Goal: Information Seeking & Learning: Learn about a topic

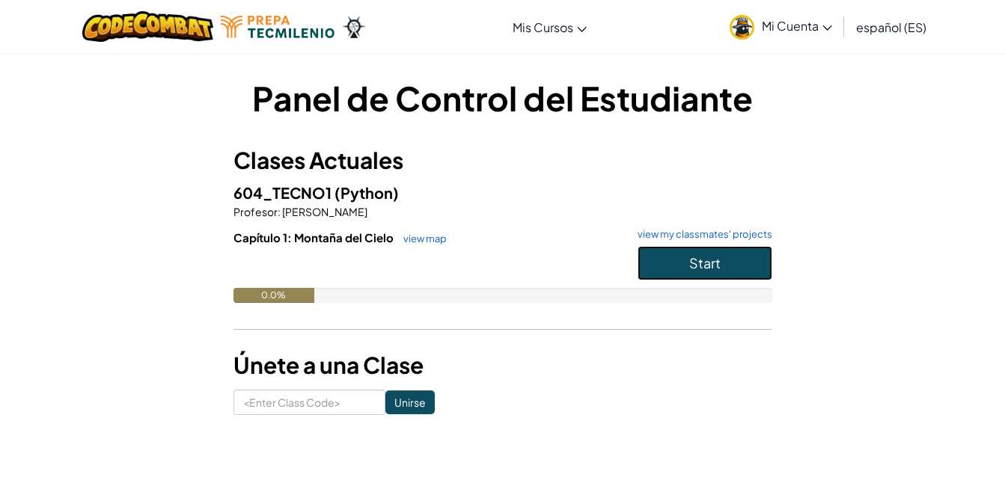
click at [720, 259] on span "Start" at bounding box center [704, 262] width 31 height 17
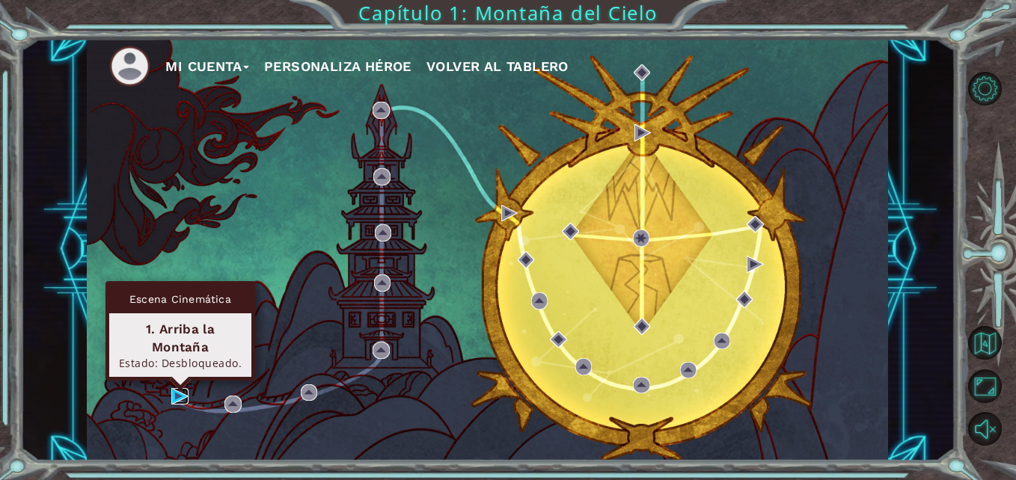
click at [179, 395] on img at bounding box center [179, 396] width 16 height 16
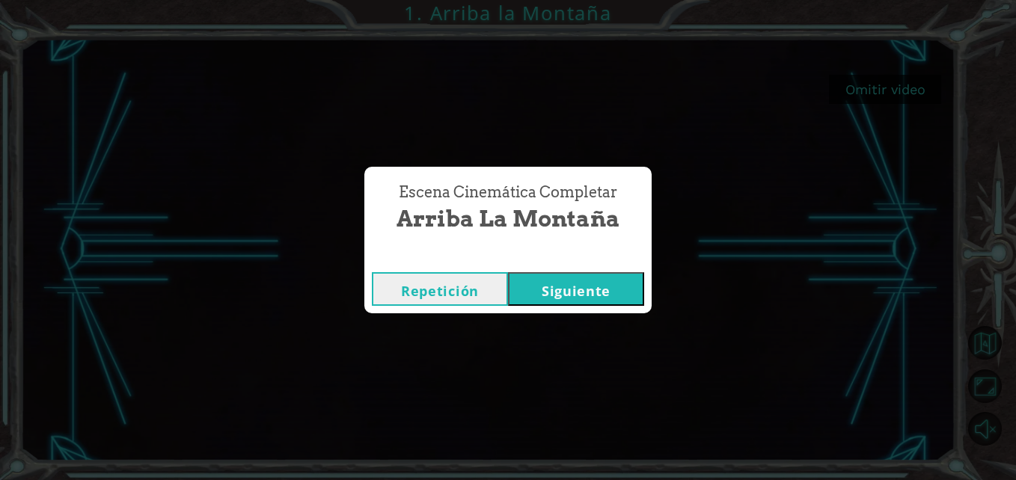
click at [607, 285] on button "Siguiente" at bounding box center [576, 289] width 136 height 34
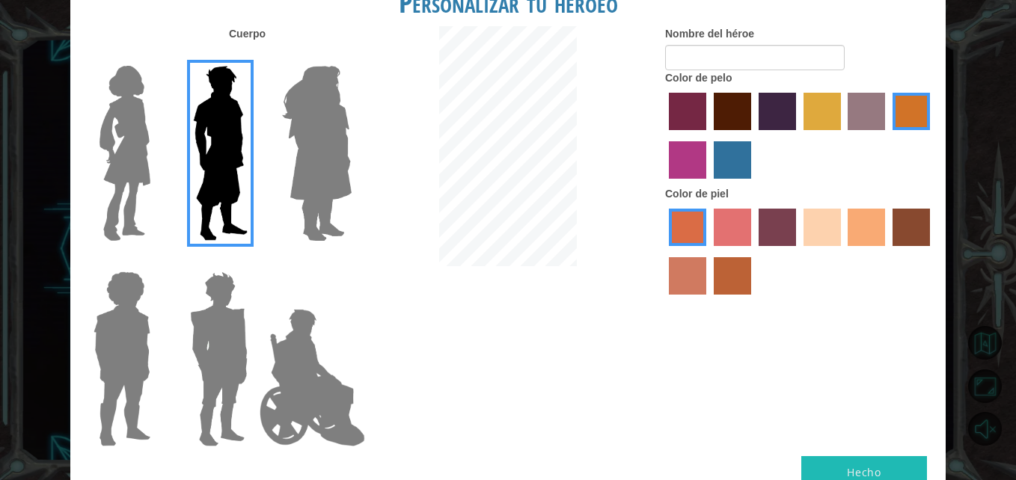
click at [867, 216] on label "tacao skin color" at bounding box center [866, 227] width 37 height 37
click at [843, 251] on input "tacao skin color" at bounding box center [843, 251] width 0 height 0
click at [736, 114] on label "maroon hair color" at bounding box center [732, 111] width 37 height 37
click at [709, 135] on input "maroon hair color" at bounding box center [709, 135] width 0 height 0
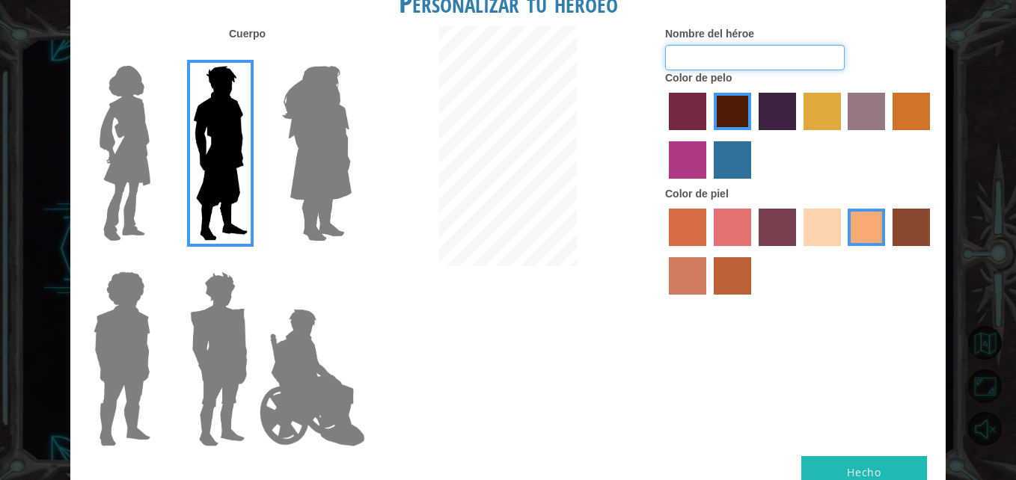
click at [761, 59] on input "Nombre del héroe" at bounding box center [755, 57] width 180 height 25
type input "Axel"
click at [849, 467] on button "Hecho" at bounding box center [864, 473] width 126 height 34
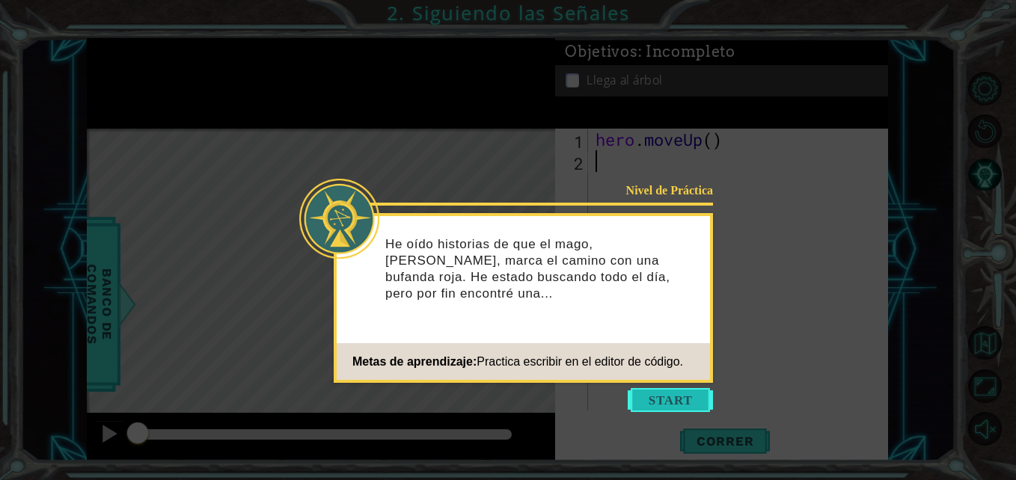
click at [685, 406] on button "Start" at bounding box center [670, 400] width 85 height 24
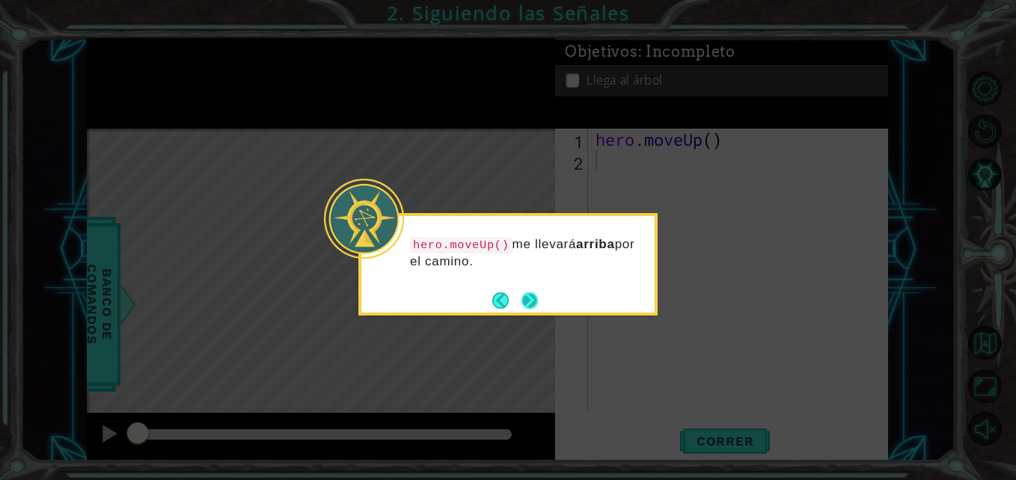
click at [531, 301] on button "Next" at bounding box center [530, 300] width 17 height 17
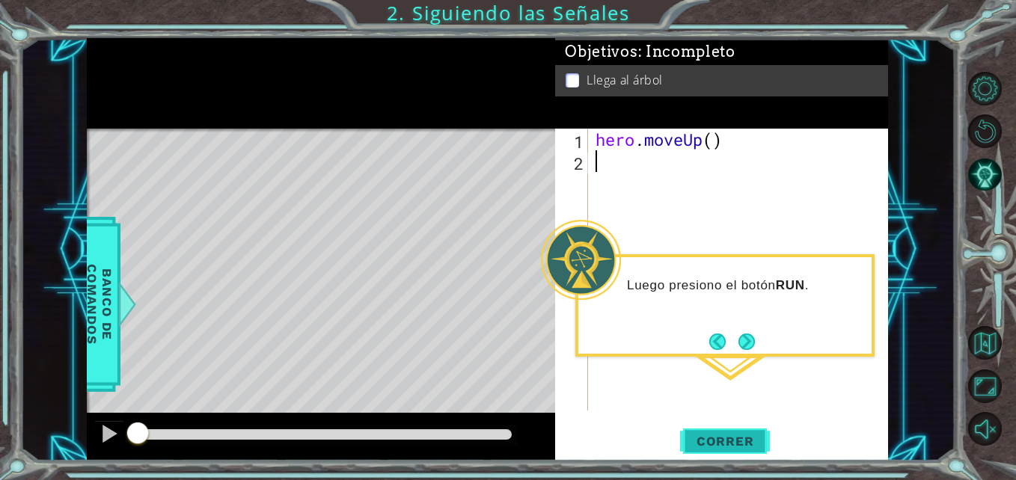
click at [723, 433] on button "Correr" at bounding box center [725, 441] width 90 height 33
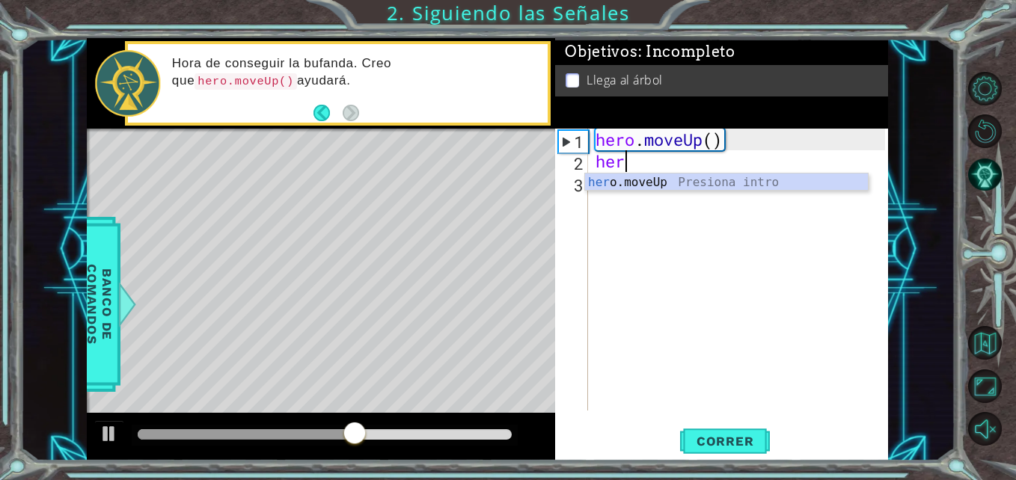
scroll to position [0, 1]
type textarea "hero"
click at [637, 183] on div "hero .moveUp Presiona intro" at bounding box center [726, 201] width 283 height 54
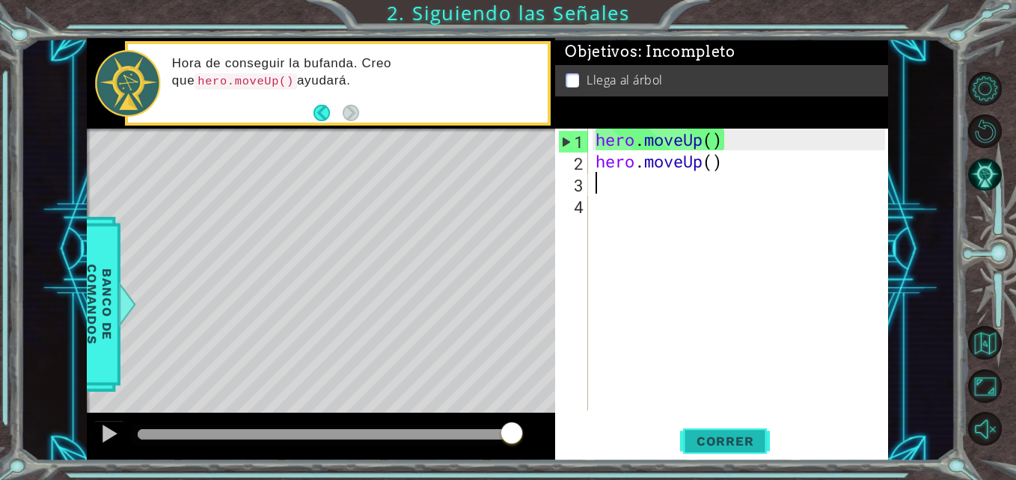
click at [712, 444] on span "Correr" at bounding box center [726, 441] width 88 height 15
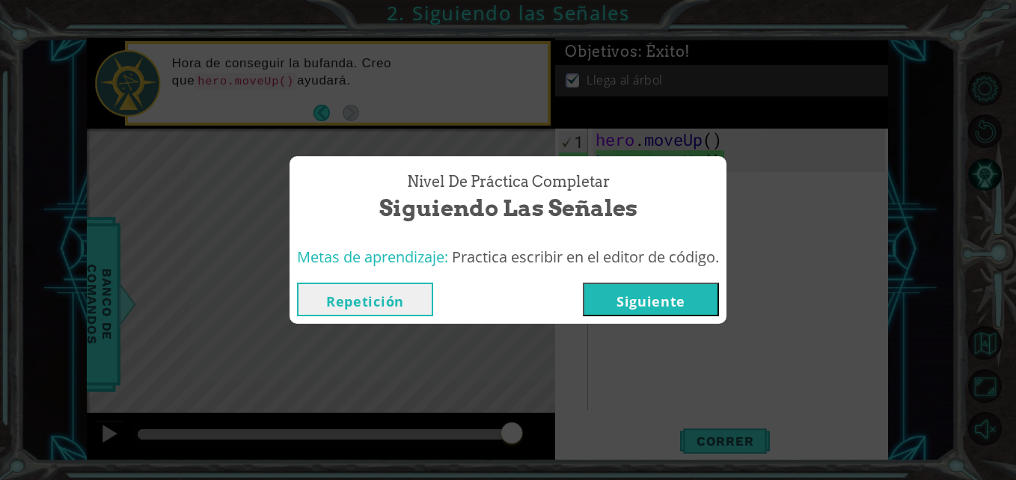
click at [676, 304] on button "Siguiente" at bounding box center [651, 300] width 136 height 34
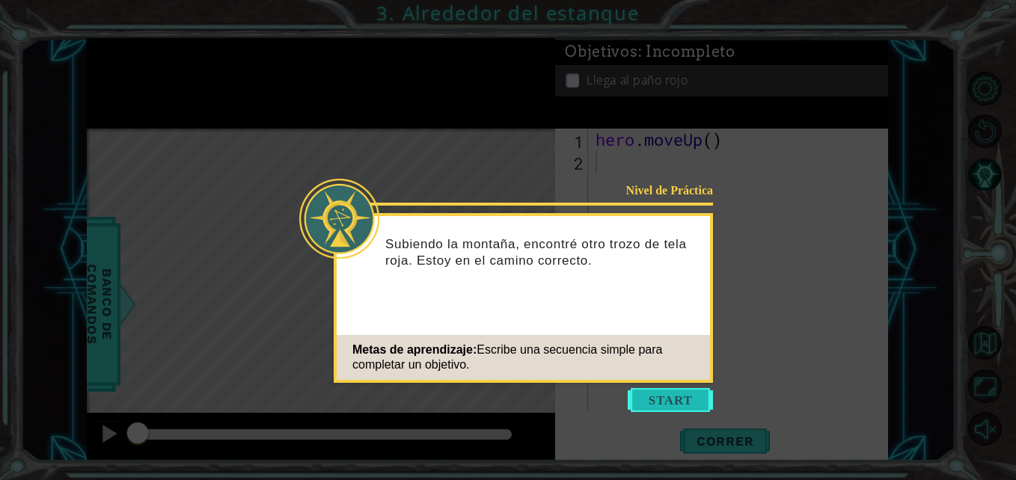
click at [661, 400] on button "Start" at bounding box center [670, 400] width 85 height 24
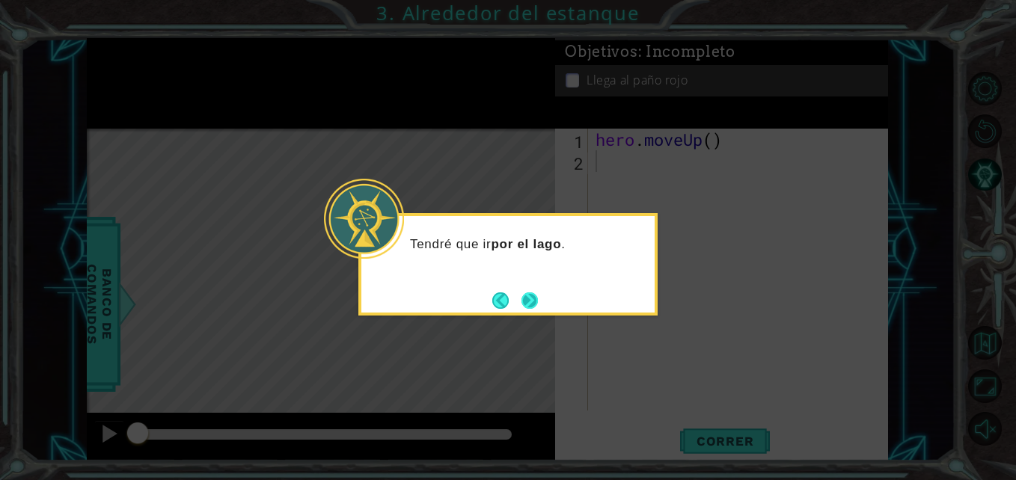
click at [531, 301] on button "Next" at bounding box center [530, 301] width 28 height 28
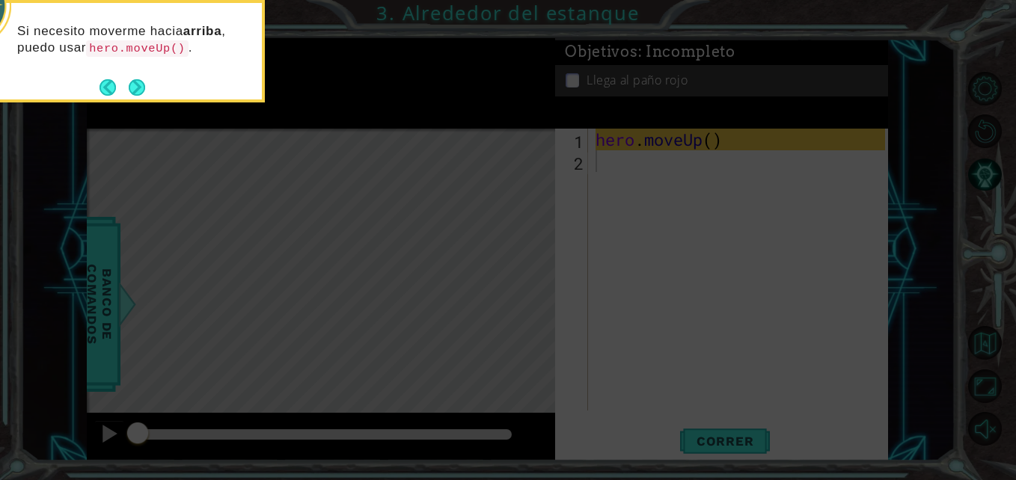
click at [484, 281] on icon at bounding box center [508, 71] width 1016 height 817
click at [135, 82] on button "Next" at bounding box center [136, 87] width 19 height 19
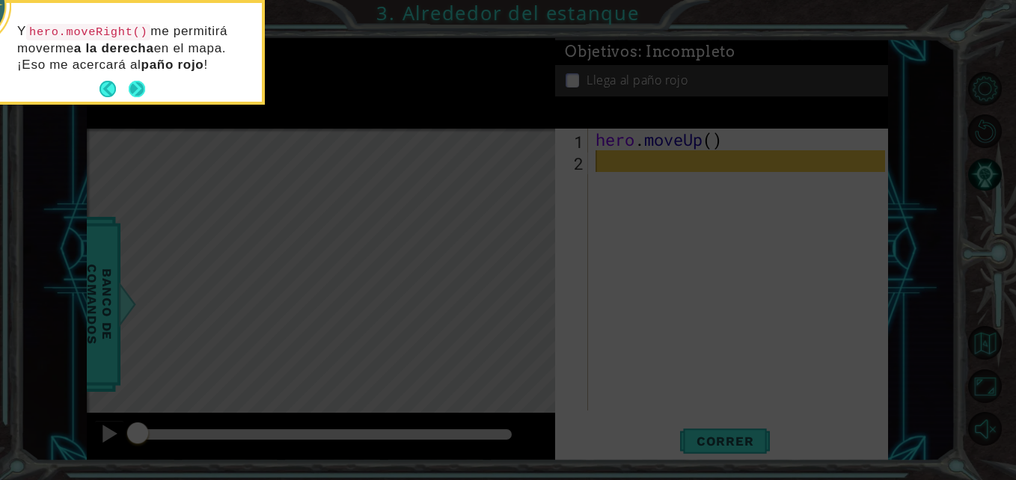
click at [132, 88] on button "Next" at bounding box center [136, 89] width 17 height 17
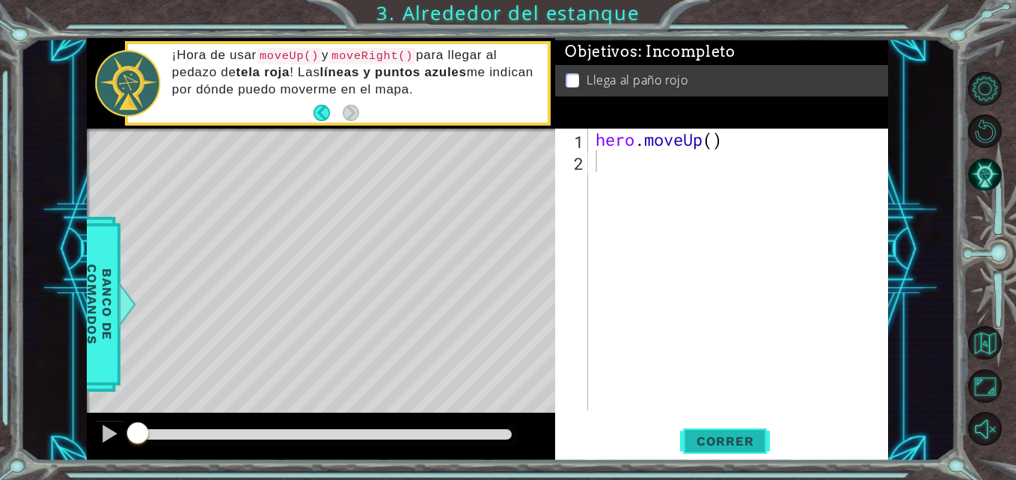
click at [742, 439] on span "Correr" at bounding box center [726, 441] width 88 height 15
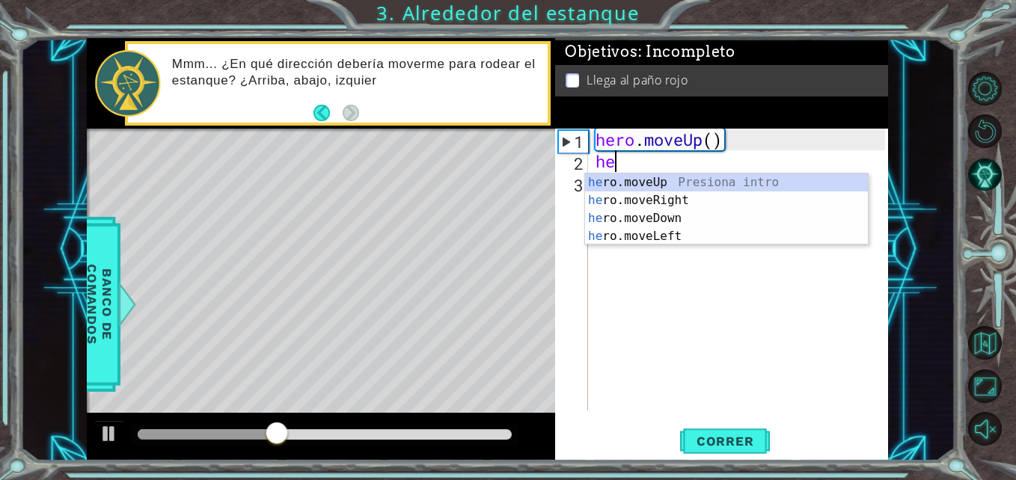
scroll to position [0, 1]
type textarea "hero"
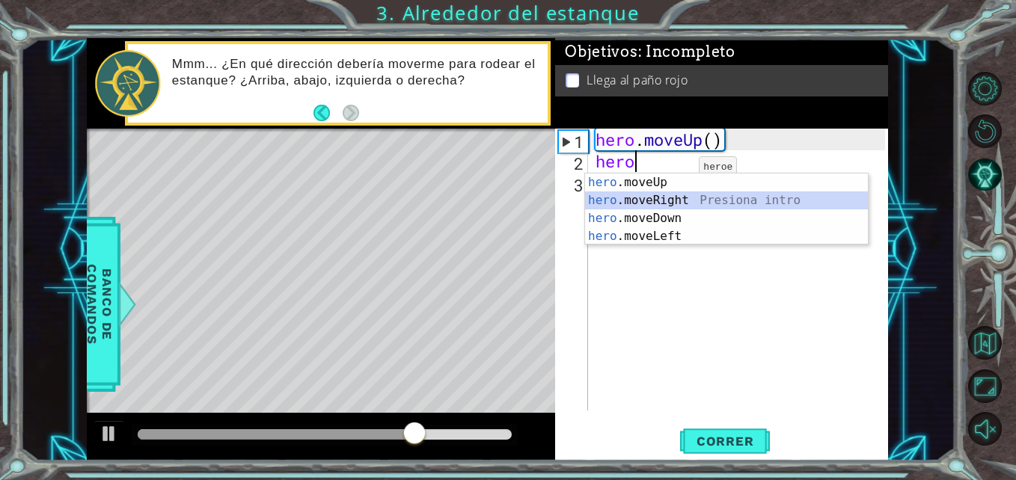
click at [669, 201] on div "hero .moveUp Presiona intro hero .moveRight Presiona intro hero .moveDown Presi…" at bounding box center [726, 228] width 283 height 108
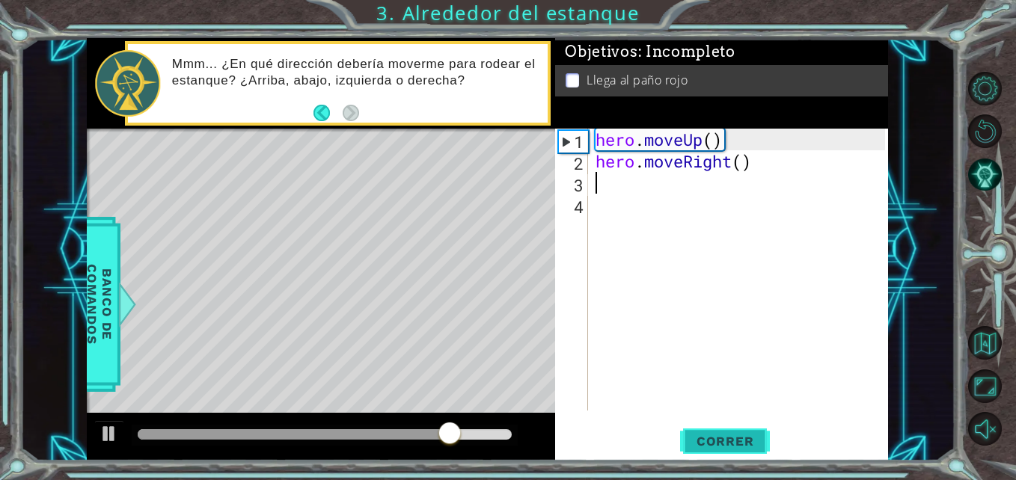
click at [734, 443] on span "Correr" at bounding box center [726, 441] width 88 height 15
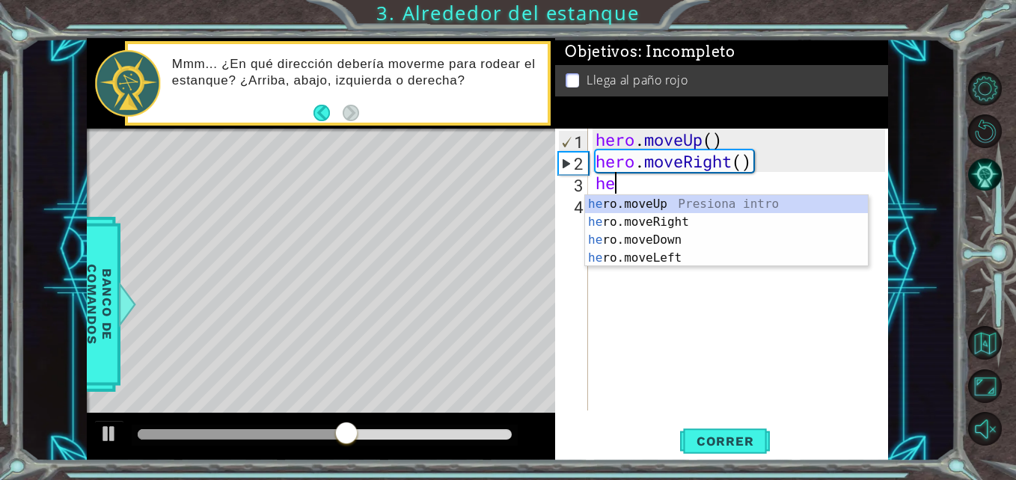
scroll to position [0, 1]
type textarea "hero"
click at [625, 204] on div "hero .moveUp Presiona intro hero .moveRight Presiona intro hero .moveDown Presi…" at bounding box center [726, 249] width 283 height 108
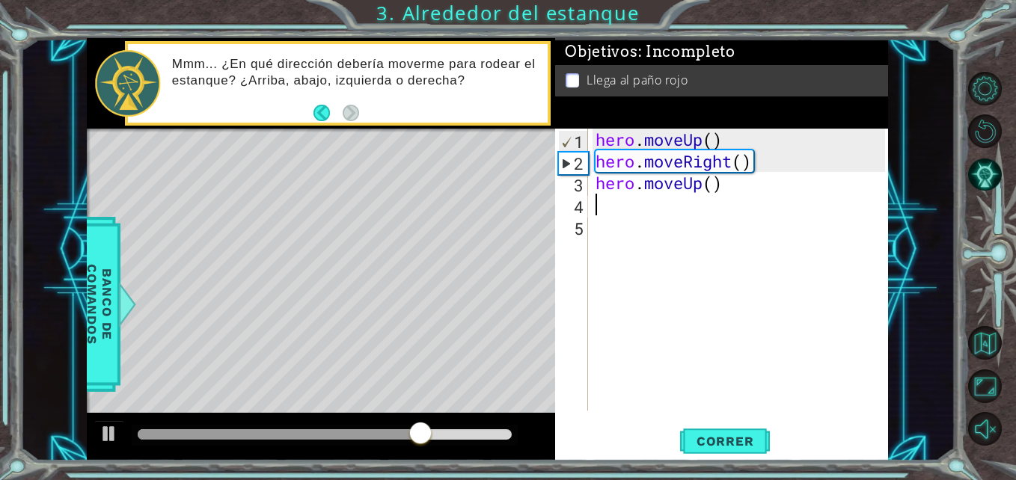
scroll to position [0, 0]
click at [711, 439] on span "Correr" at bounding box center [726, 441] width 88 height 15
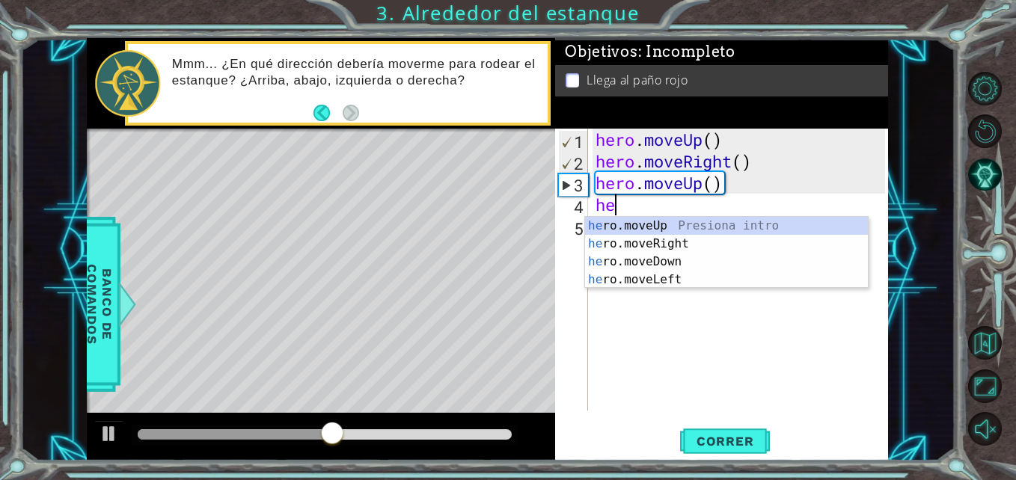
scroll to position [0, 1]
type textarea "hero"
click at [675, 233] on div "hero .moveUp Presiona intro hero .moveRight Presiona intro hero .moveDown Presi…" at bounding box center [726, 271] width 283 height 108
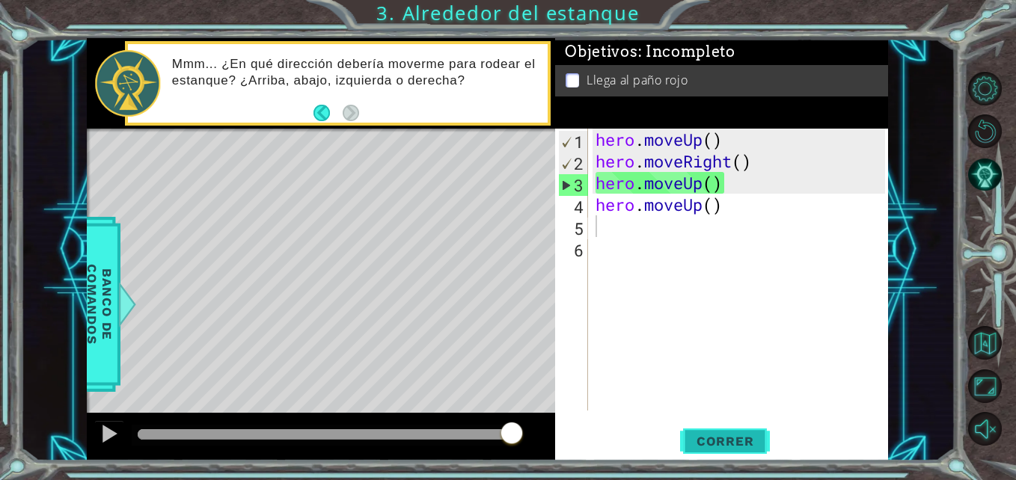
click at [721, 445] on span "Correr" at bounding box center [726, 441] width 88 height 15
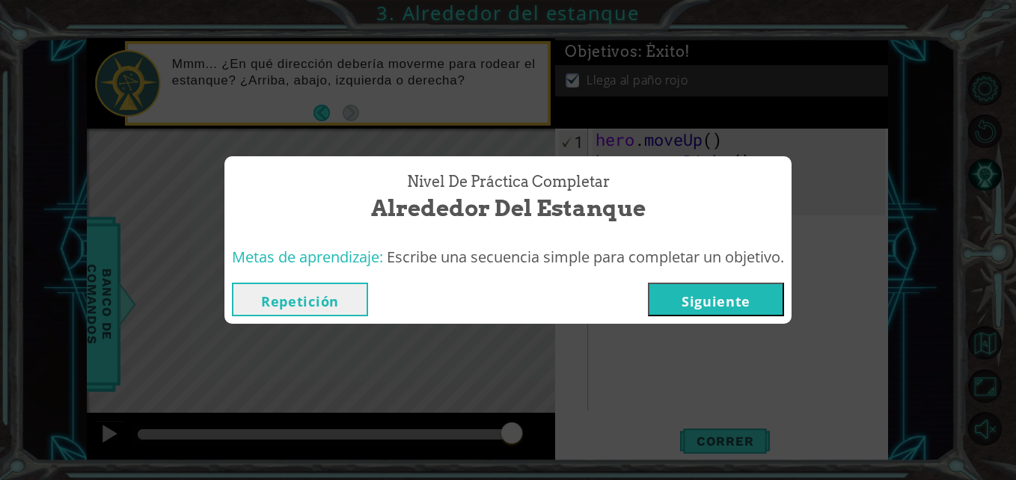
click at [735, 293] on button "Siguiente" at bounding box center [716, 300] width 136 height 34
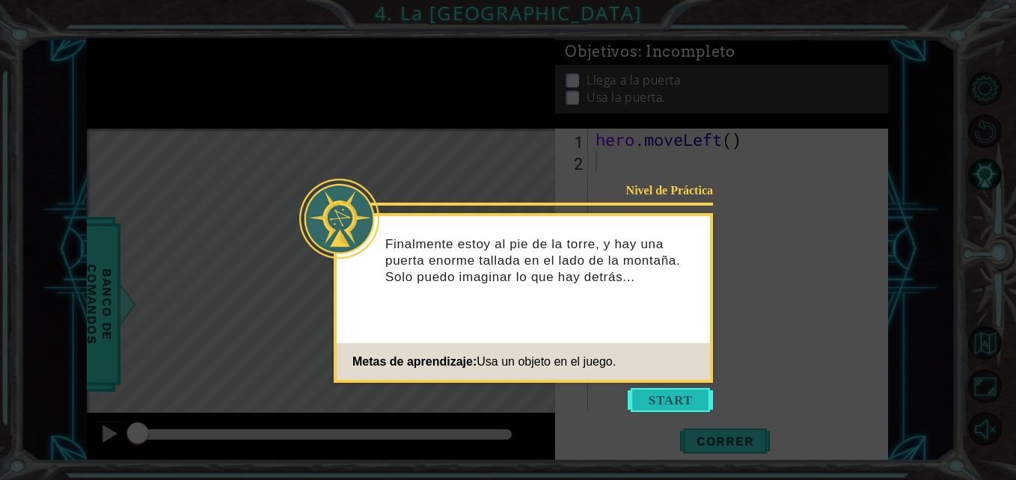
click at [683, 404] on button "Start" at bounding box center [670, 400] width 85 height 24
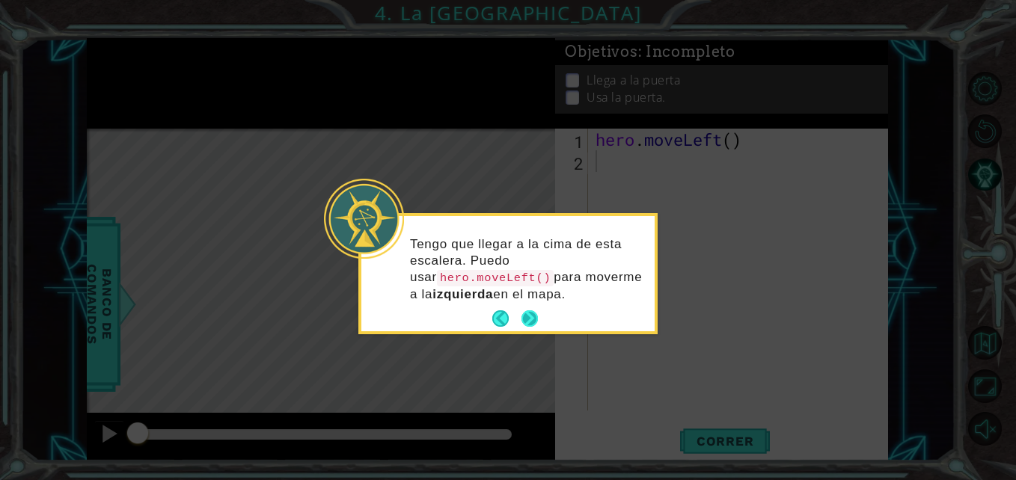
click at [536, 314] on button "Next" at bounding box center [529, 319] width 17 height 17
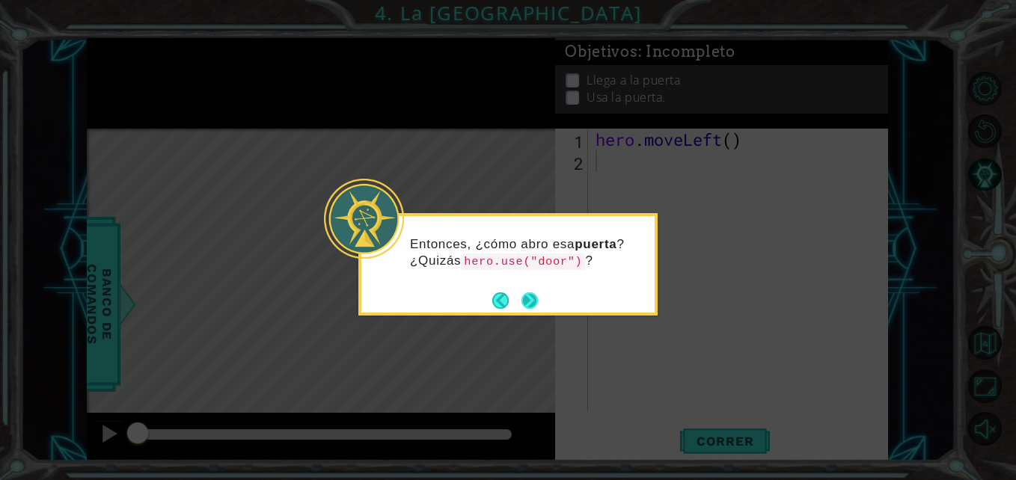
click at [537, 302] on button "Next" at bounding box center [530, 301] width 16 height 16
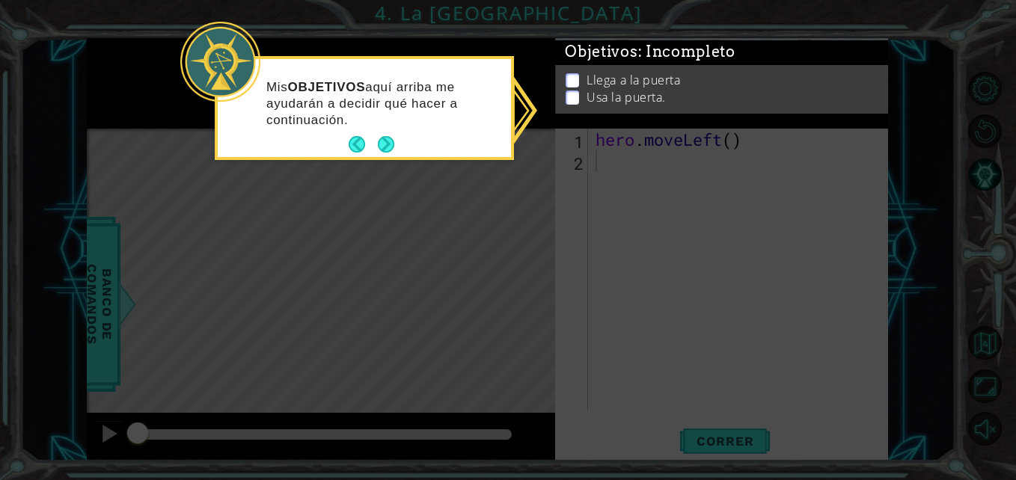
click at [580, 188] on icon at bounding box center [508, 240] width 1016 height 480
click at [394, 146] on button "Next" at bounding box center [385, 144] width 17 height 17
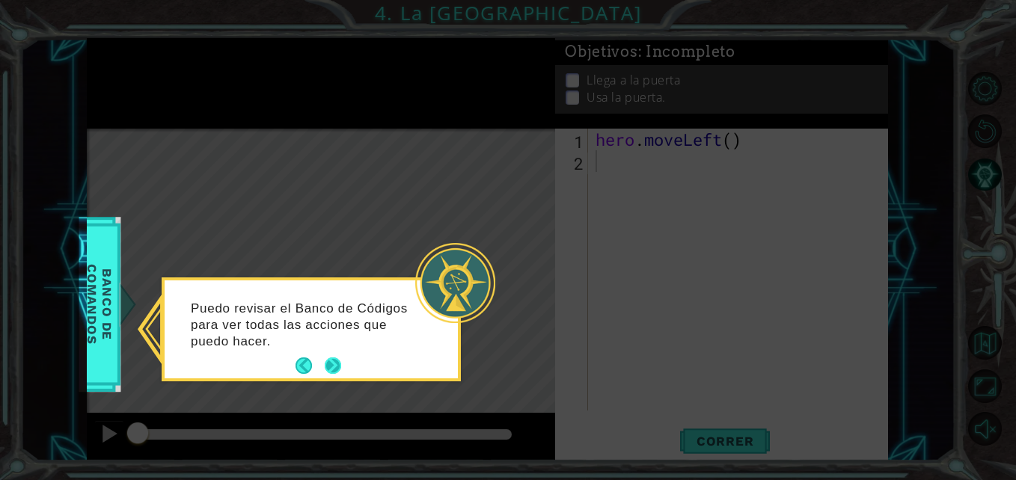
click at [338, 358] on button "Next" at bounding box center [333, 366] width 16 height 16
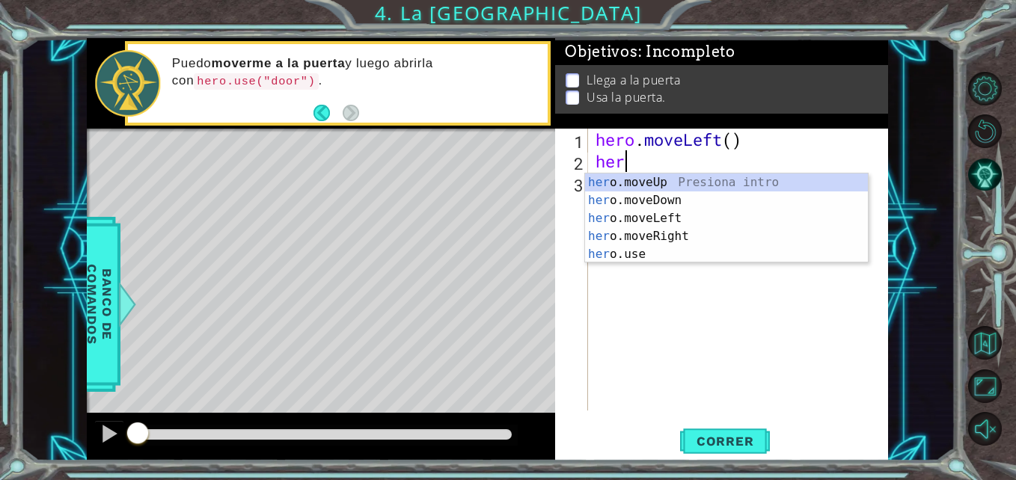
scroll to position [0, 1]
type textarea "hero"
click at [698, 222] on div "hero .moveUp Presiona intro hero .moveDown Presiona intro hero .moveLeft Presio…" at bounding box center [726, 237] width 283 height 126
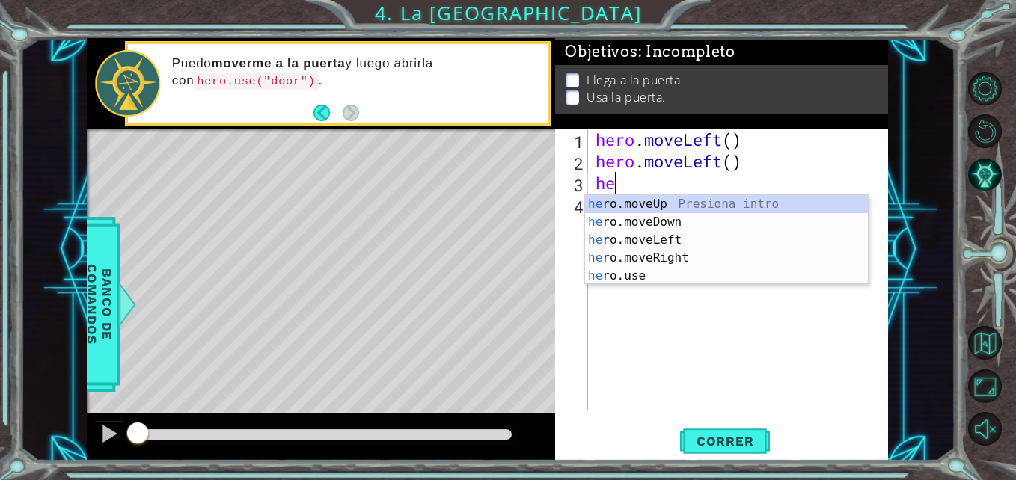
type textarea "hero"
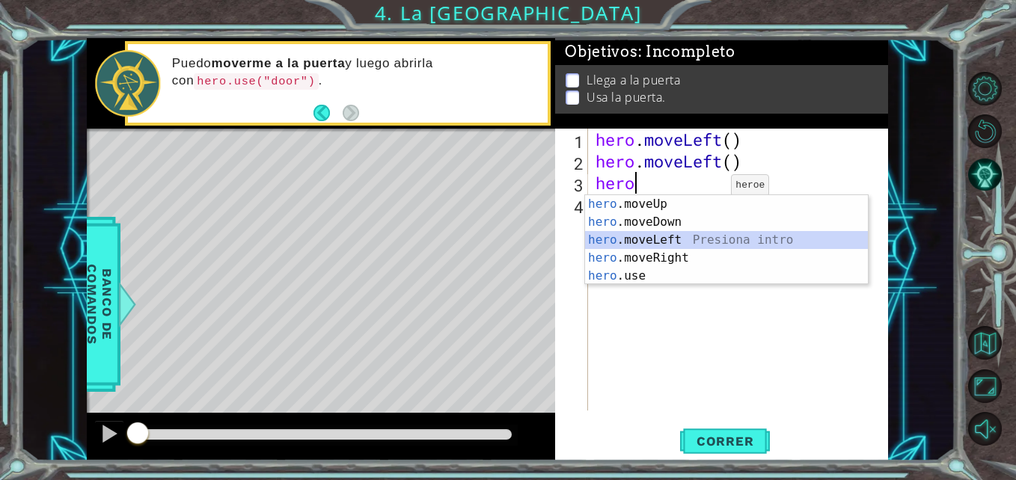
click at [679, 240] on div "hero .moveUp Presiona intro hero .moveDown Presiona intro hero .moveLeft Presio…" at bounding box center [726, 258] width 283 height 126
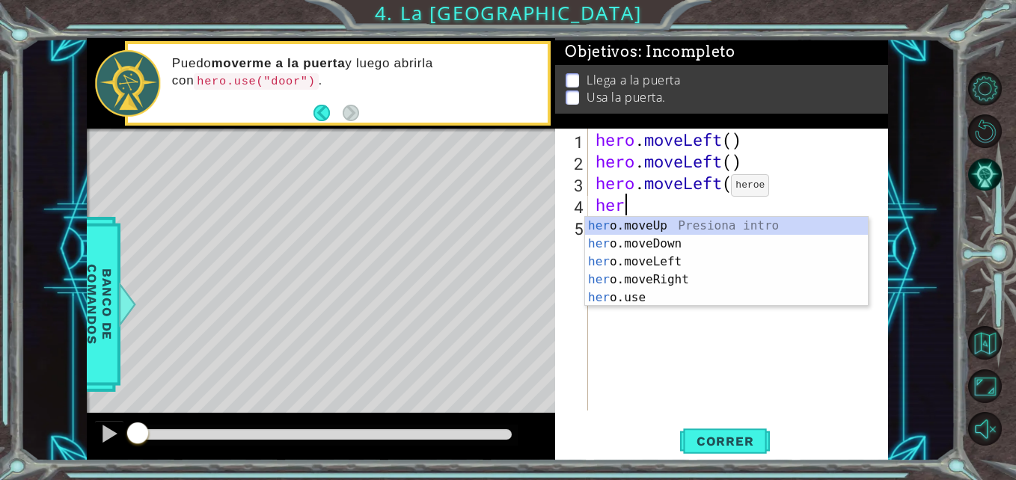
type textarea "hero"
click at [663, 226] on div "hero .moveUp Presiona intro hero .moveDown Presiona intro hero .moveLeft Presio…" at bounding box center [726, 280] width 283 height 126
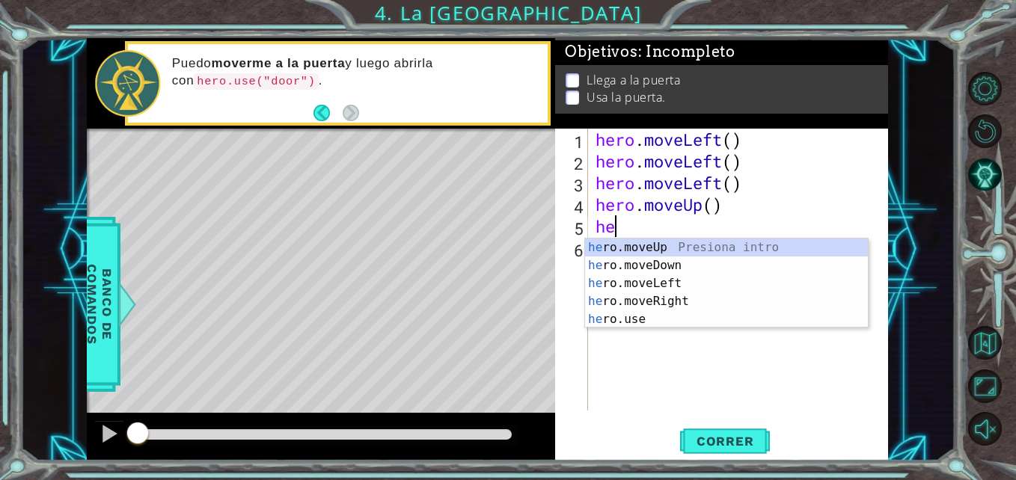
type textarea "hero"
click at [640, 252] on div "hero .moveUp Presiona intro hero .moveDown Presiona intro hero .moveLeft Presio…" at bounding box center [726, 302] width 283 height 126
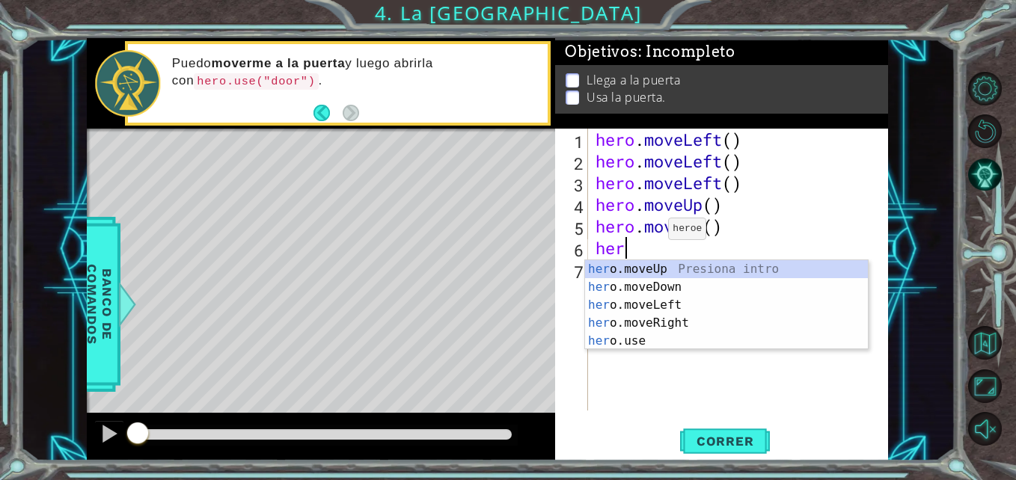
type textarea "hero"
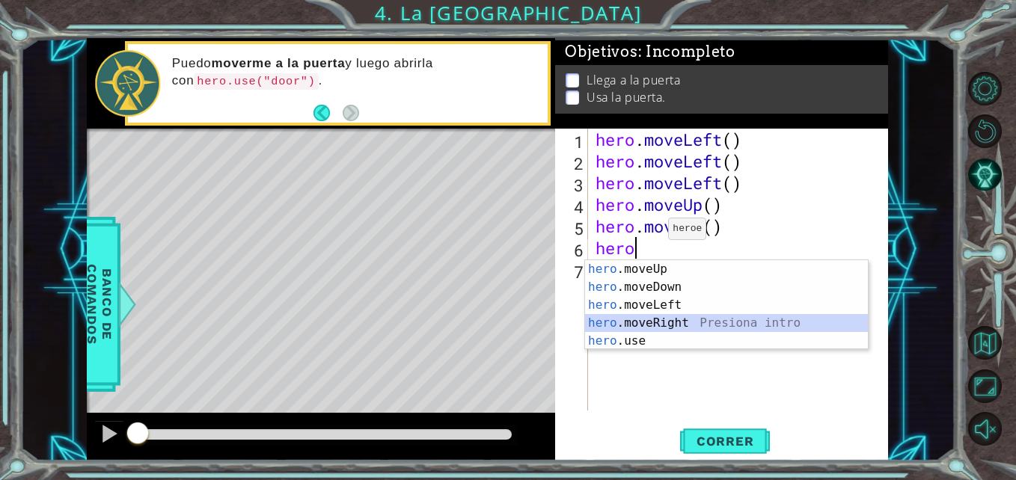
click at [670, 317] on div "hero .moveUp Presiona intro hero .moveDown Presiona intro hero .moveLeft Presio…" at bounding box center [726, 323] width 283 height 126
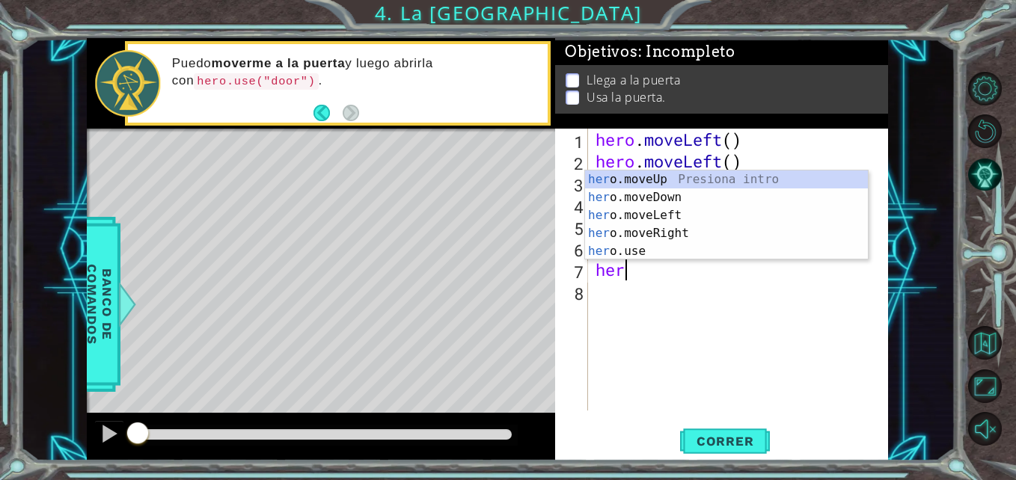
type textarea "hero"
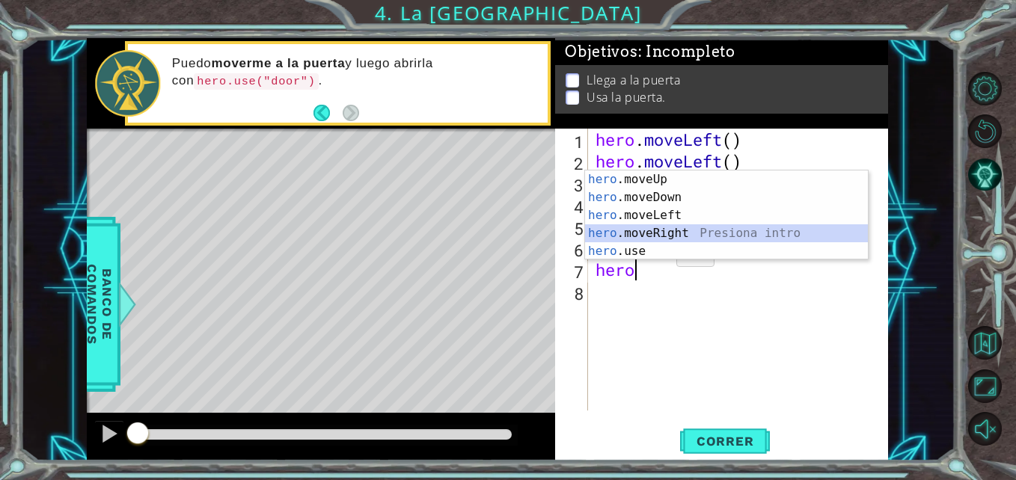
click at [643, 237] on div "hero .moveUp Presiona intro hero .moveDown Presiona intro hero .moveLeft Presio…" at bounding box center [726, 234] width 283 height 126
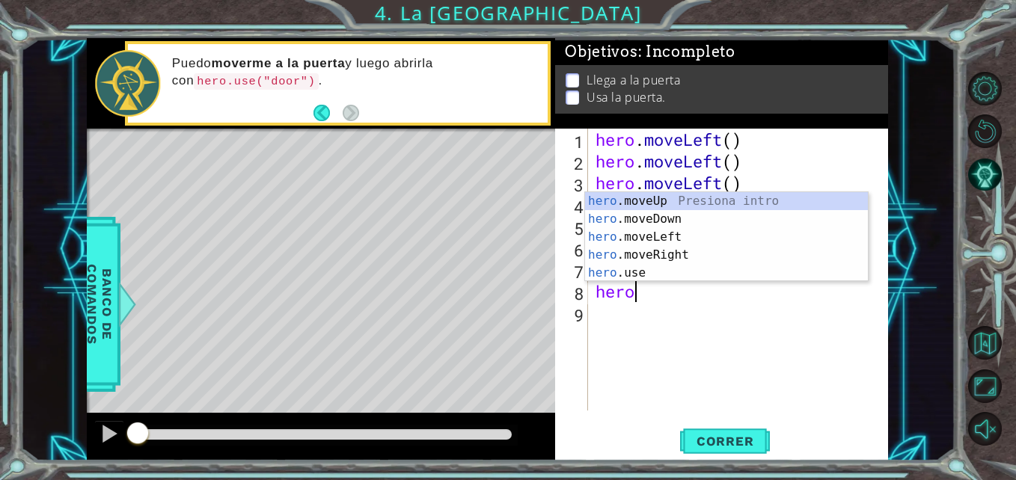
scroll to position [0, 1]
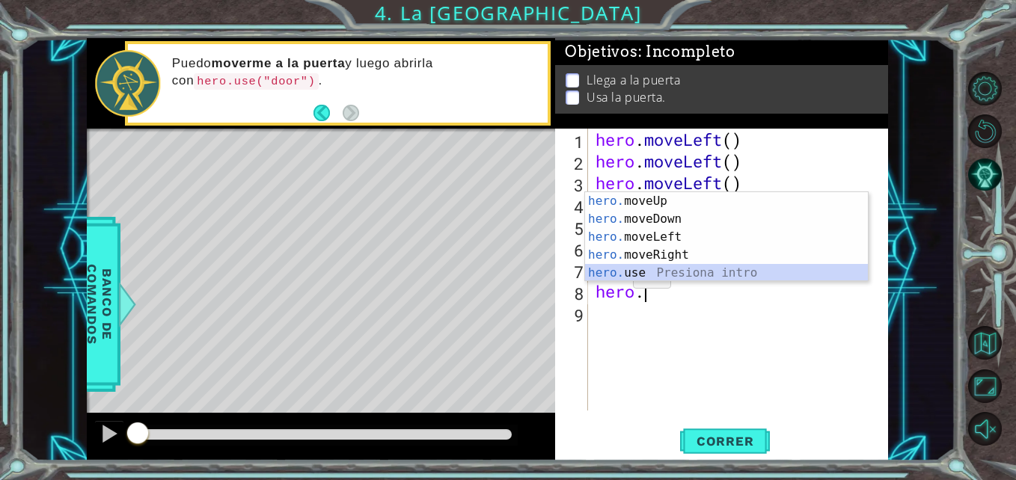
click at [608, 276] on div "hero. moveUp Presiona intro hero. moveDown Presiona intro hero. moveLeft Presio…" at bounding box center [726, 255] width 283 height 126
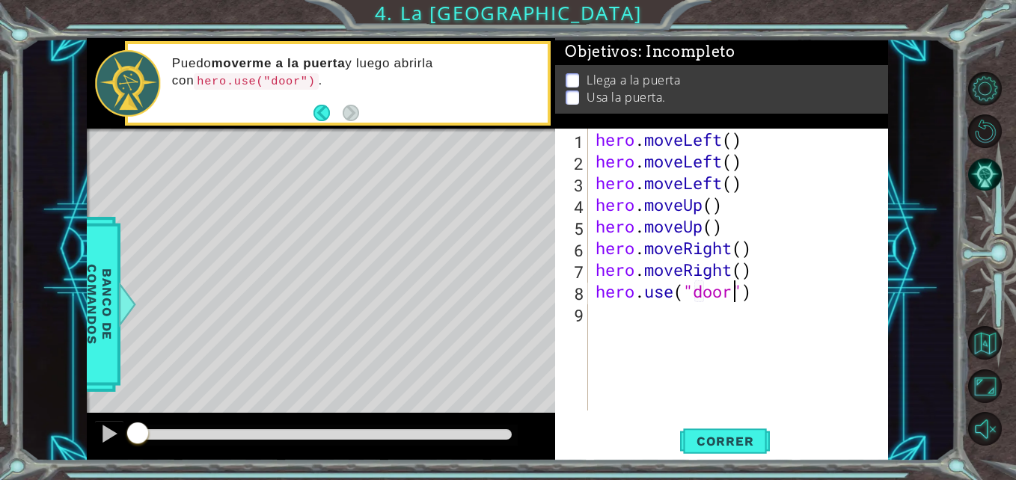
scroll to position [0, 7]
type textarea "hero.use("door")"
click at [744, 451] on button "Correr" at bounding box center [725, 441] width 90 height 33
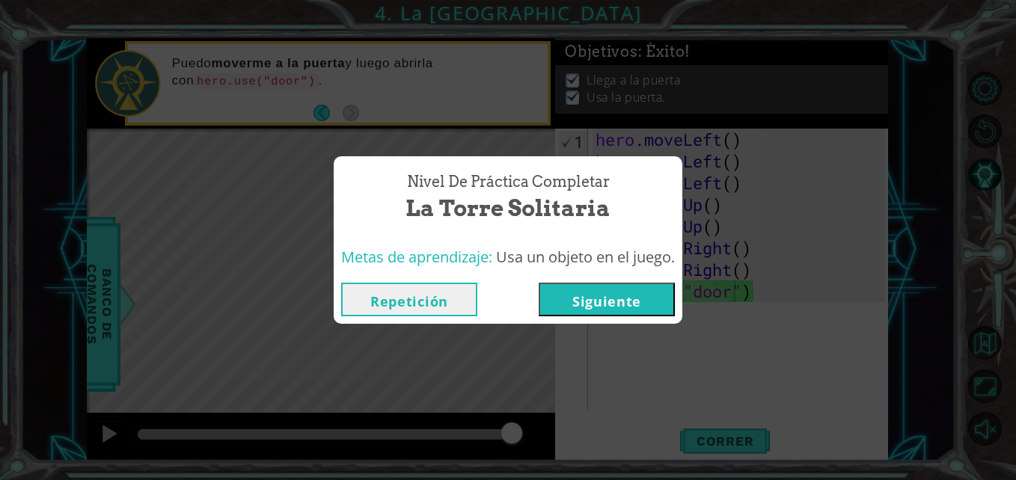
click at [650, 308] on button "Siguiente" at bounding box center [607, 300] width 136 height 34
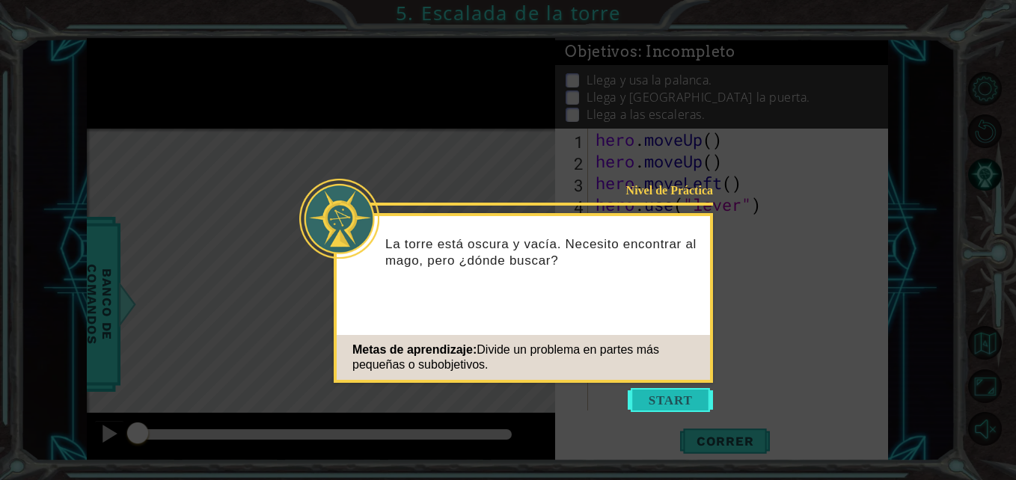
click at [678, 389] on button "Start" at bounding box center [670, 400] width 85 height 24
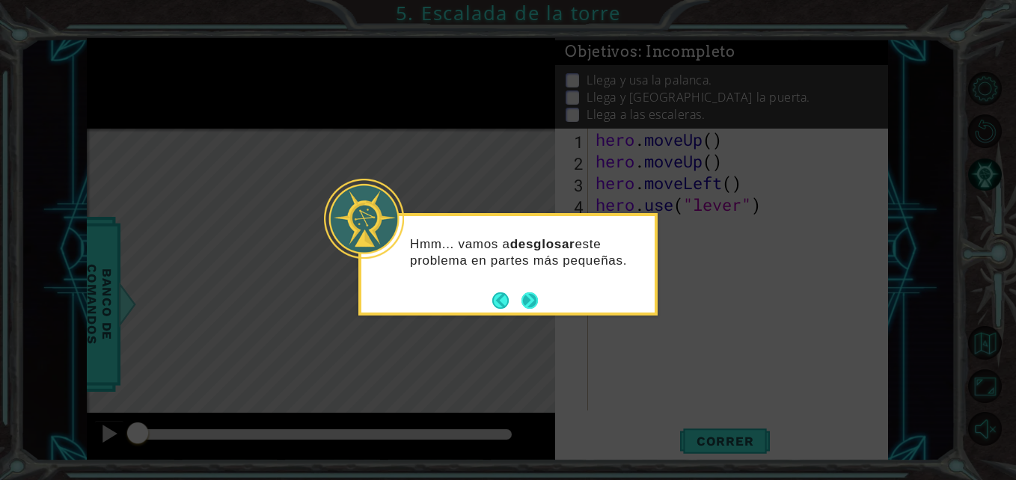
click at [532, 302] on button "Next" at bounding box center [530, 301] width 16 height 16
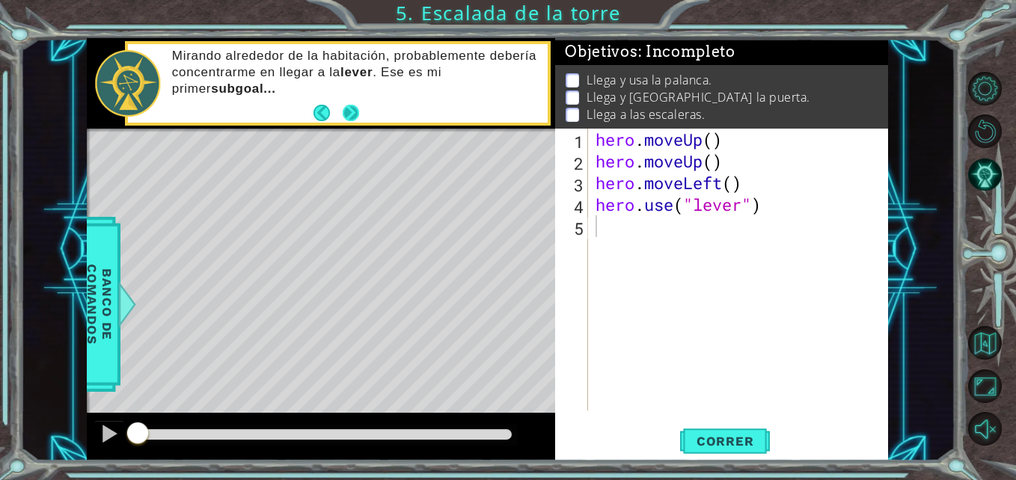
click at [359, 120] on button "Next" at bounding box center [351, 112] width 16 height 16
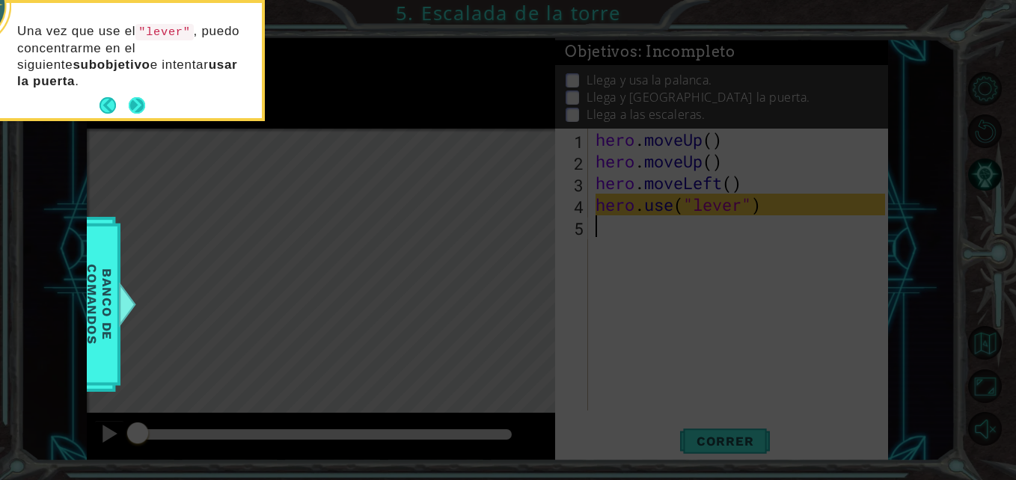
click at [141, 103] on button "Next" at bounding box center [137, 105] width 16 height 16
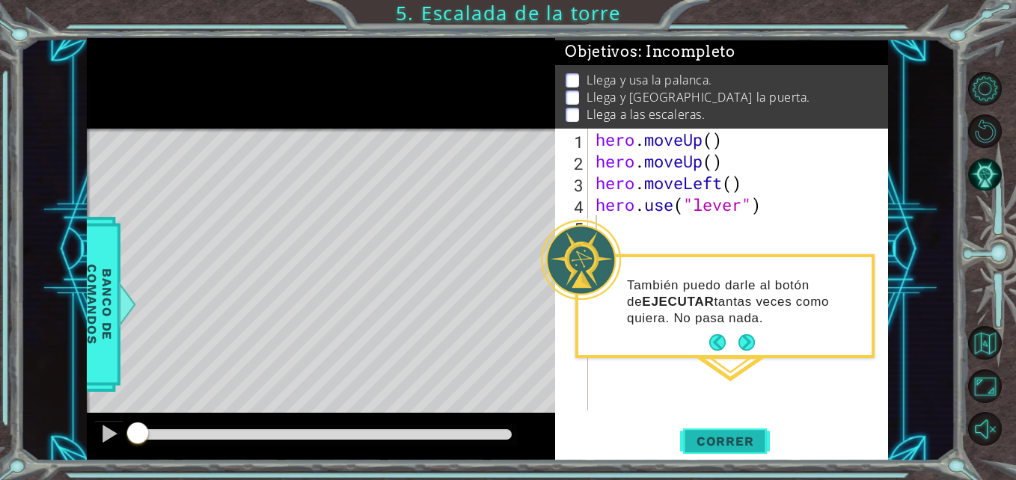
click at [735, 425] on button "Correr" at bounding box center [725, 441] width 90 height 33
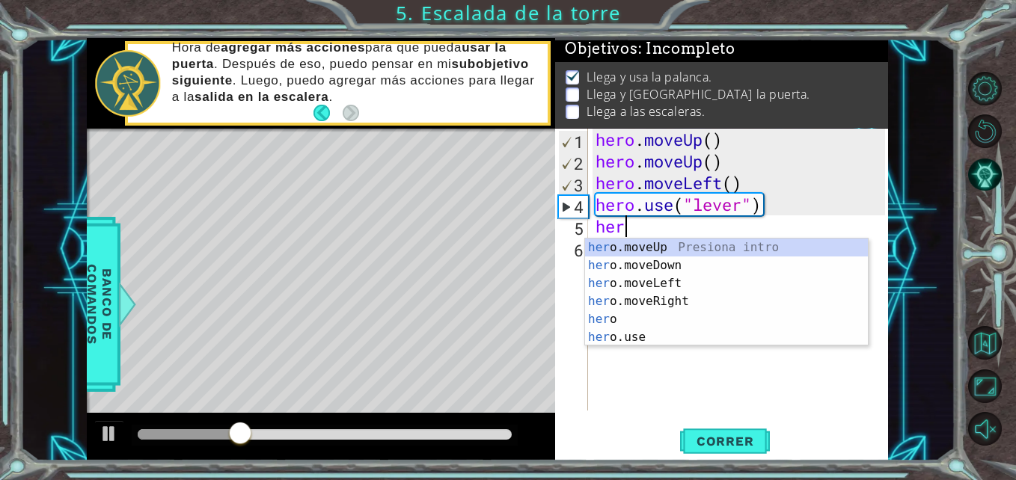
scroll to position [0, 1]
type textarea "hero"
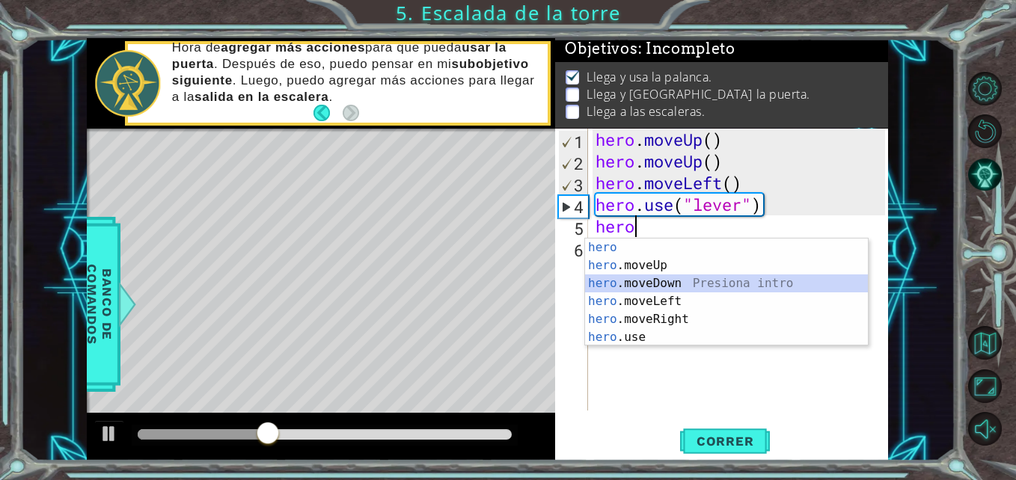
click at [679, 290] on div "hero Presiona intro hero .moveUp Presiona intro hero .moveDown Presiona intro h…" at bounding box center [726, 311] width 283 height 144
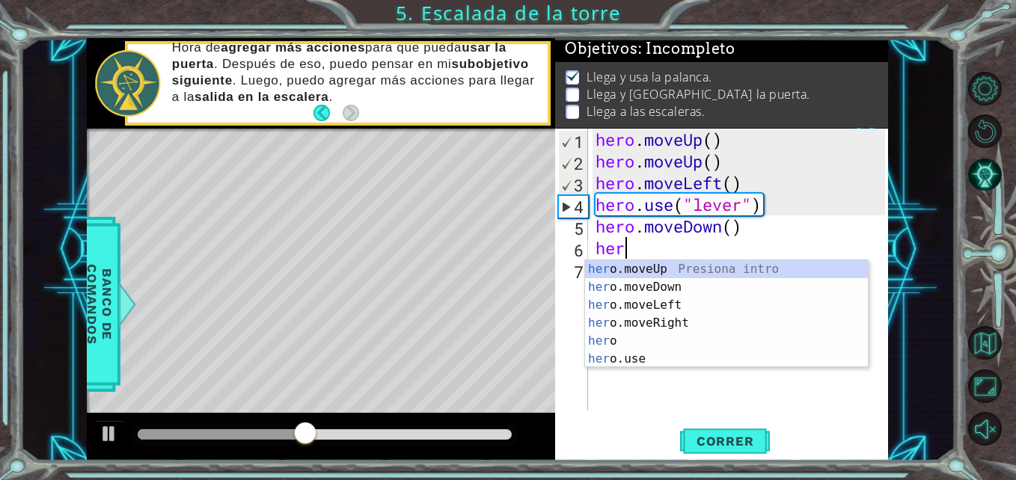
type textarea "hero"
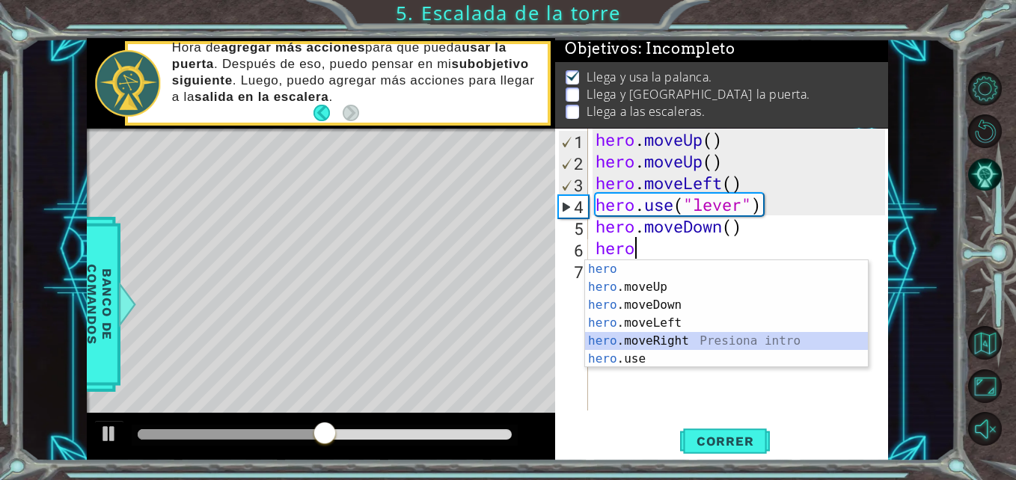
click at [650, 339] on div "hero Presiona intro hero .moveUp Presiona intro hero .moveDown Presiona intro h…" at bounding box center [726, 332] width 283 height 144
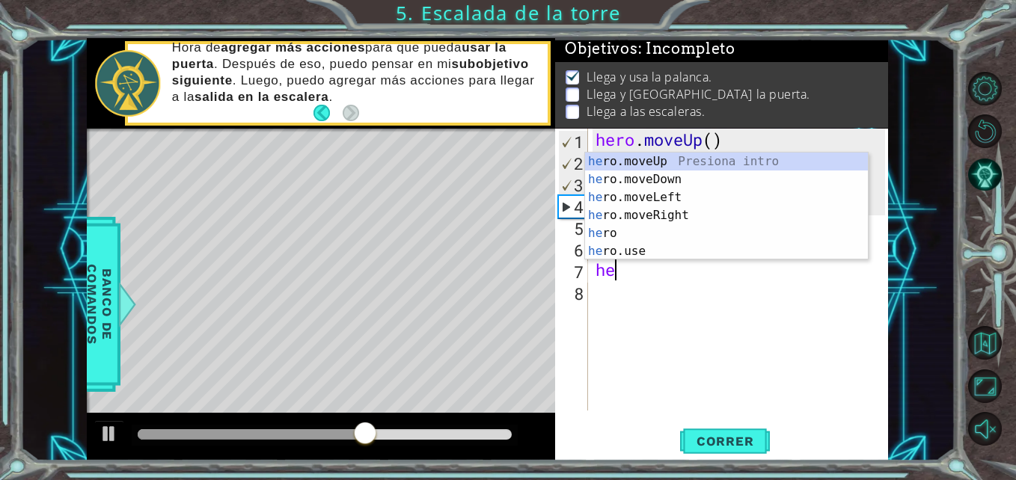
type textarea "her"
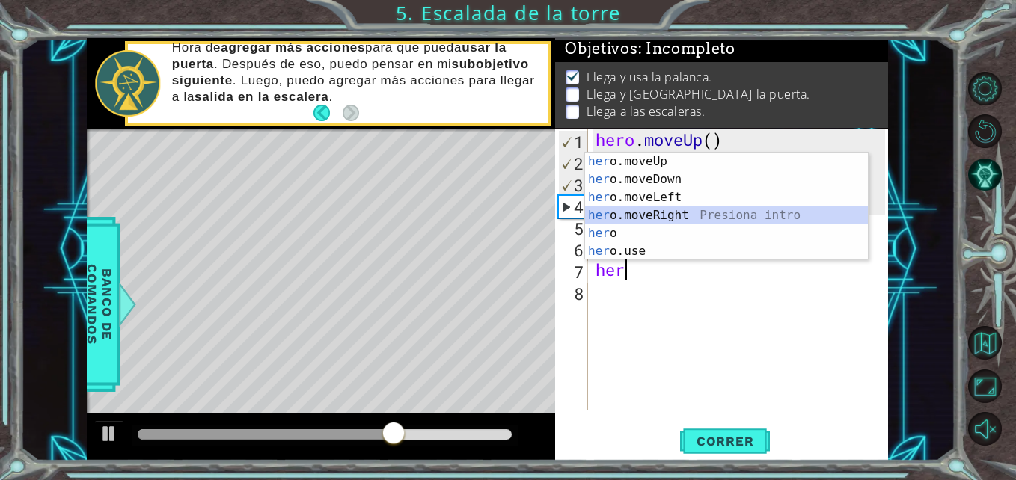
click at [666, 211] on div "her o.moveUp Presiona intro her o.moveDown Presiona intro her o.moveLeft Presio…" at bounding box center [726, 225] width 283 height 144
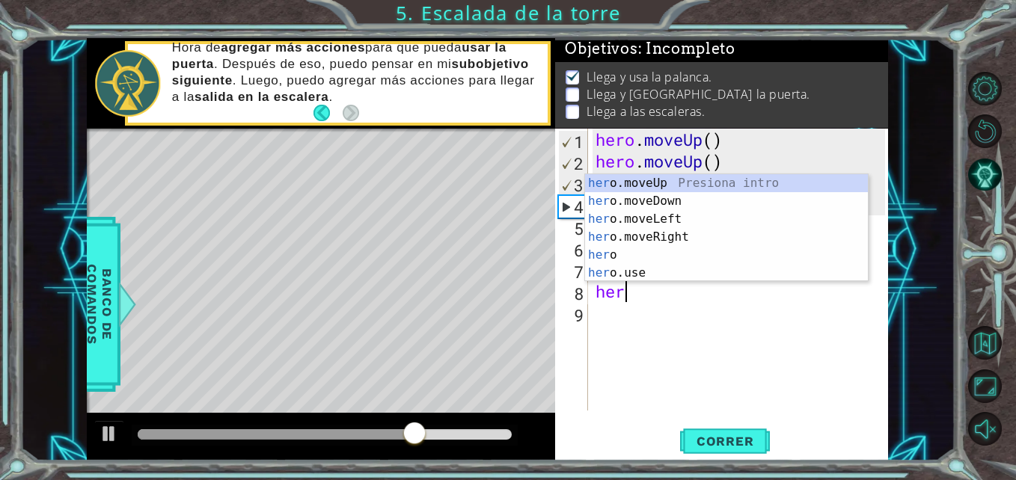
type textarea "hero"
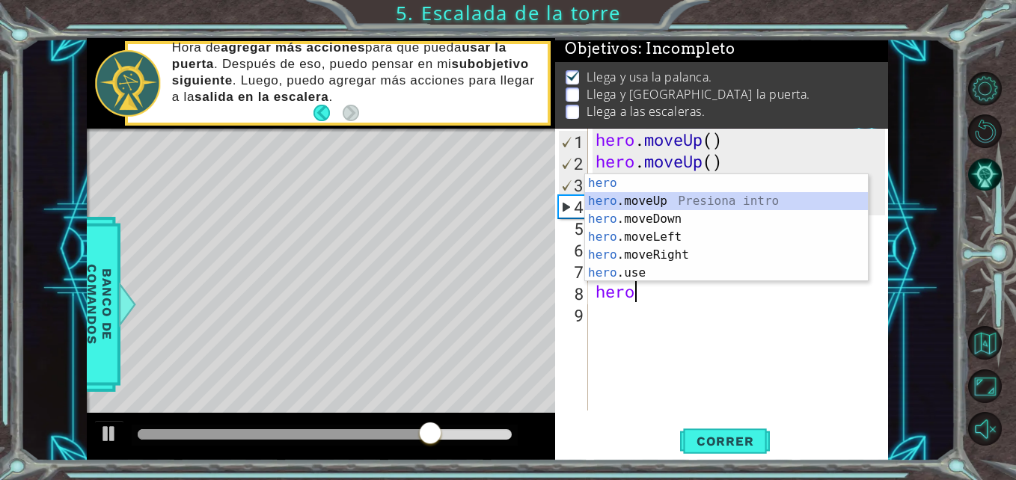
click at [635, 201] on div "hero Presiona intro hero .moveUp Presiona intro hero .moveDown Presiona intro h…" at bounding box center [726, 246] width 283 height 144
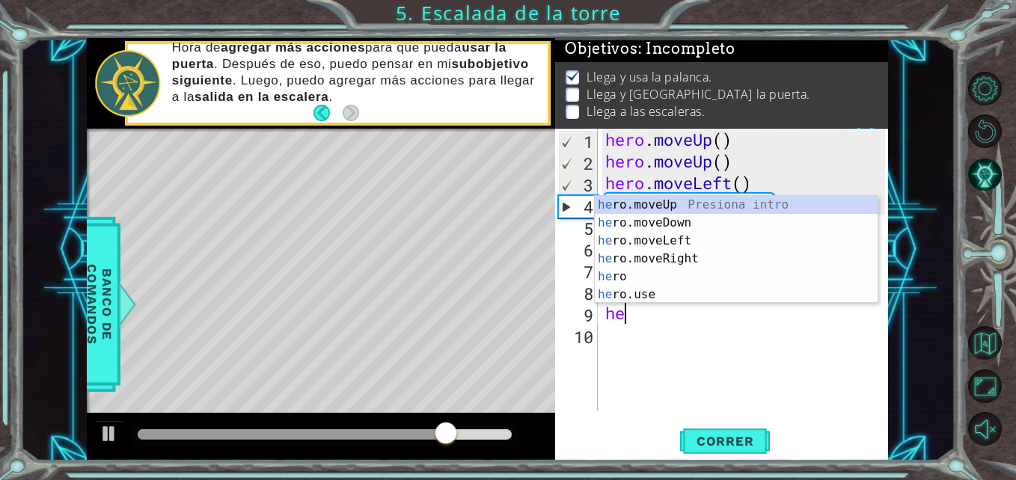
type textarea "hero"
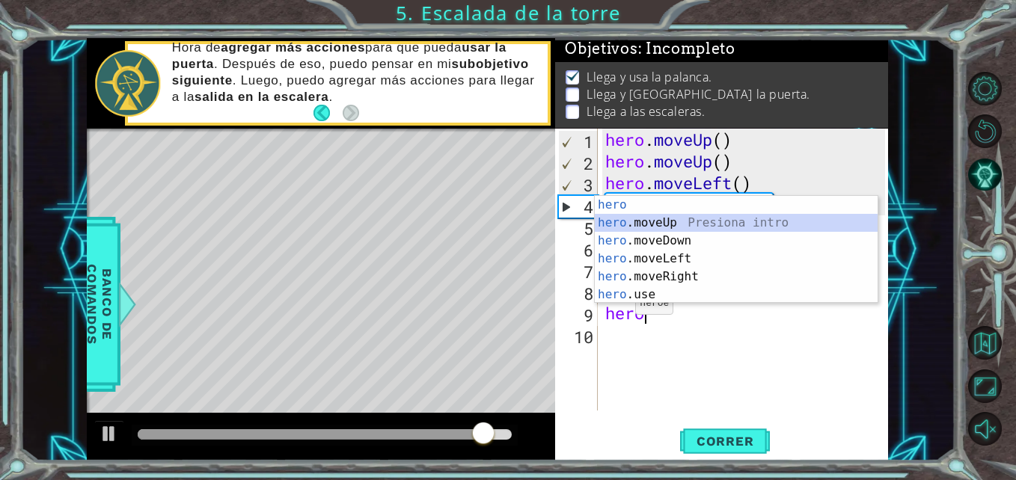
click at [662, 224] on div "hero Presiona intro hero .moveUp Presiona intro hero .moveDown Presiona intro h…" at bounding box center [736, 268] width 283 height 144
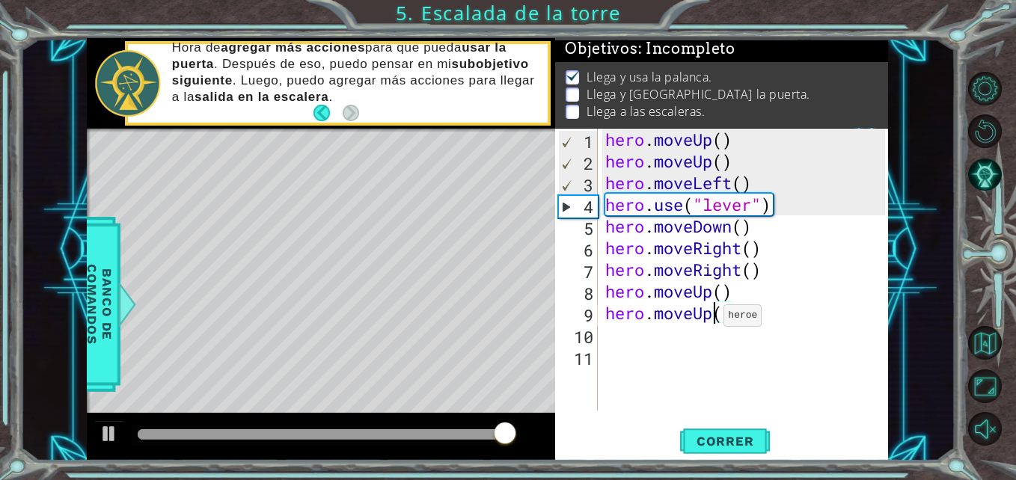
click at [711, 320] on div "hero . moveUp ( ) hero . moveUp ( ) hero . moveLeft ( ) hero . use ( "lever" ) …" at bounding box center [747, 292] width 290 height 326
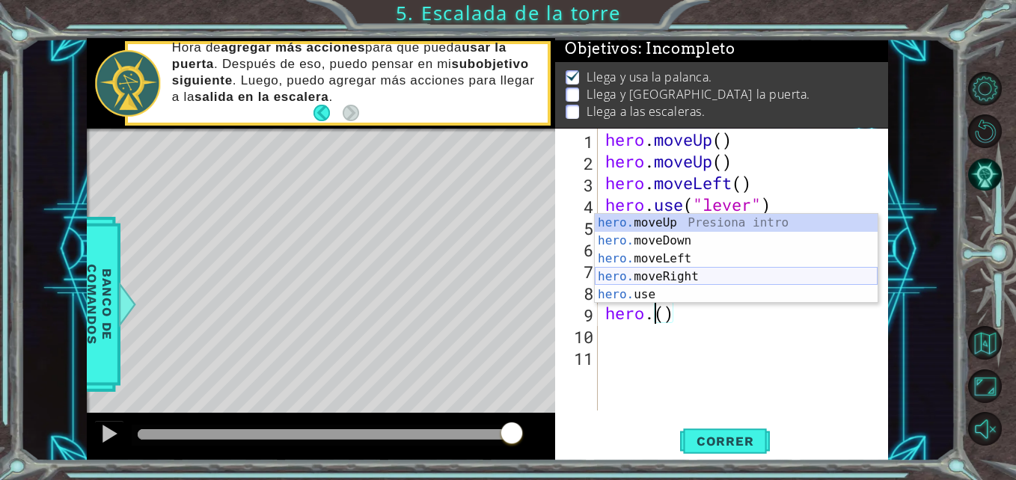
click at [674, 272] on div "hero. moveUp Presiona intro hero. moveDown Presiona intro hero. moveLeft Presio…" at bounding box center [736, 277] width 283 height 126
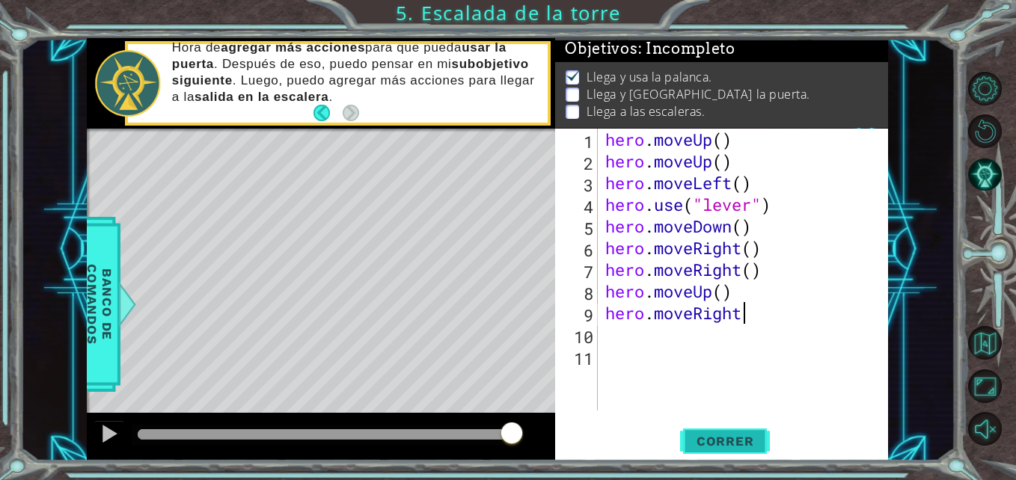
type textarea "hero.moveRight"
click at [727, 436] on span "Correr" at bounding box center [726, 441] width 88 height 15
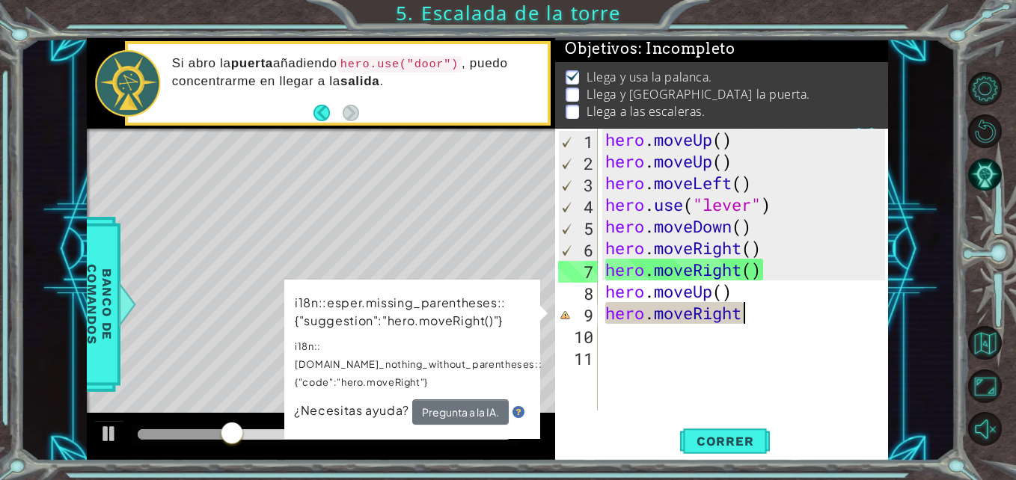
click at [739, 322] on div "hero . moveUp ( ) hero . moveUp ( ) hero . moveLeft ( ) hero . use ( "lever" ) …" at bounding box center [747, 292] width 290 height 326
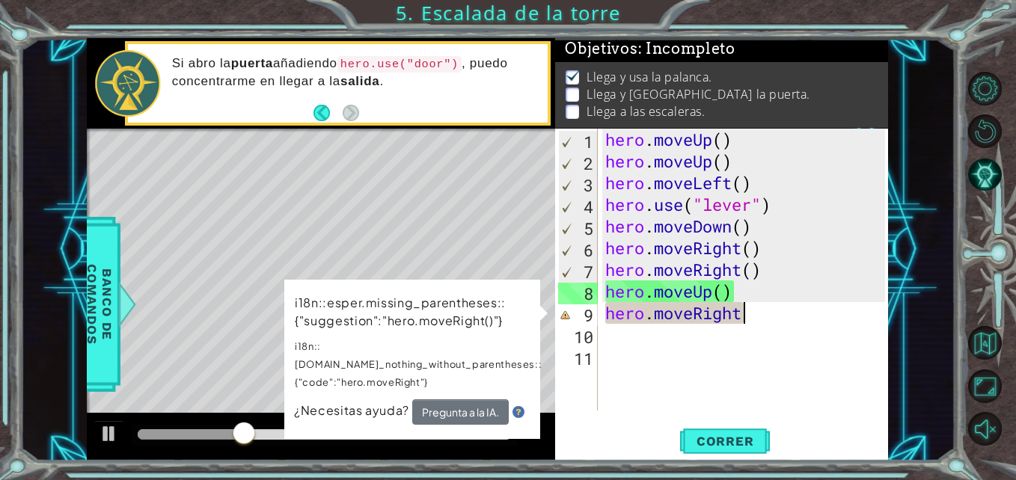
click at [791, 375] on div "hero . moveUp ( ) hero . moveUp ( ) hero . moveLeft ( ) hero . use ( "lever" ) …" at bounding box center [747, 292] width 290 height 326
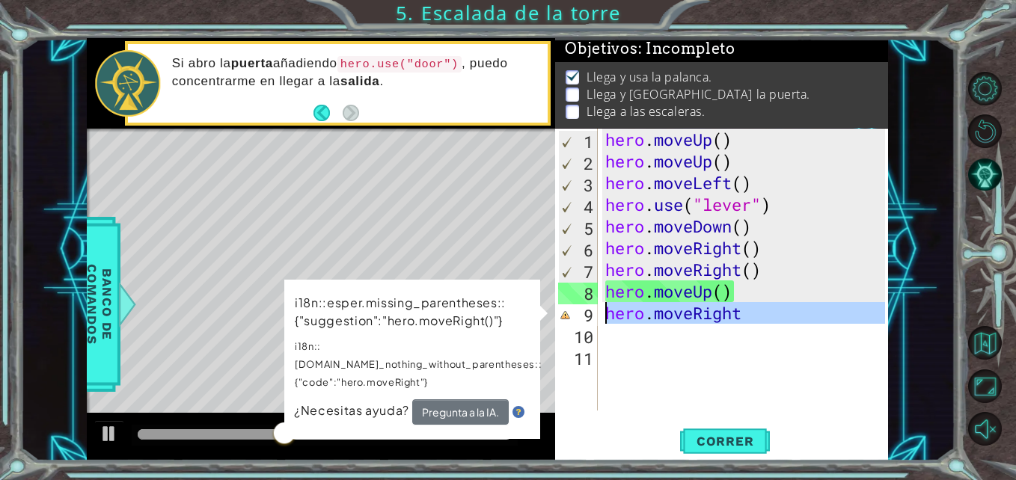
click at [561, 317] on div "9" at bounding box center [578, 316] width 40 height 22
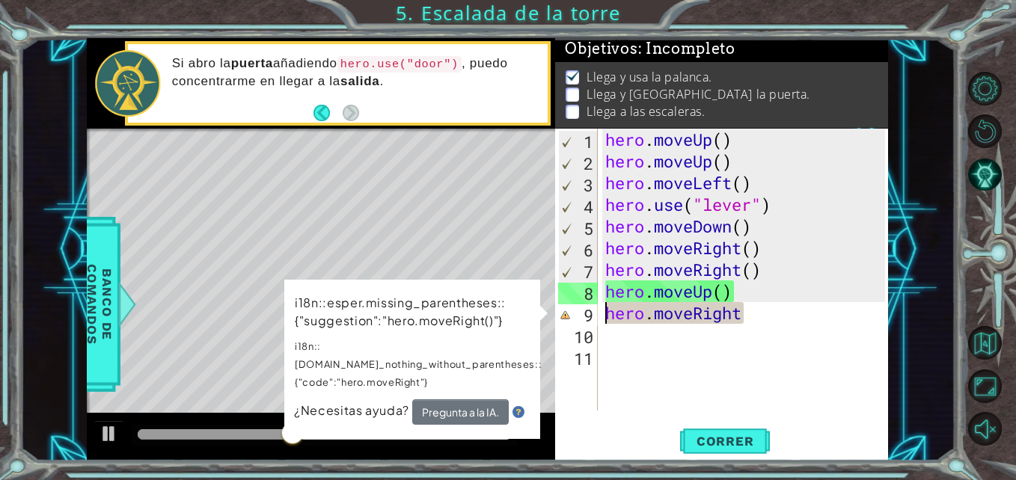
click at [722, 317] on div "hero . moveUp ( ) hero . moveUp ( ) hero . moveLeft ( ) hero . use ( "lever" ) …" at bounding box center [747, 292] width 290 height 326
click at [740, 316] on div "hero . moveUp ( ) hero . moveUp ( ) hero . moveLeft ( ) hero . use ( "lever" ) …" at bounding box center [747, 292] width 290 height 326
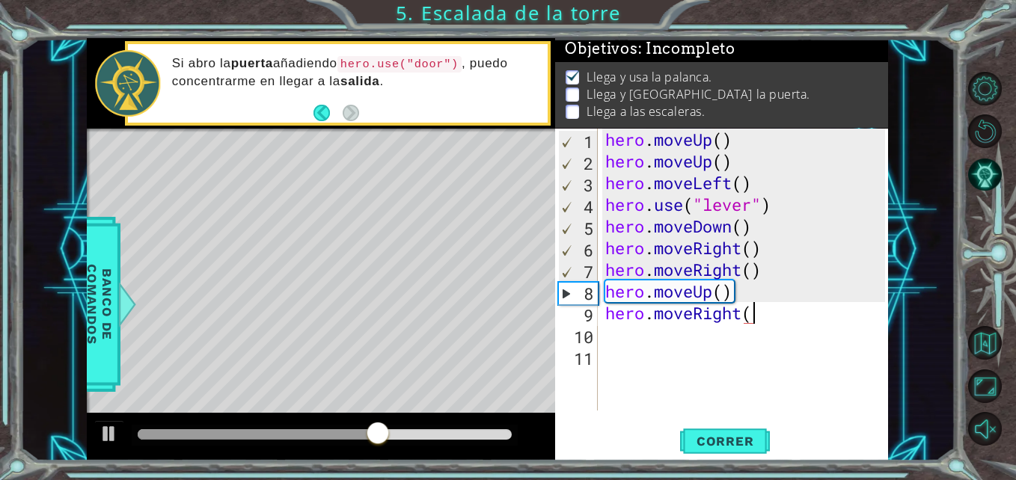
scroll to position [0, 7]
type textarea "hero.moveRight()"
click at [726, 443] on span "Correr" at bounding box center [726, 441] width 88 height 15
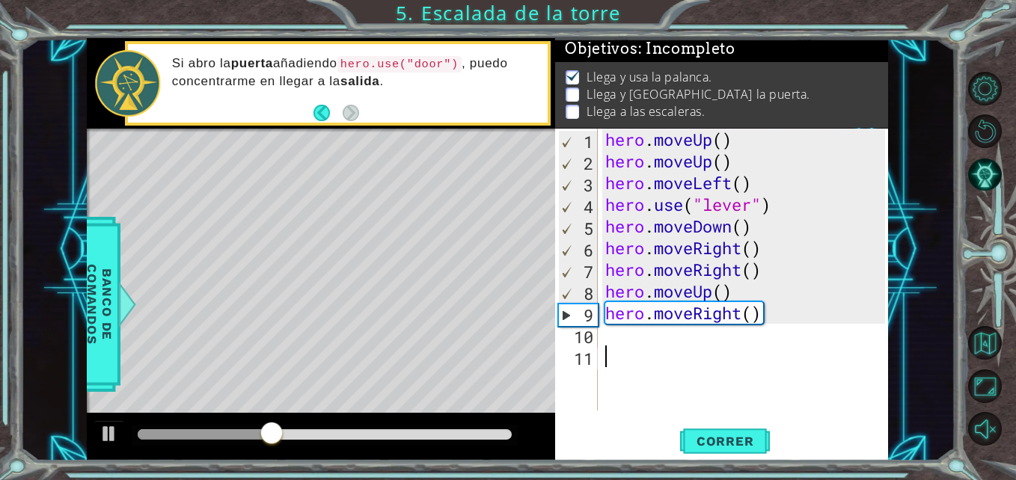
click at [659, 357] on div "hero . moveUp ( ) hero . moveUp ( ) hero . moveLeft ( ) hero . use ( "lever" ) …" at bounding box center [747, 292] width 290 height 326
click at [646, 345] on div "hero . moveUp ( ) hero . moveUp ( ) hero . moveLeft ( ) hero . use ( "lever" ) …" at bounding box center [747, 292] width 290 height 326
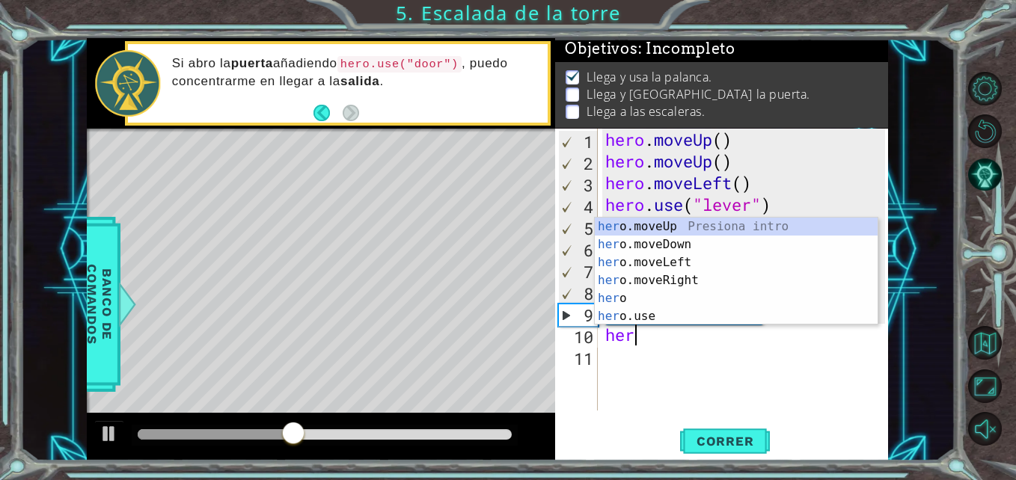
scroll to position [0, 1]
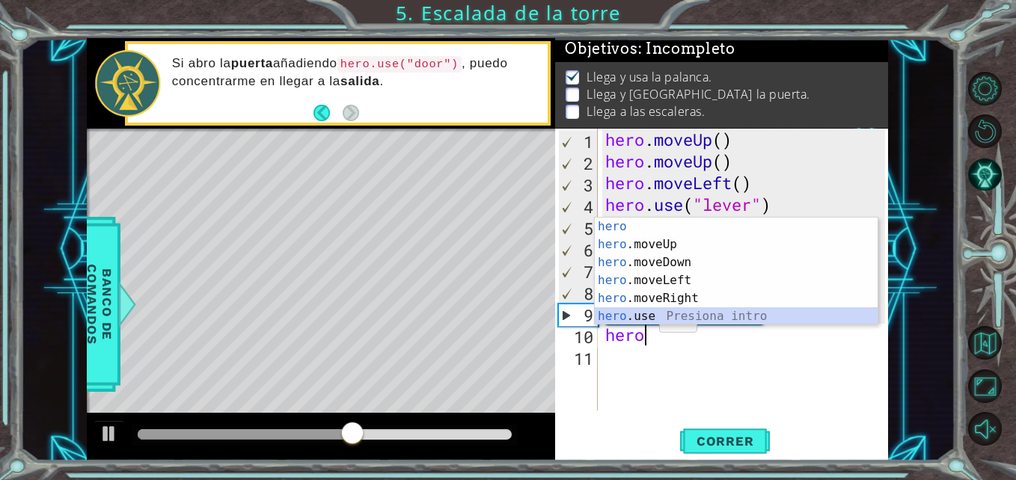
click at [659, 308] on div "hero Presiona intro hero .moveUp Presiona intro hero .moveDown Presiona intro h…" at bounding box center [736, 290] width 283 height 144
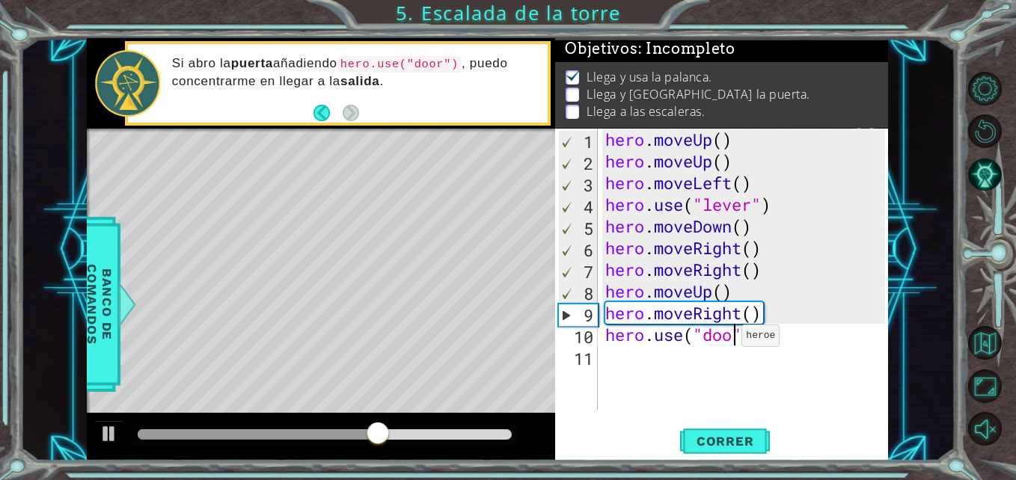
scroll to position [0, 7]
type textarea "hero.use("door")"
click at [735, 427] on button "Correr" at bounding box center [725, 441] width 90 height 33
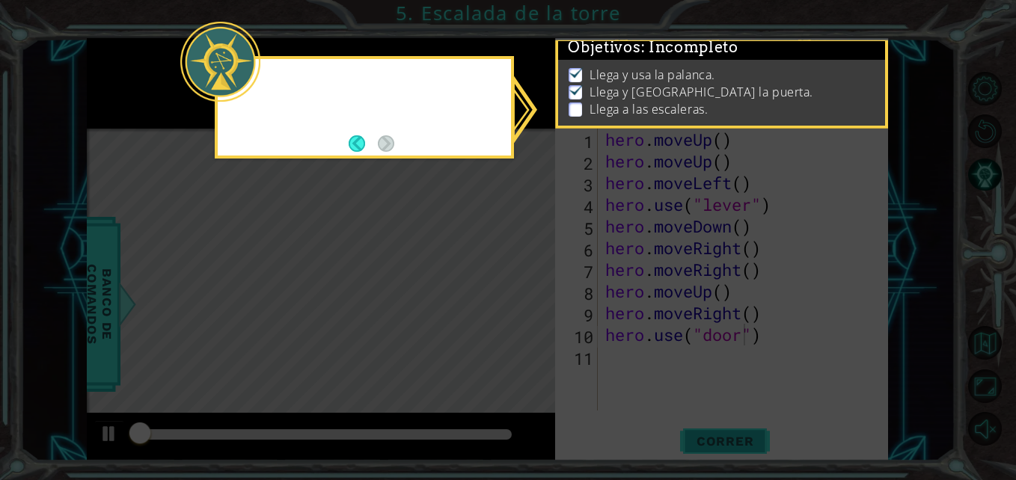
scroll to position [11, 0]
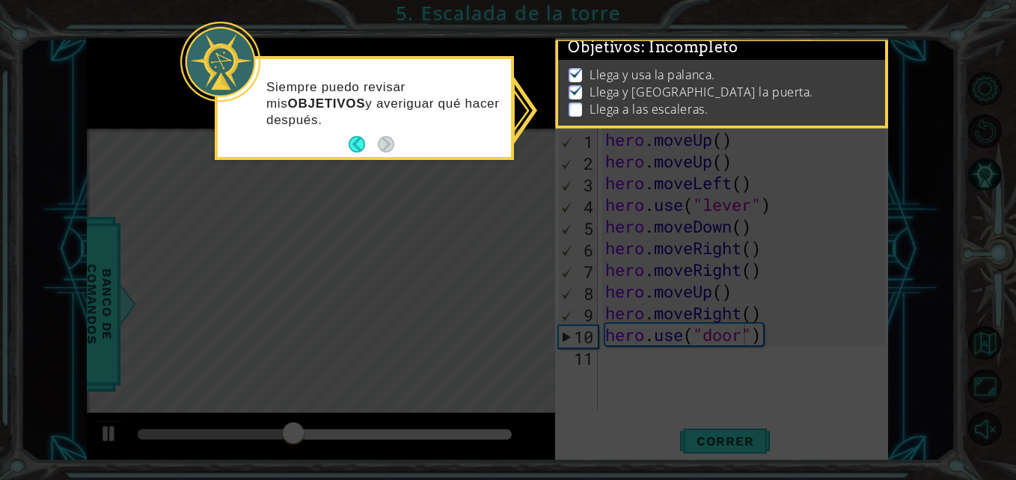
click at [560, 159] on icon at bounding box center [508, 240] width 1016 height 480
click at [361, 141] on button "Back" at bounding box center [363, 144] width 29 height 16
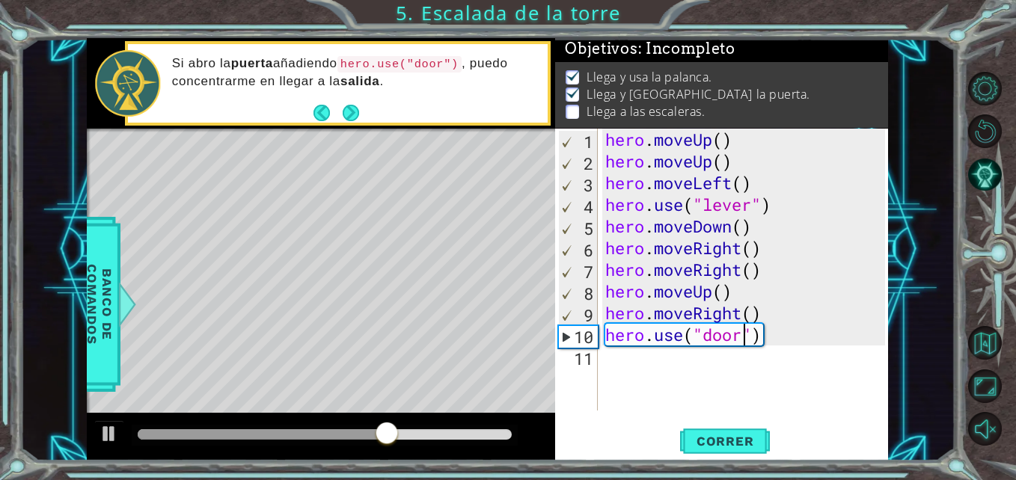
click at [685, 377] on div "hero . moveUp ( ) hero . moveUp ( ) hero . moveLeft ( ) hero . use ( "lever" ) …" at bounding box center [747, 292] width 290 height 326
click at [342, 114] on button "Next" at bounding box center [351, 112] width 19 height 19
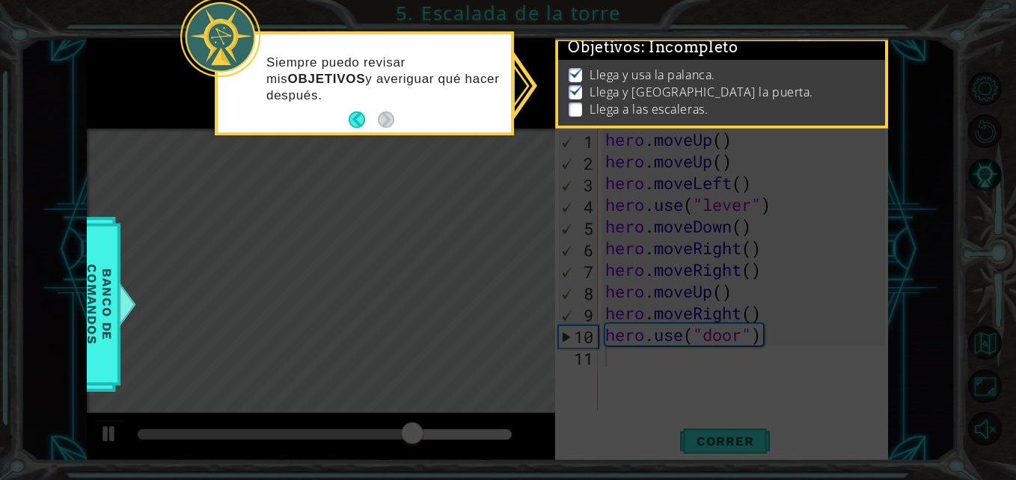
scroll to position [11, 0]
click at [346, 114] on div "Siempre puedo revisar mis OBJETIVOS y averiguar qué hacer después." at bounding box center [364, 86] width 293 height 92
click at [348, 117] on div "Siempre puedo revisar mis OBJETIVOS y averiguar qué hacer después." at bounding box center [364, 86] width 293 height 92
click at [352, 120] on button "Back" at bounding box center [363, 120] width 29 height 16
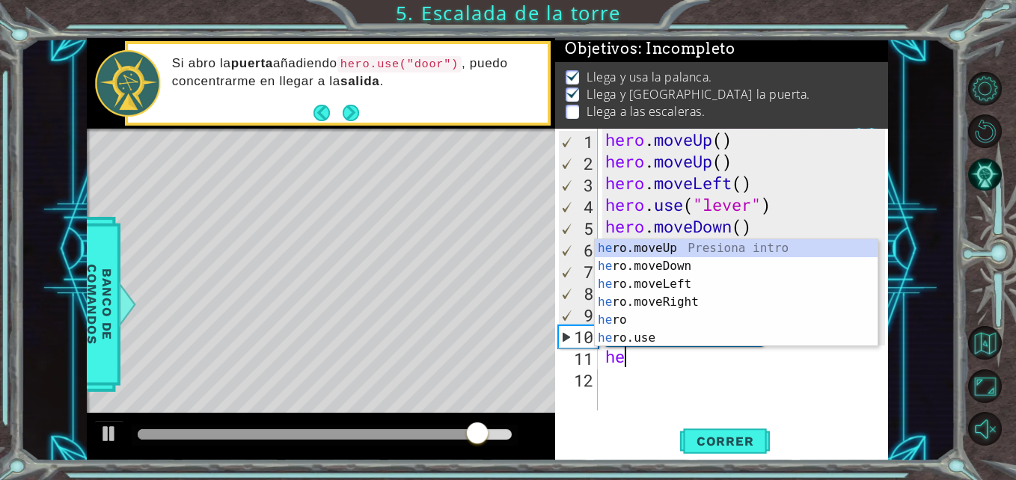
scroll to position [0, 1]
type textarea "he"
click at [671, 248] on div "he ro.moveUp Presiona intro he ro.moveDown Presiona intro he ro.moveLeft Presio…" at bounding box center [736, 311] width 283 height 144
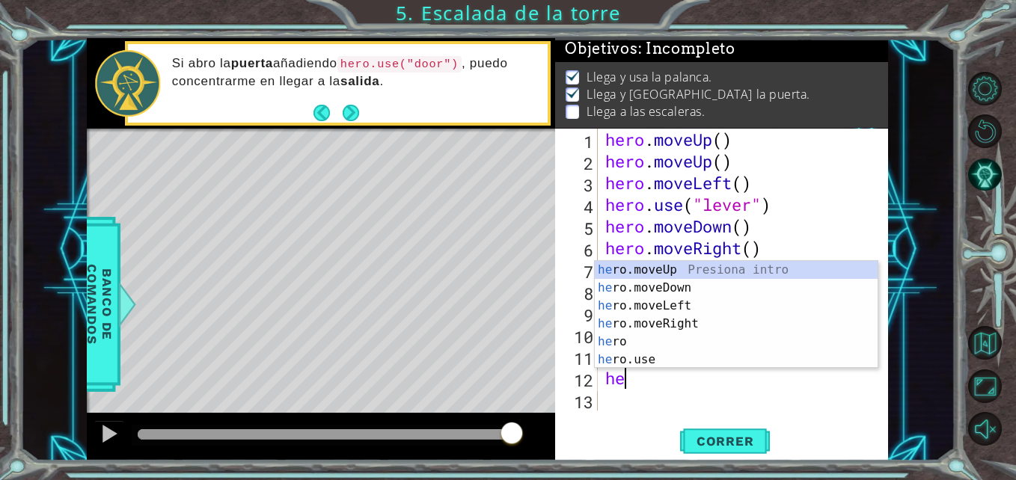
type textarea "hero"
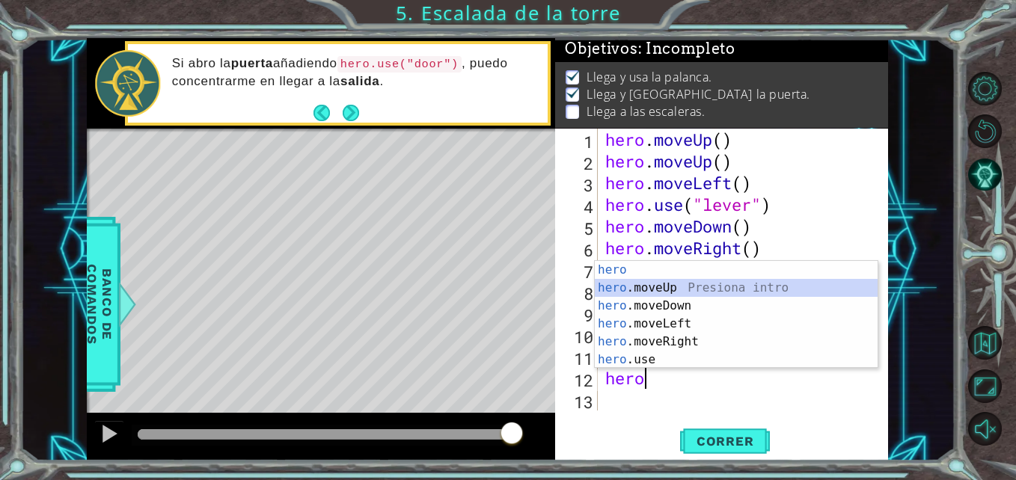
click at [670, 282] on div "hero Presiona intro hero .moveUp Presiona intro hero .moveDown Presiona intro h…" at bounding box center [736, 333] width 283 height 144
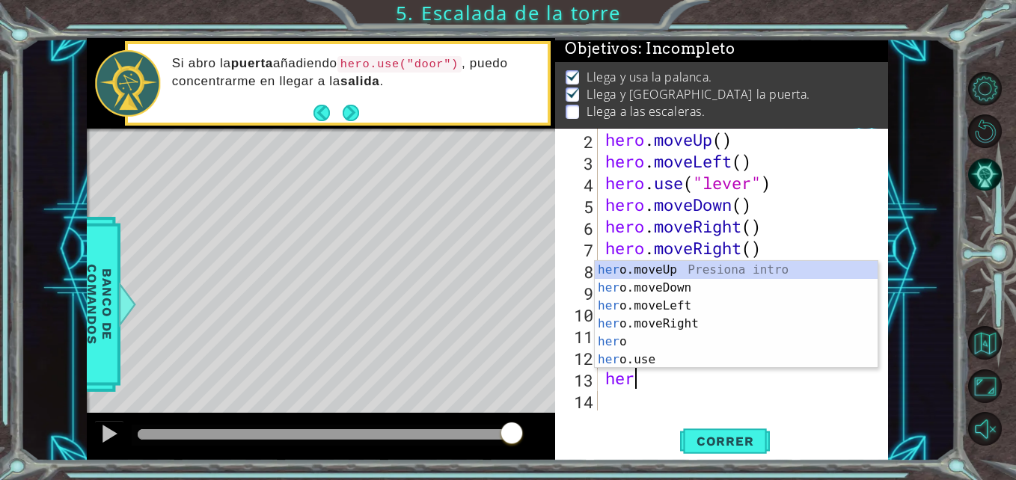
type textarea "hero"
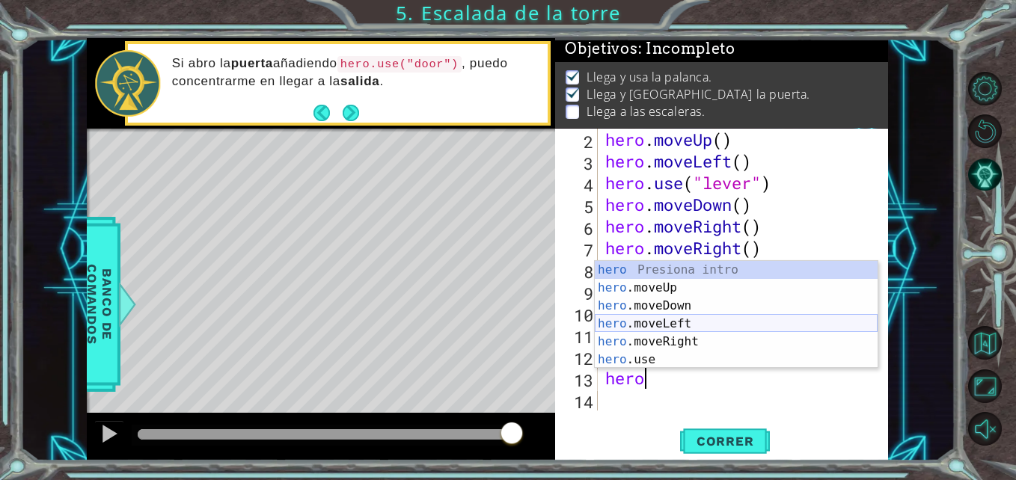
click at [665, 324] on div "hero Presiona intro hero .moveUp Presiona intro hero .moveDown Presiona intro h…" at bounding box center [736, 333] width 283 height 144
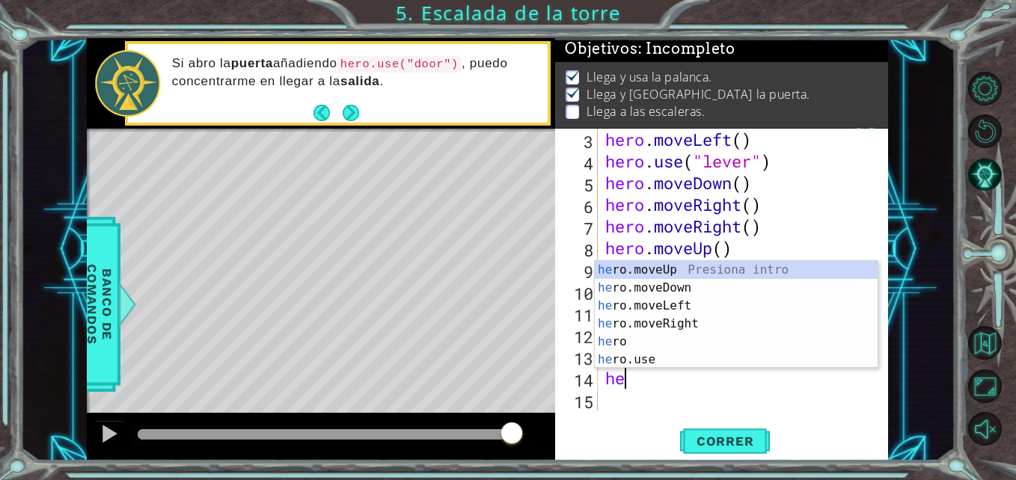
type textarea "hero"
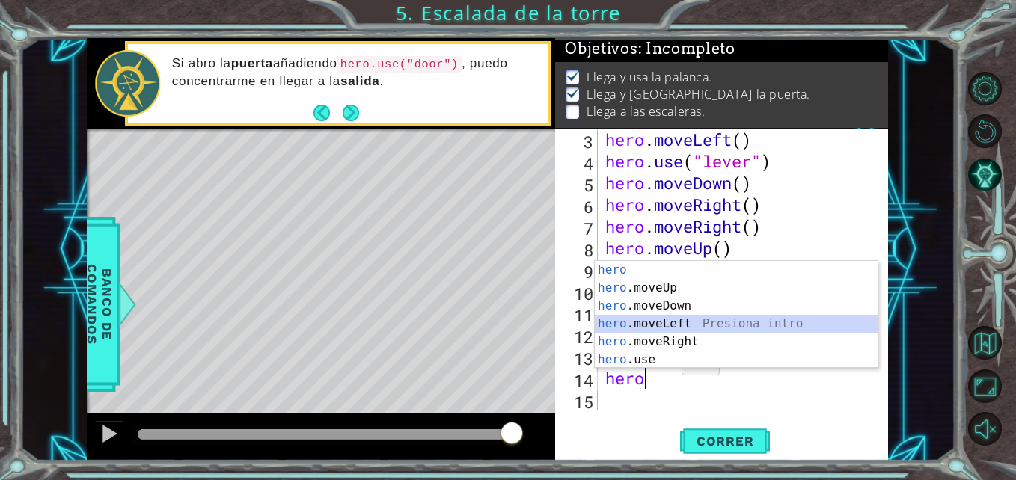
click at [655, 322] on div "hero Presiona intro hero .moveUp Presiona intro hero .moveDown Presiona intro h…" at bounding box center [736, 333] width 283 height 144
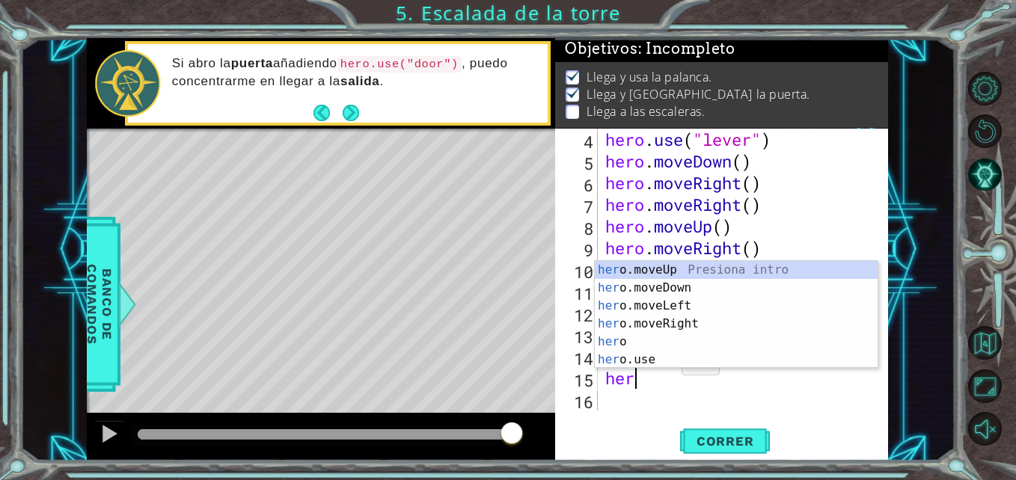
type textarea "hero"
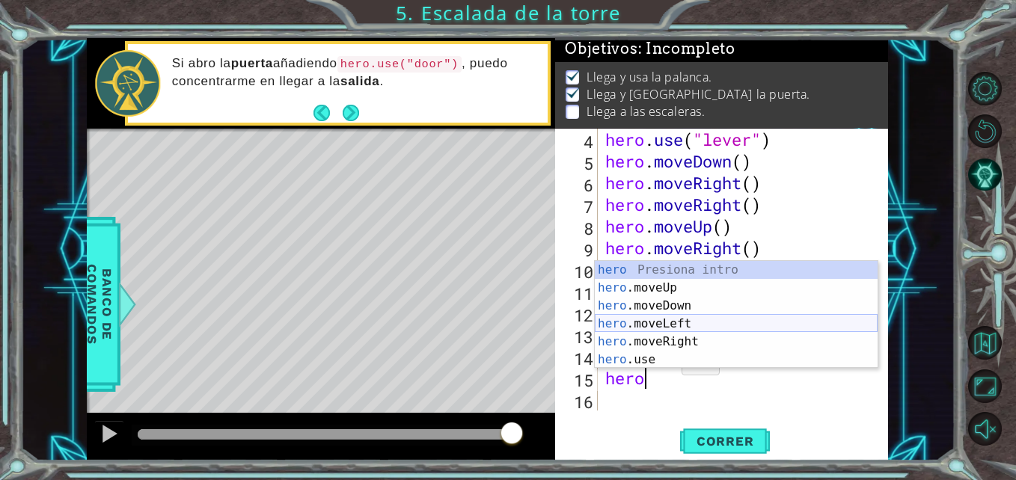
click at [658, 324] on div "hero Presiona intro hero .moveUp Presiona intro hero .moveDown Presiona intro h…" at bounding box center [736, 333] width 283 height 144
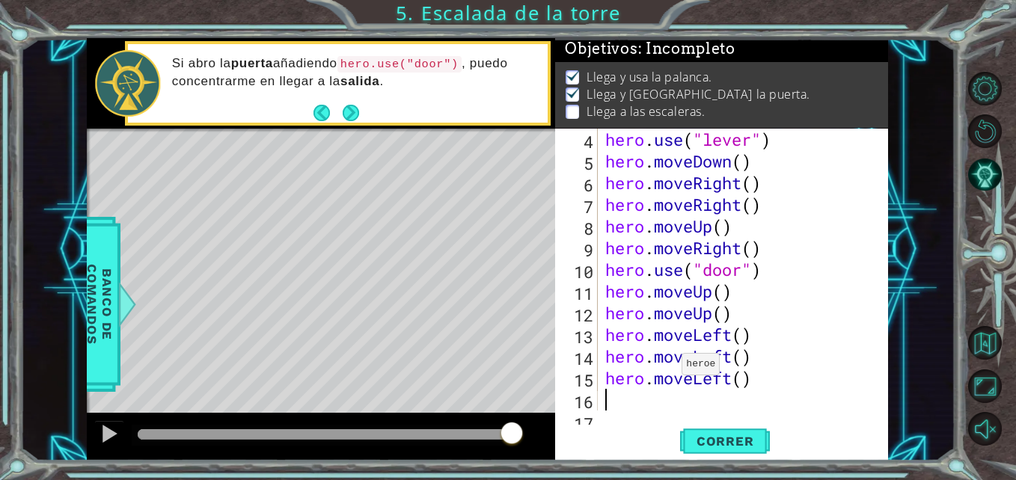
scroll to position [87, 0]
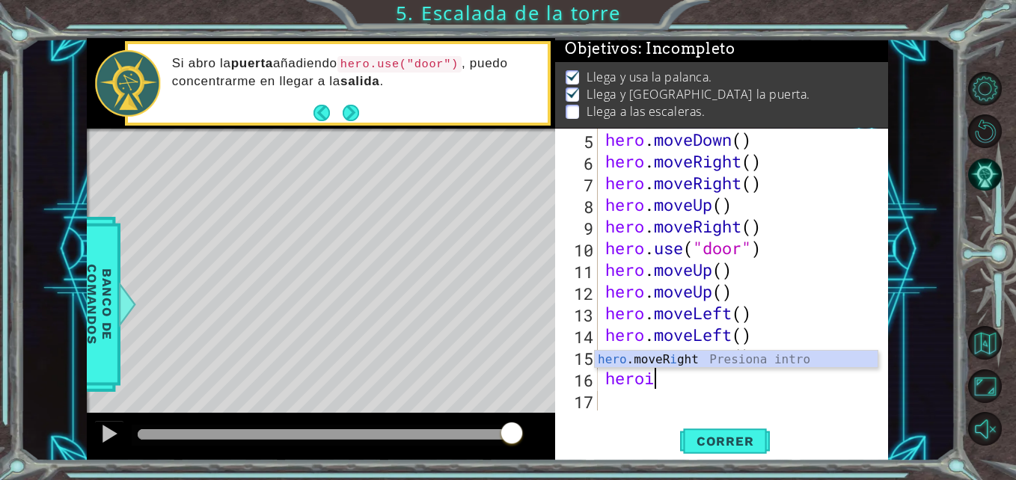
type textarea "hero"
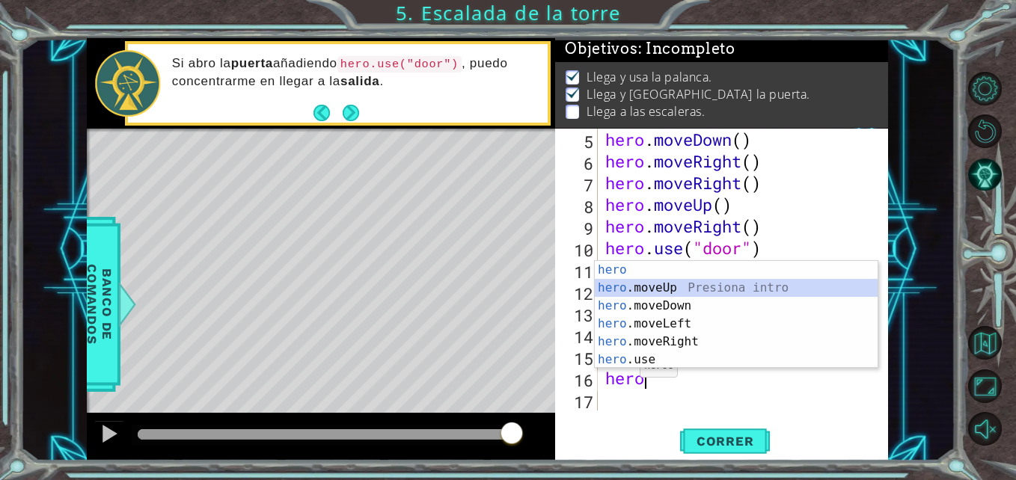
click at [649, 284] on div "hero Presiona intro hero .moveUp Presiona intro hero .moveDown Presiona intro h…" at bounding box center [736, 333] width 283 height 144
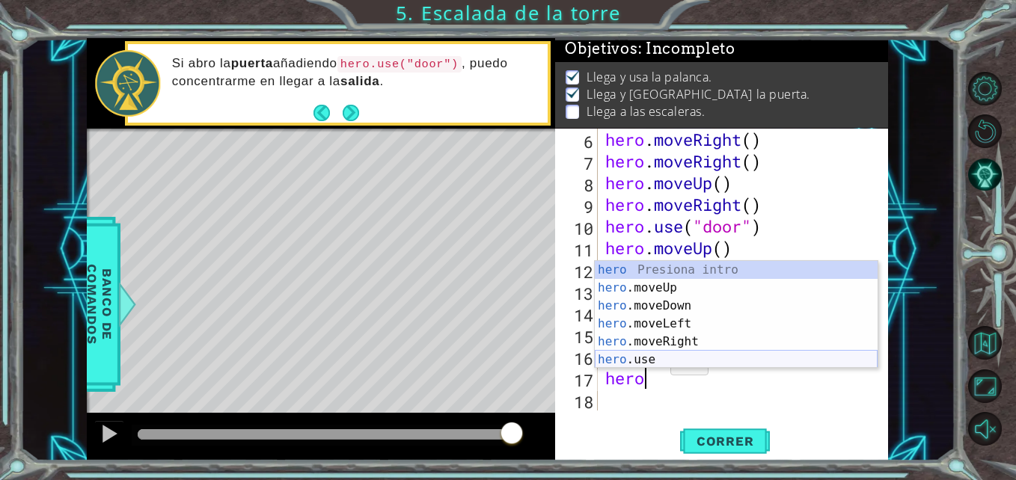
click at [653, 360] on div "hero Presiona intro hero .moveUp Presiona intro hero .moveDown Presiona intro h…" at bounding box center [736, 333] width 283 height 144
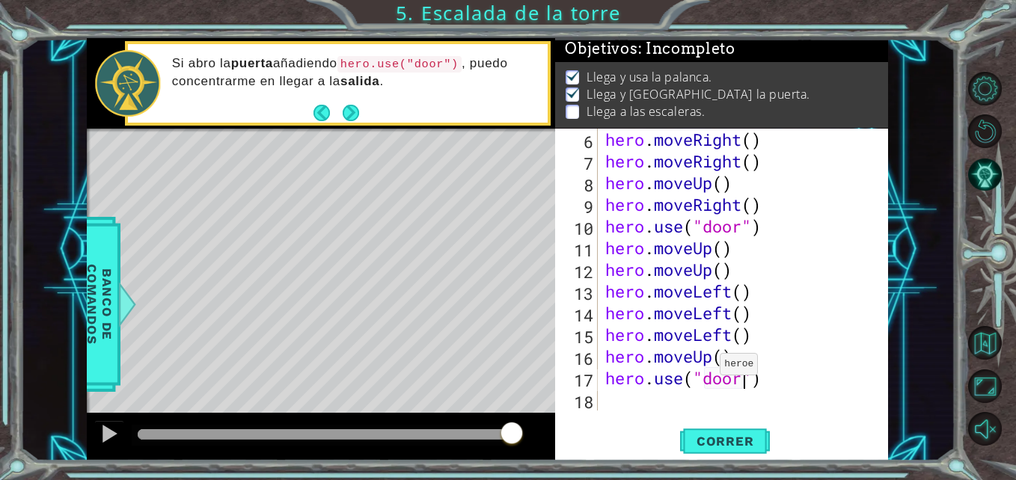
scroll to position [0, 7]
type textarea "hero.use("door")"
click at [721, 450] on button "Correr" at bounding box center [725, 441] width 90 height 33
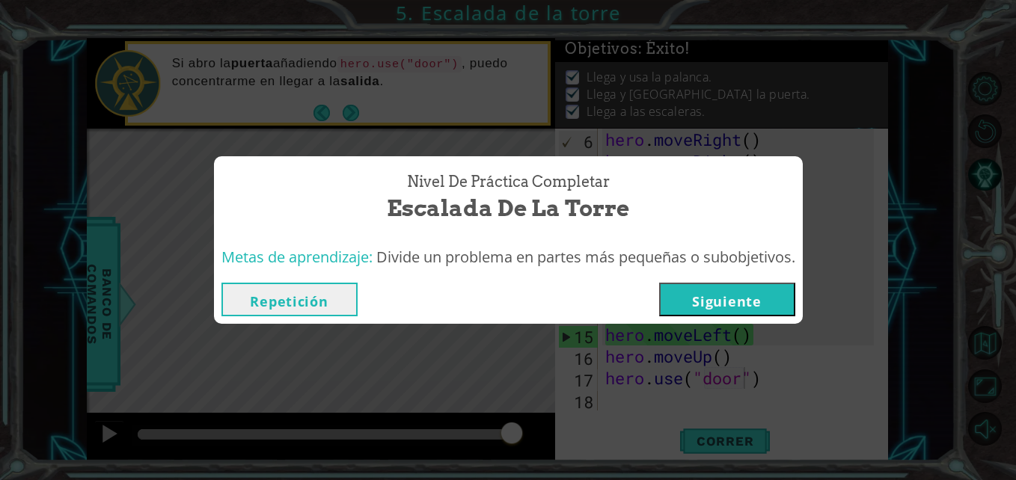
click at [699, 311] on button "Siguiente" at bounding box center [727, 300] width 136 height 34
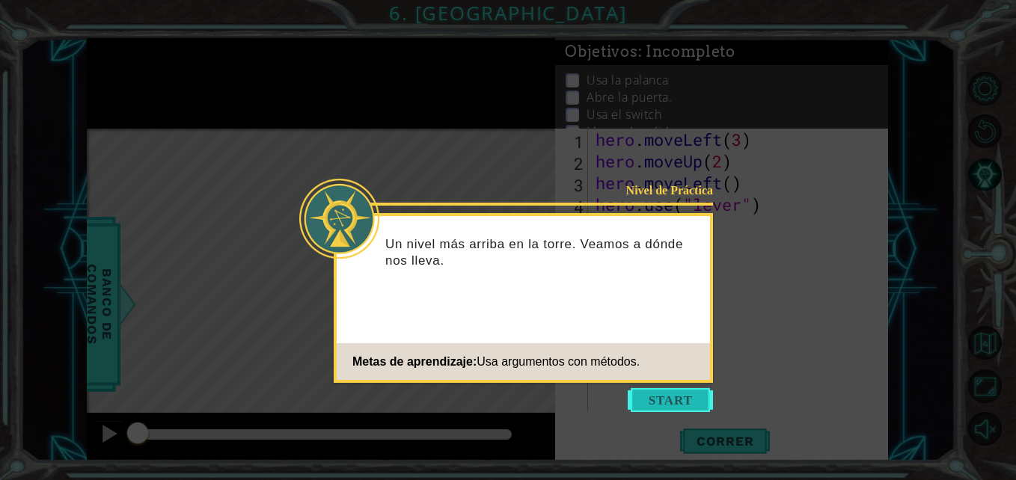
click at [669, 406] on button "Start" at bounding box center [670, 400] width 85 height 24
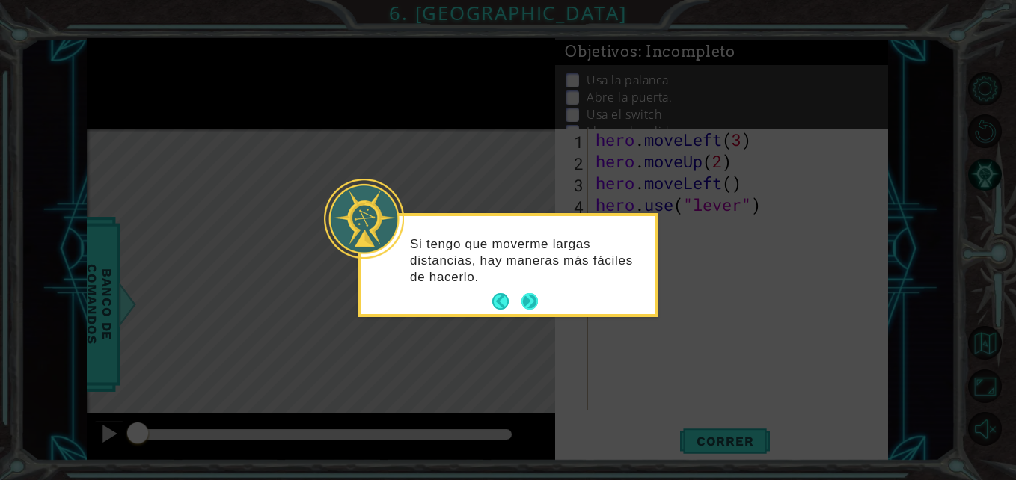
click at [519, 295] on button "Back" at bounding box center [506, 301] width 29 height 16
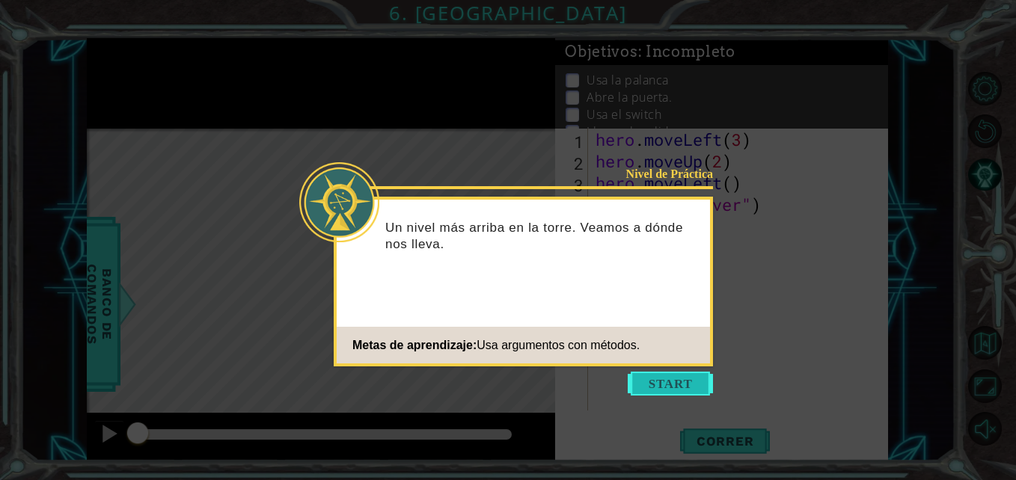
click at [644, 385] on button "Start" at bounding box center [670, 384] width 85 height 24
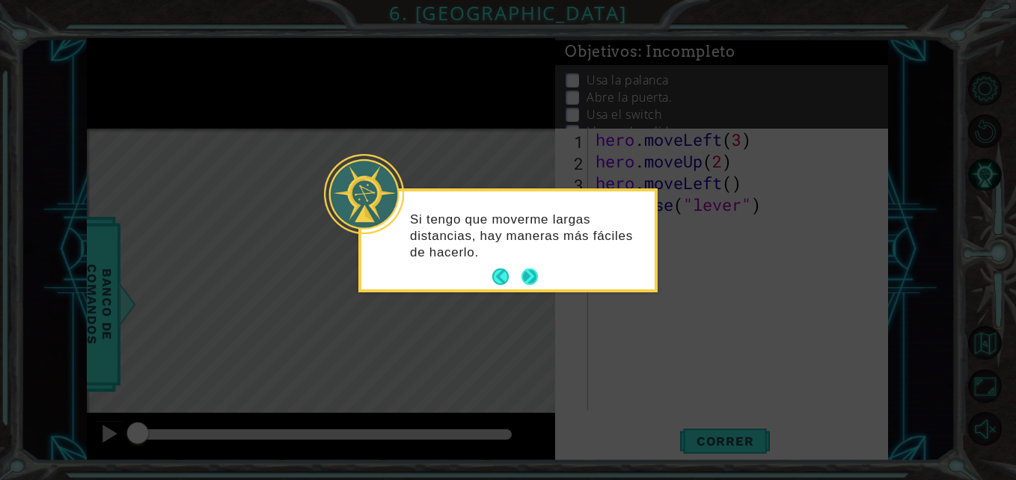
click at [538, 280] on button "Next" at bounding box center [530, 277] width 16 height 16
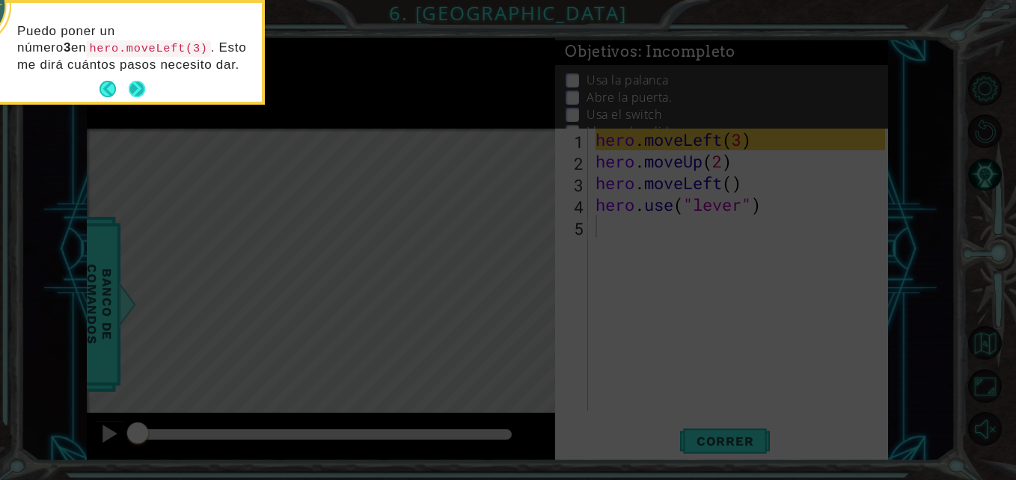
click at [139, 94] on button "Next" at bounding box center [137, 89] width 18 height 18
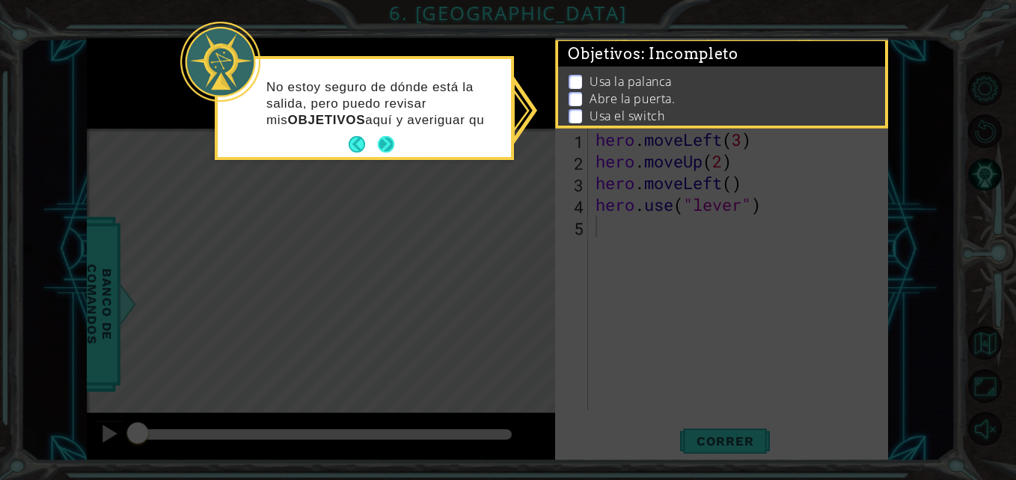
click at [382, 143] on div "No estoy seguro de dónde está la salida, pero puedo revisar mis OBJETIVOS aquí …" at bounding box center [364, 108] width 293 height 98
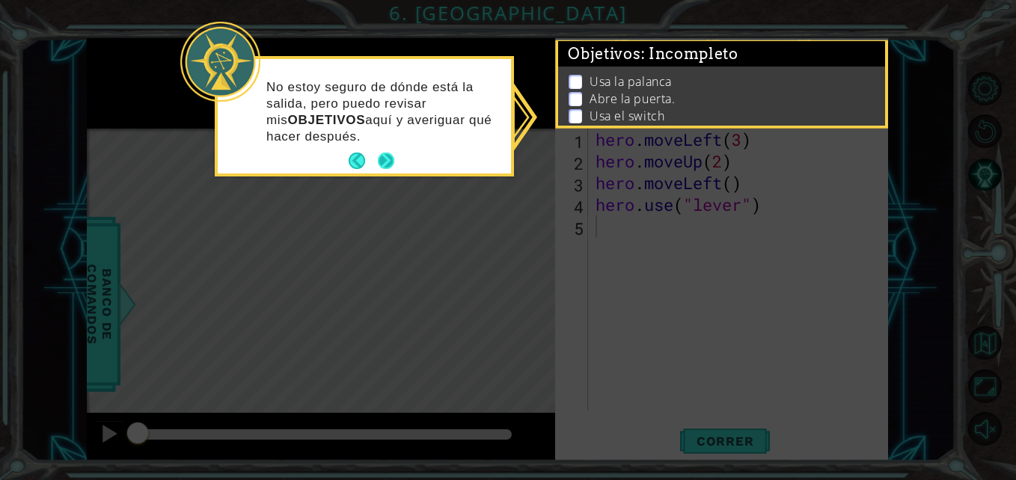
click at [388, 159] on button "Next" at bounding box center [386, 161] width 16 height 16
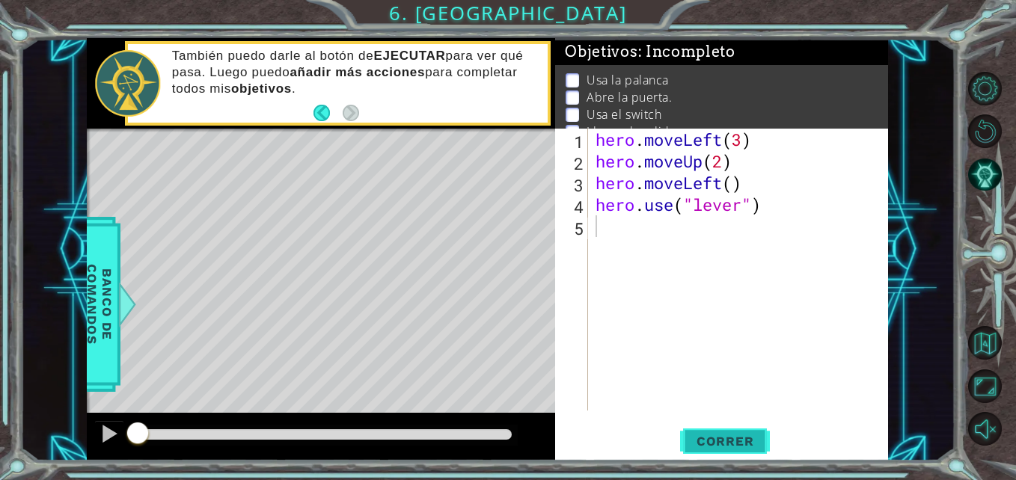
click at [730, 437] on span "Correr" at bounding box center [726, 441] width 88 height 15
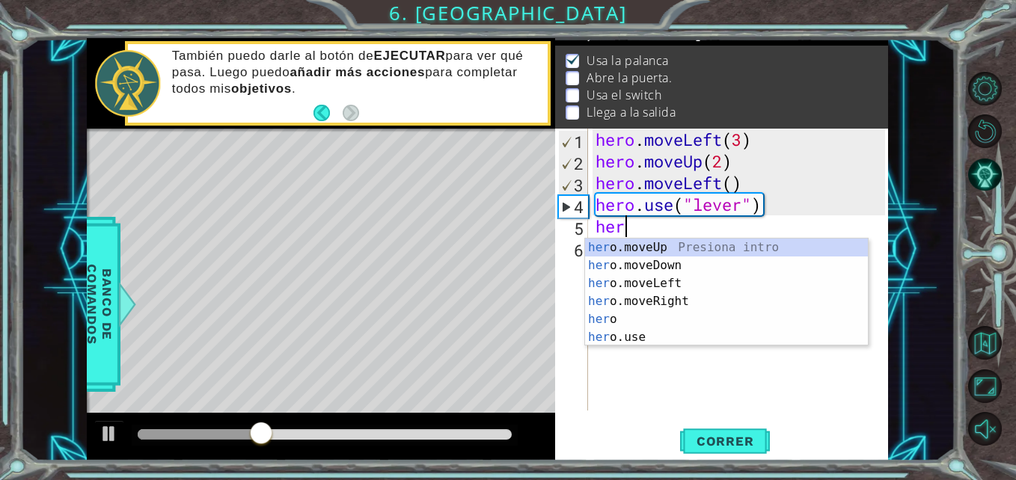
scroll to position [0, 1]
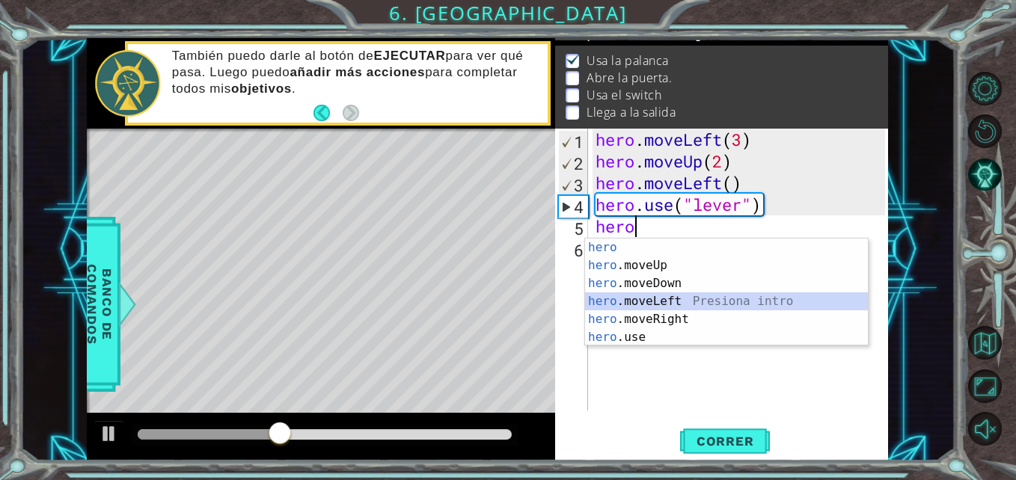
click at [693, 299] on div "hero Presiona intro hero .moveUp Presiona intro hero .moveDown Presiona intro h…" at bounding box center [726, 311] width 283 height 144
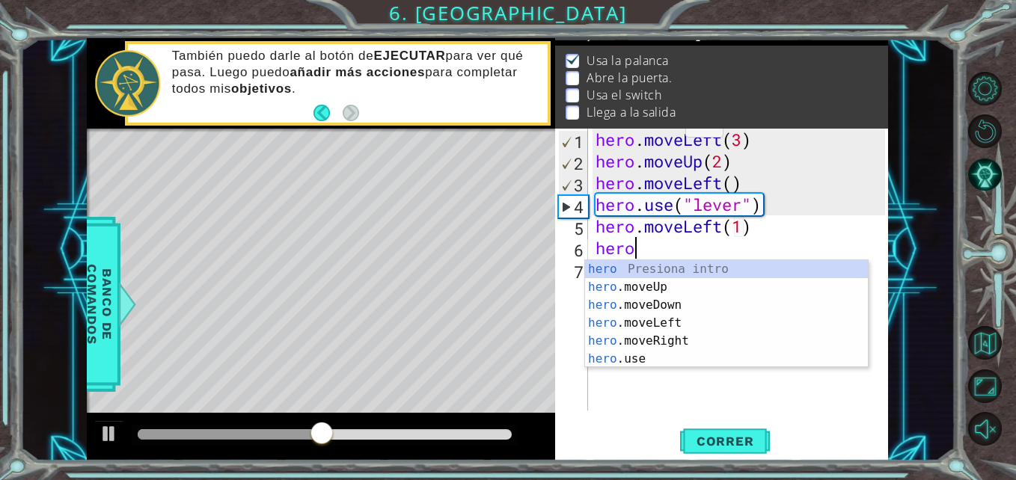
scroll to position [0, 8]
click at [679, 357] on div "hero Presiona intro hero .moveUp Presiona intro hero .moveDown Presiona intro h…" at bounding box center [726, 332] width 283 height 144
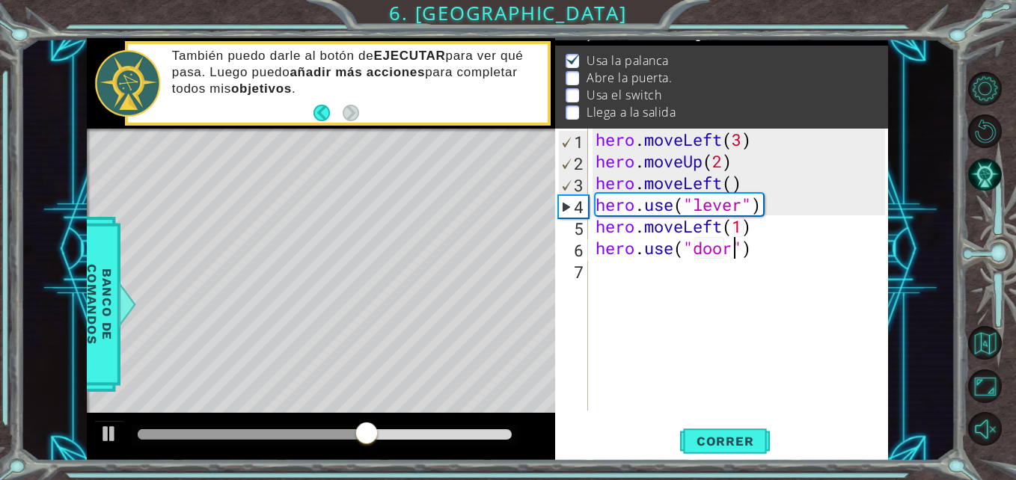
scroll to position [0, 7]
type textarea "hero.use("door")"
click at [733, 448] on span "Correr" at bounding box center [726, 441] width 88 height 15
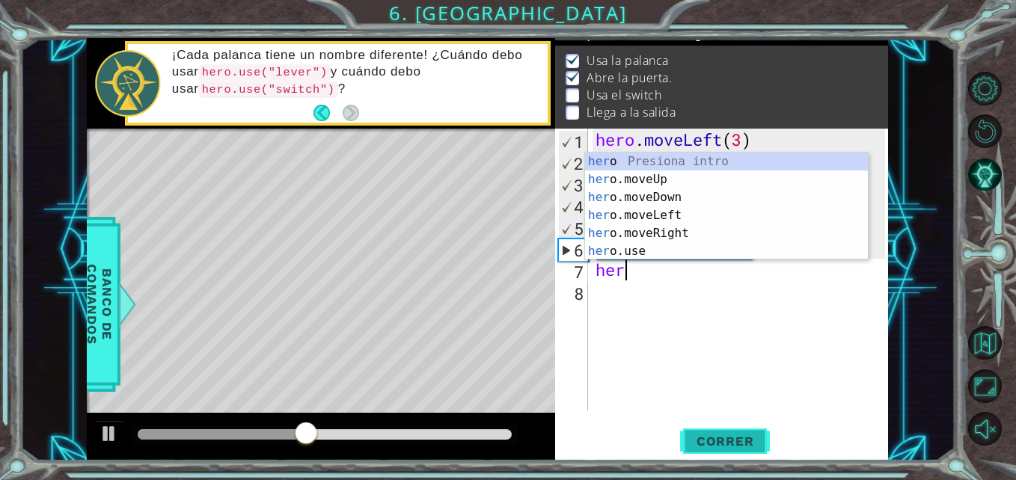
scroll to position [0, 1]
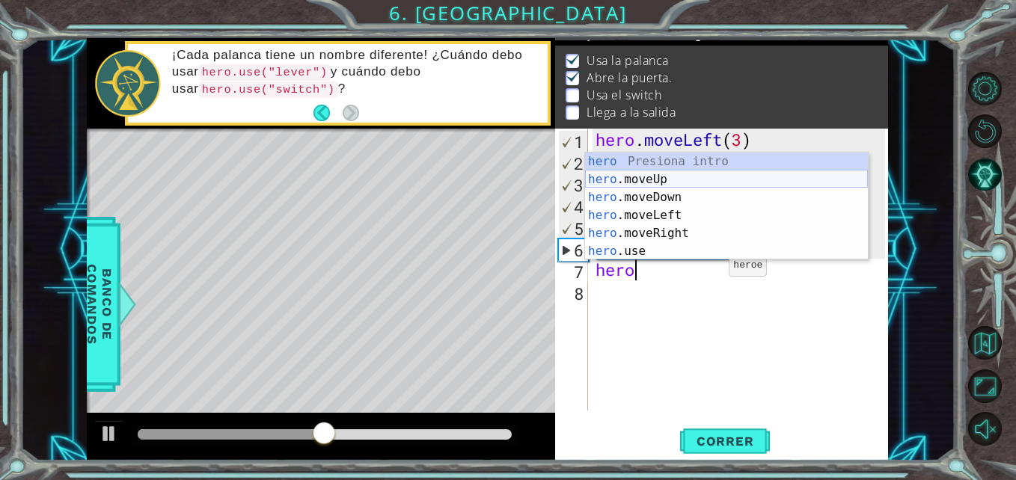
click at [687, 180] on div "hero Presiona intro hero .moveUp Presiona intro hero .moveDown Presiona intro h…" at bounding box center [726, 225] width 283 height 144
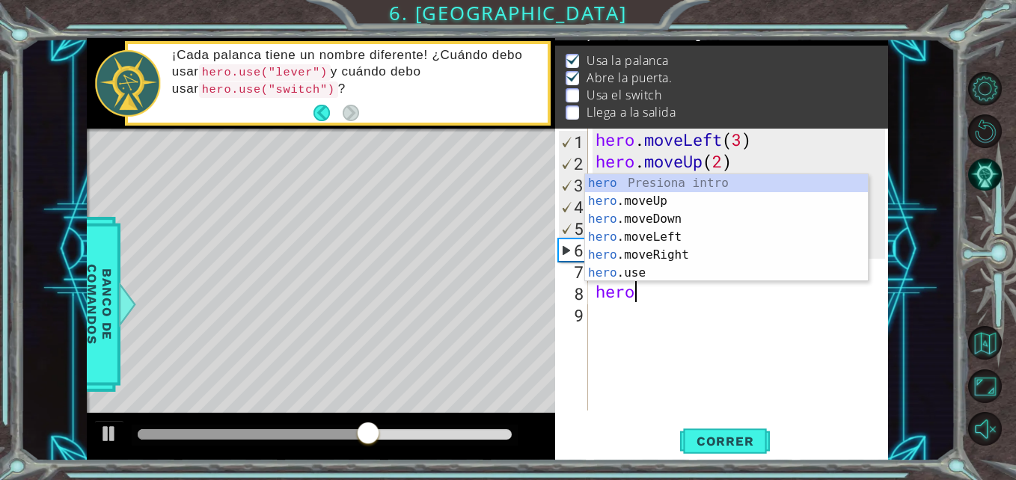
scroll to position [0, 7]
click at [656, 198] on div "hero Presiona intro hero .moveUp Presiona intro hero .moveDown Presiona intro h…" at bounding box center [726, 246] width 283 height 144
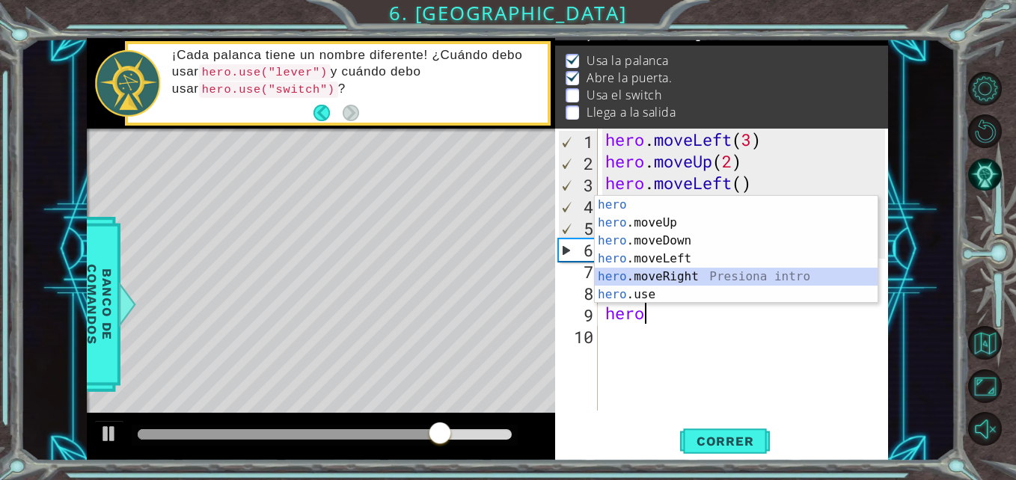
click at [664, 278] on div "hero Presiona intro hero .moveUp Presiona intro hero .moveDown Presiona intro h…" at bounding box center [736, 268] width 283 height 144
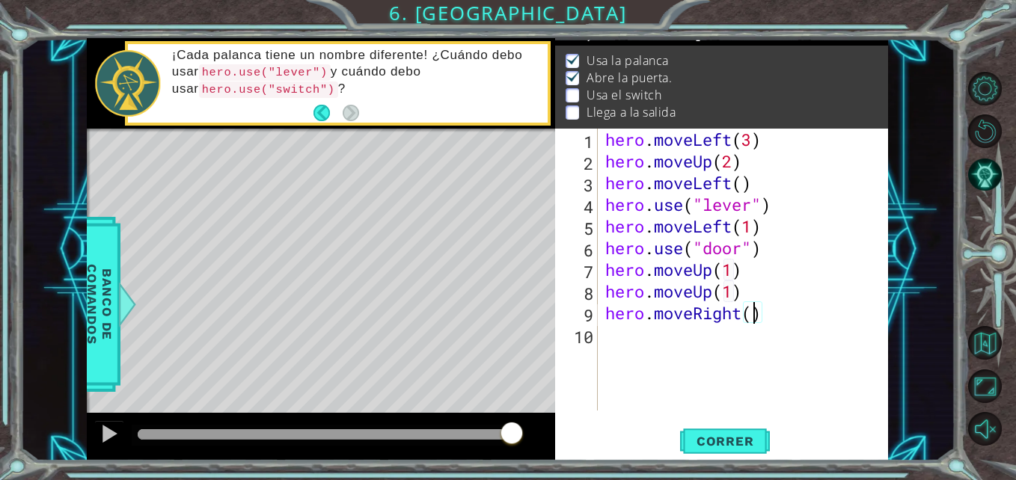
type textarea "hero.moveRight(2)"
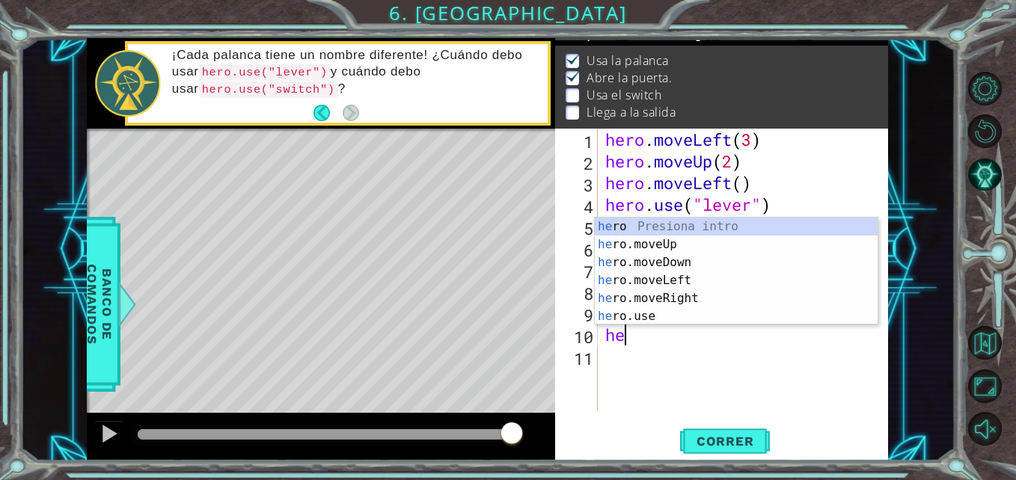
scroll to position [0, 1]
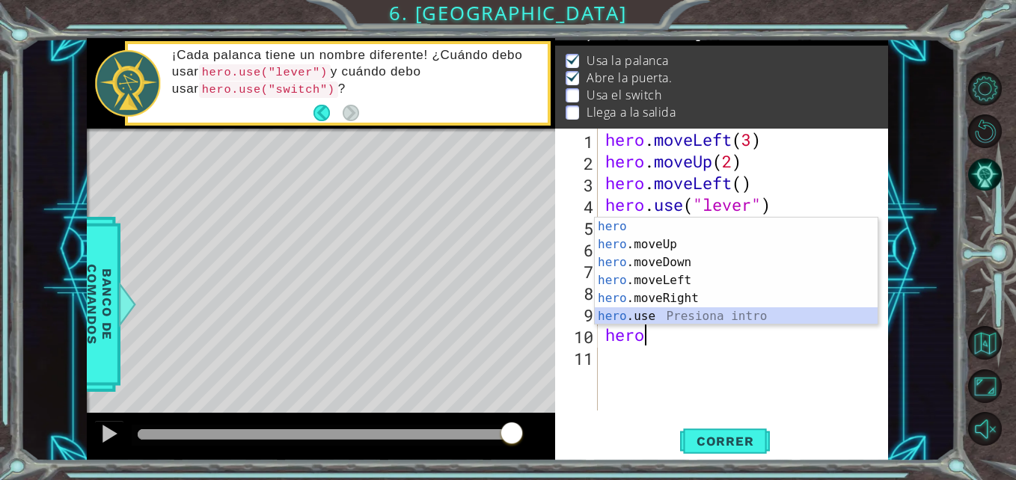
click at [697, 314] on div "hero Presiona intro hero .moveUp Presiona intro hero .moveDown Presiona intro h…" at bounding box center [736, 290] width 283 height 144
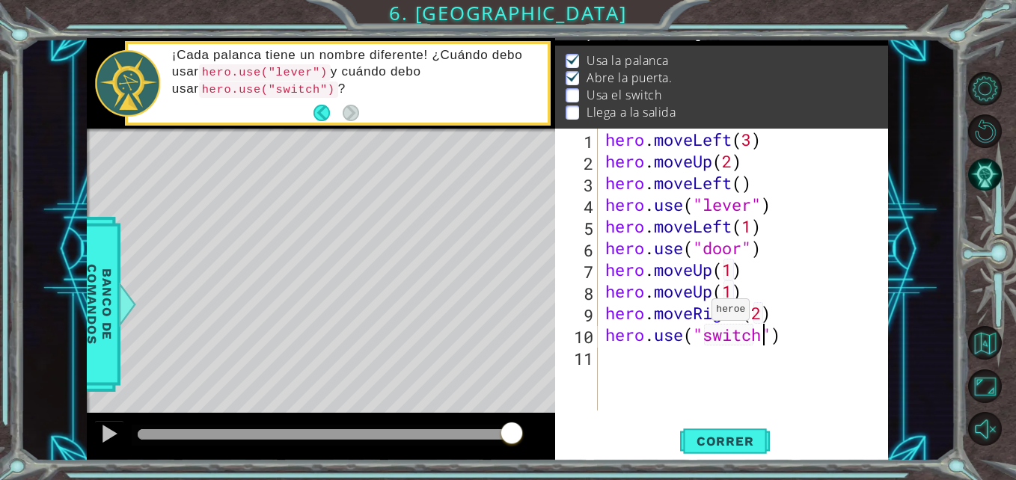
scroll to position [0, 7]
type textarea "hero.use("switch")"
click at [747, 439] on span "Correr" at bounding box center [726, 441] width 88 height 15
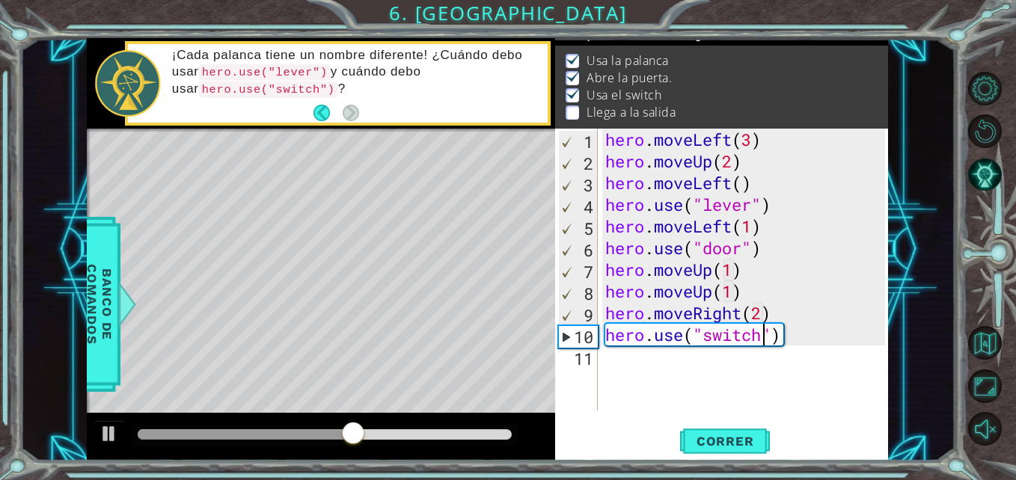
click at [765, 370] on div "hero . moveLeft ( 3 ) hero . moveUp ( 2 ) hero . moveLeft ( ) hero . use ( "lev…" at bounding box center [747, 292] width 290 height 326
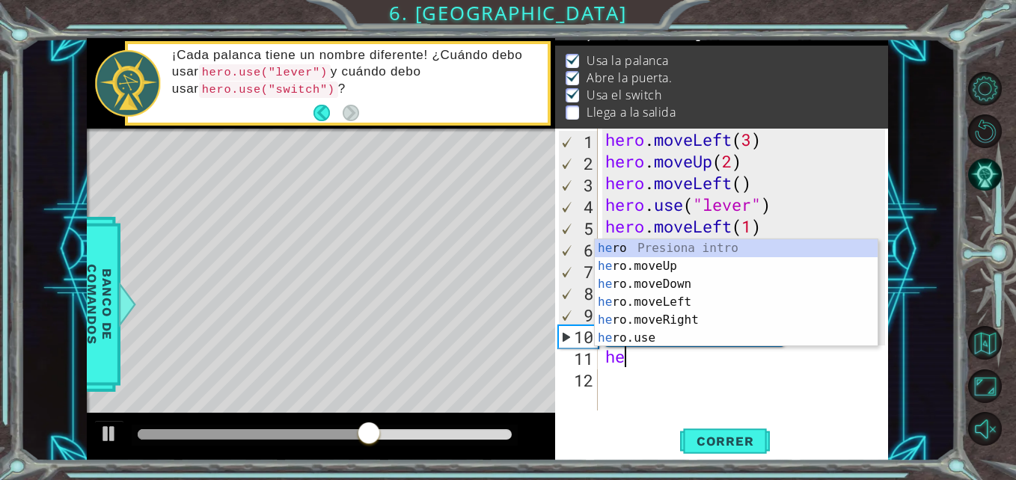
scroll to position [0, 1]
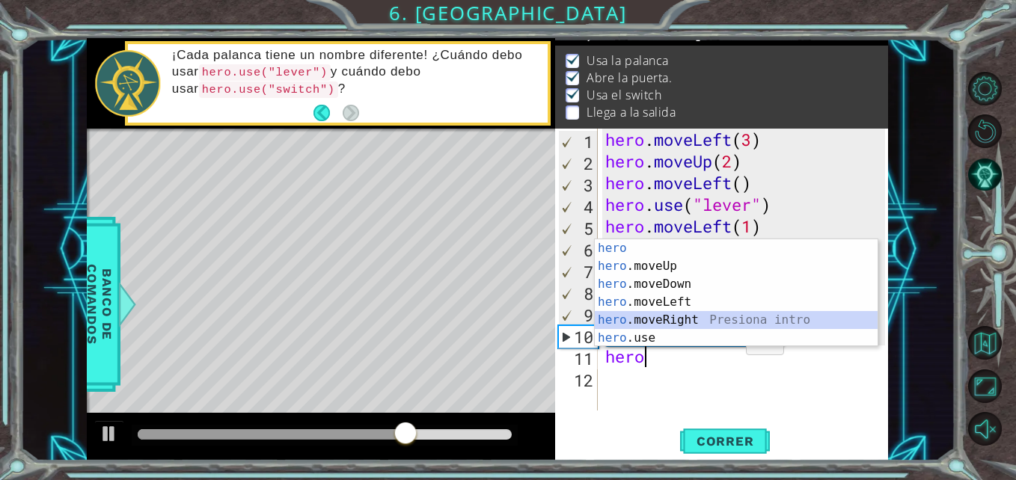
click at [701, 319] on div "hero Presiona intro hero .moveUp Presiona intro hero .moveDown Presiona intro h…" at bounding box center [736, 311] width 283 height 144
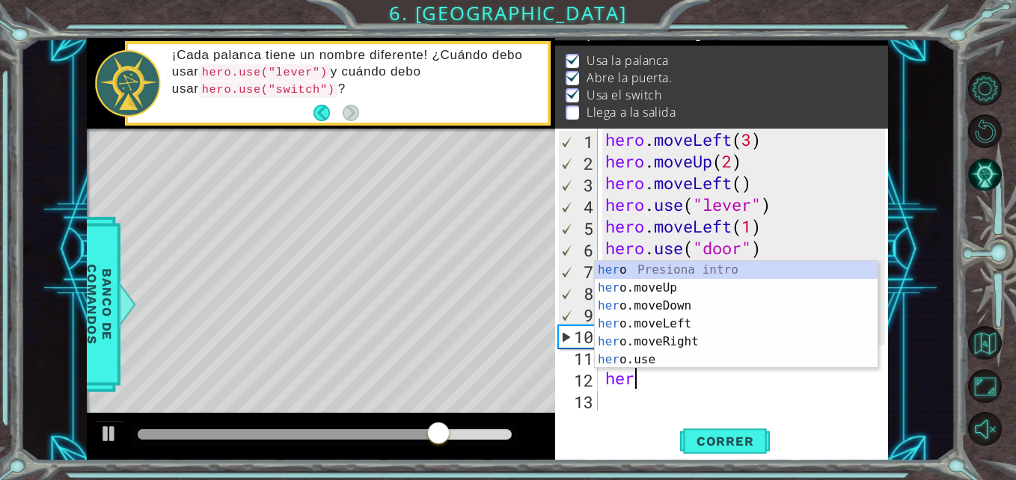
scroll to position [0, 9]
click at [681, 292] on div "hero Presiona intro hero .moveUp Presiona intro hero .moveDown Presiona intro h…" at bounding box center [736, 333] width 283 height 144
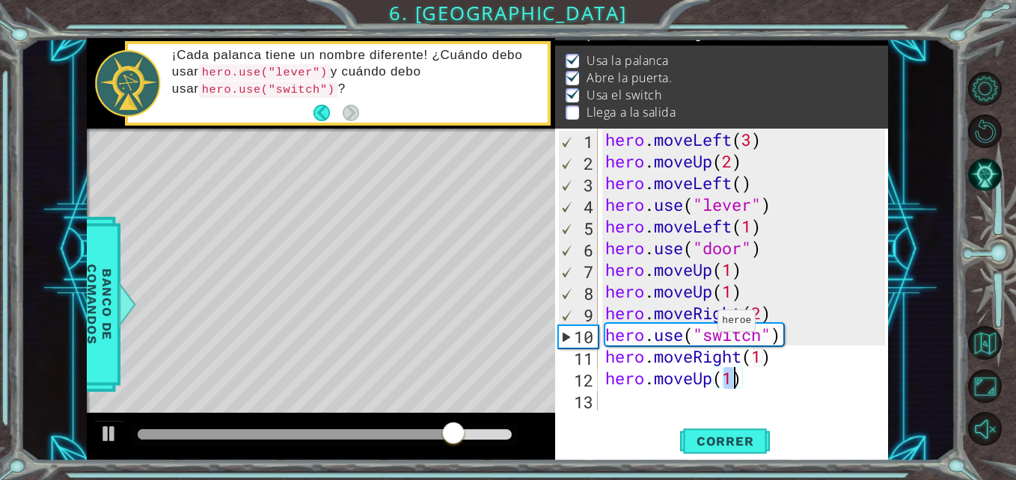
scroll to position [0, 5]
type textarea "hero.moveUp(1)"
click at [746, 442] on span "Correr" at bounding box center [726, 441] width 88 height 15
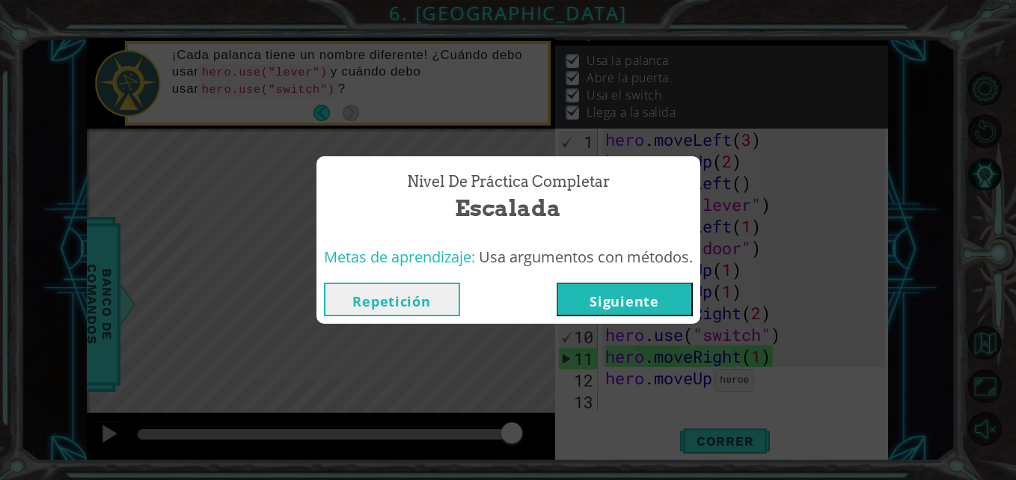
click at [653, 296] on button "Siguiente" at bounding box center [625, 300] width 136 height 34
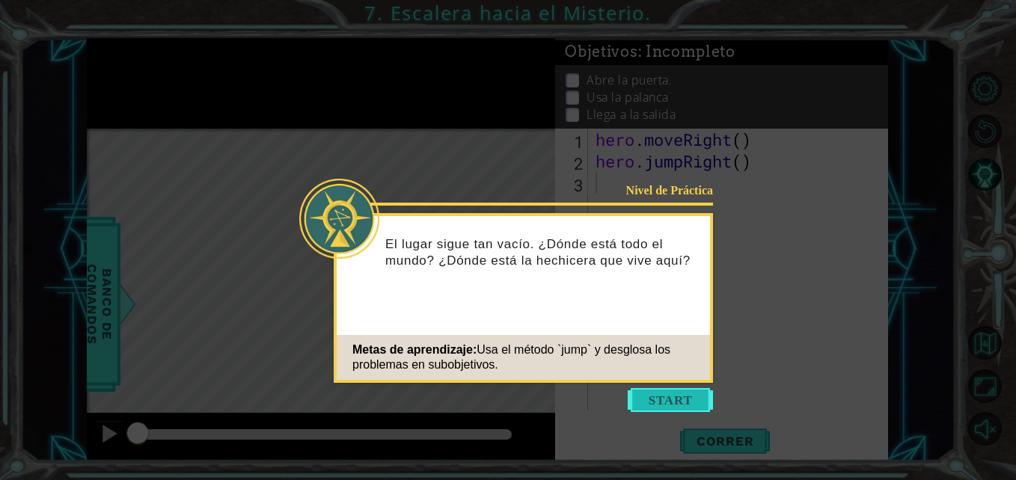
click at [697, 395] on button "Start" at bounding box center [670, 400] width 85 height 24
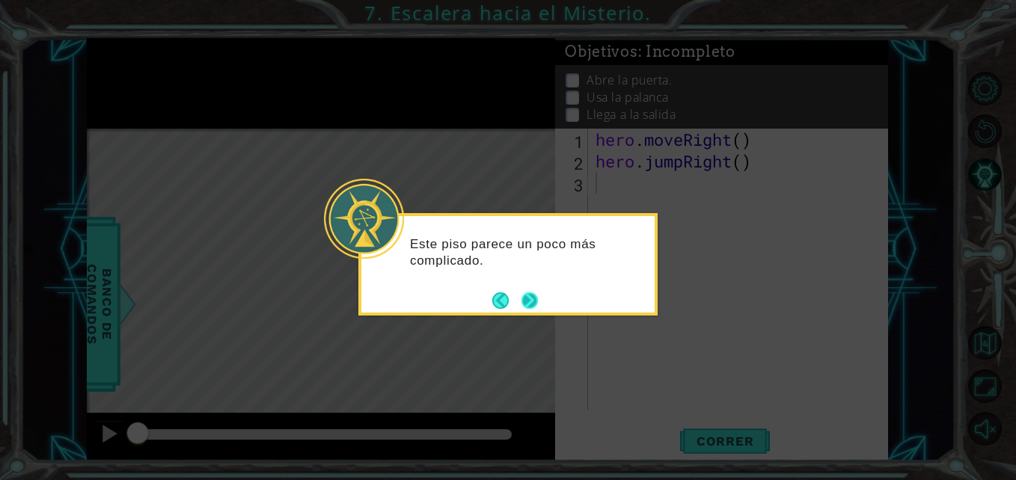
click at [536, 303] on button "Next" at bounding box center [530, 300] width 17 height 17
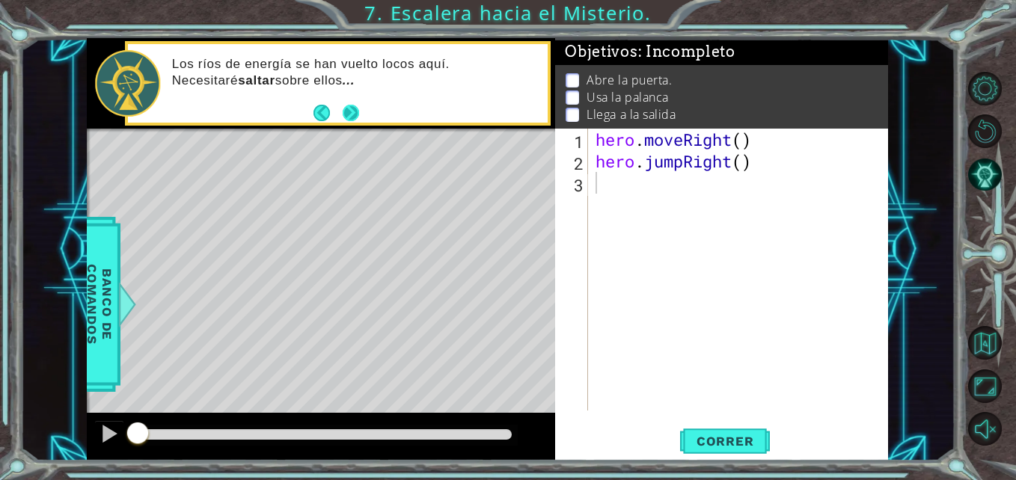
click at [355, 114] on button "Next" at bounding box center [351, 112] width 17 height 17
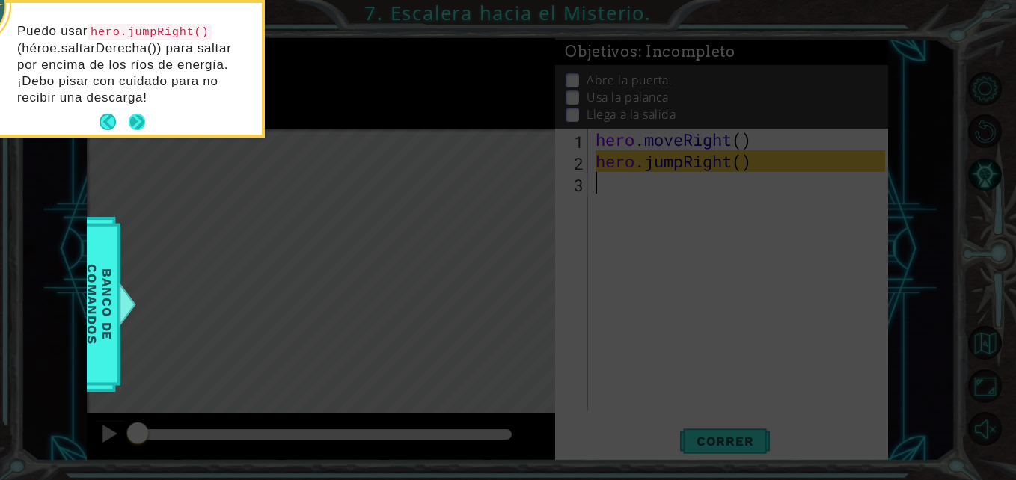
click at [133, 126] on button "Next" at bounding box center [137, 122] width 17 height 17
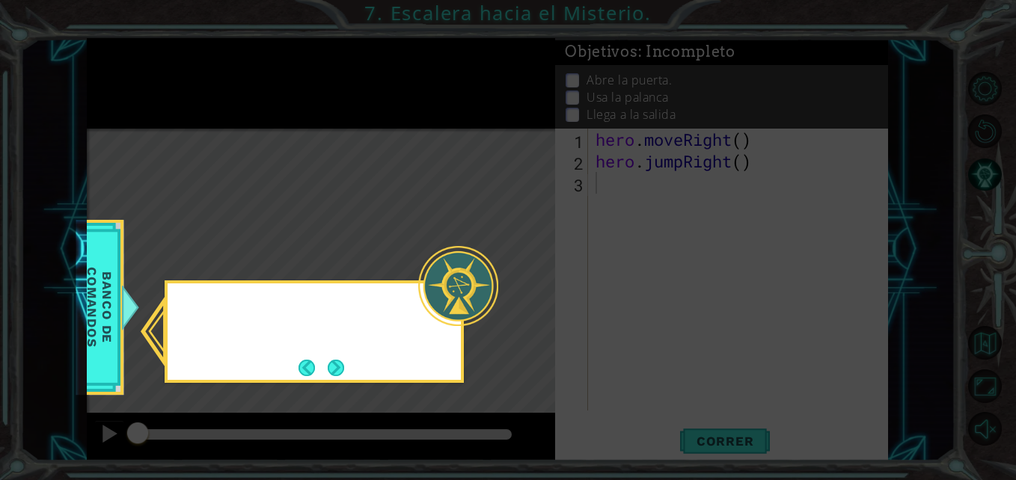
click at [133, 126] on icon at bounding box center [508, 240] width 1016 height 480
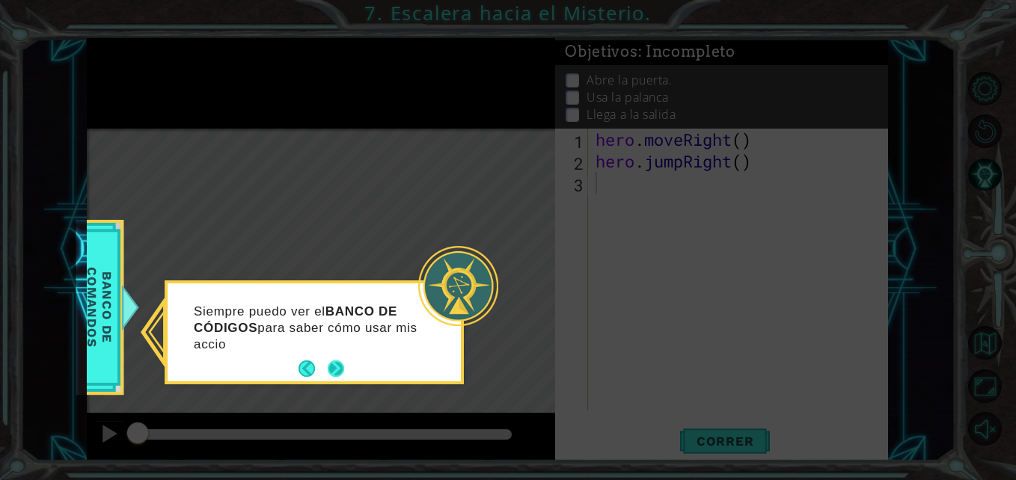
click at [333, 367] on button "Next" at bounding box center [336, 369] width 17 height 17
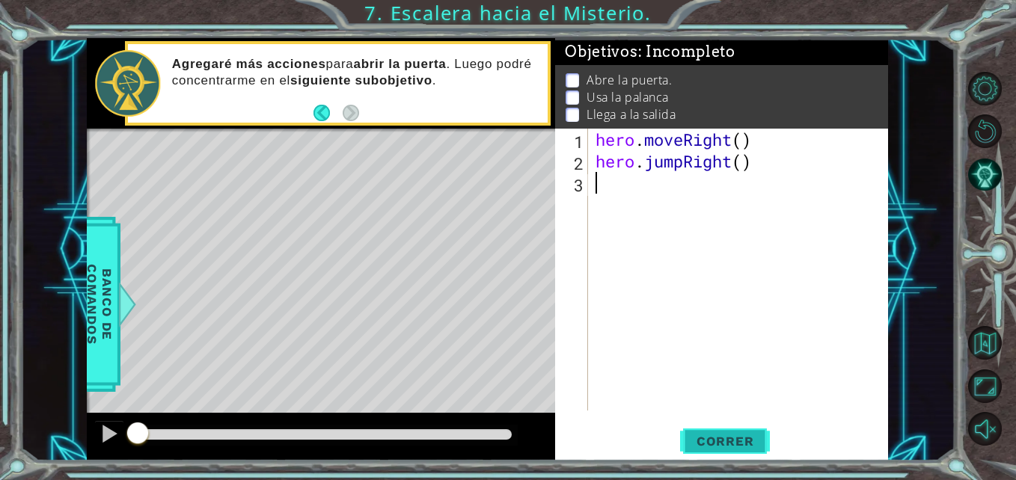
click at [754, 435] on span "Correr" at bounding box center [726, 441] width 88 height 15
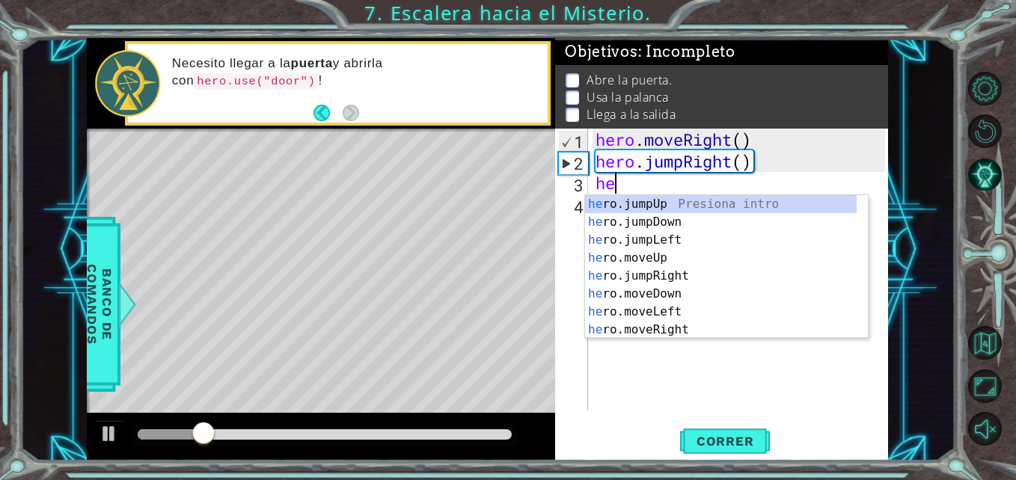
scroll to position [0, 1]
type textarea "hero"
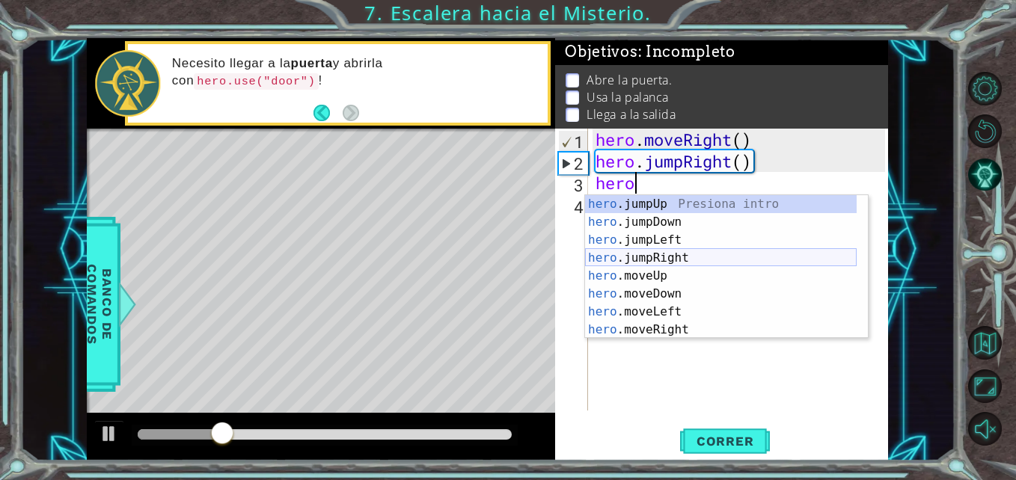
click at [655, 254] on div "hero .jumpUp Presiona intro hero .jumpDown Presiona intro hero .jumpLeft Presio…" at bounding box center [721, 285] width 272 height 180
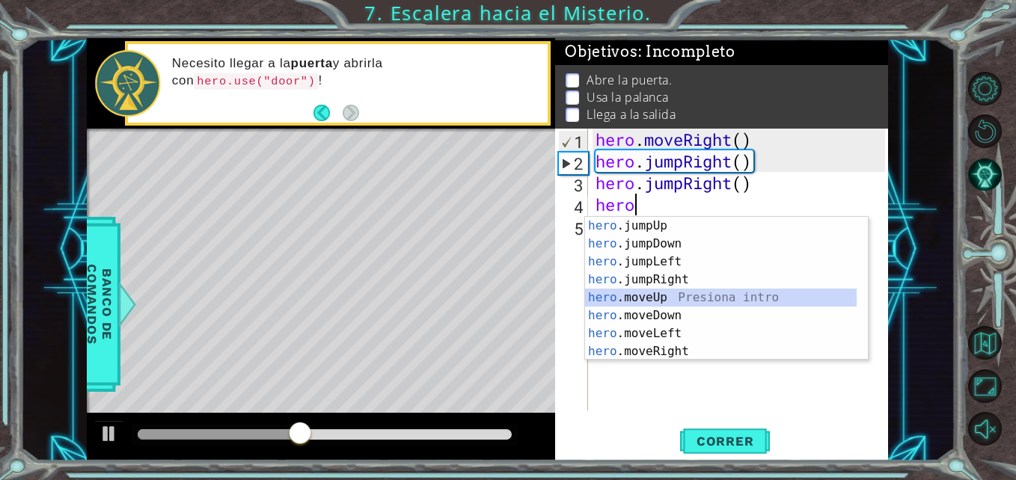
click at [678, 305] on div "hero .jumpUp Presiona intro hero .jumpDown Presiona intro hero .jumpLeft Presio…" at bounding box center [721, 307] width 272 height 180
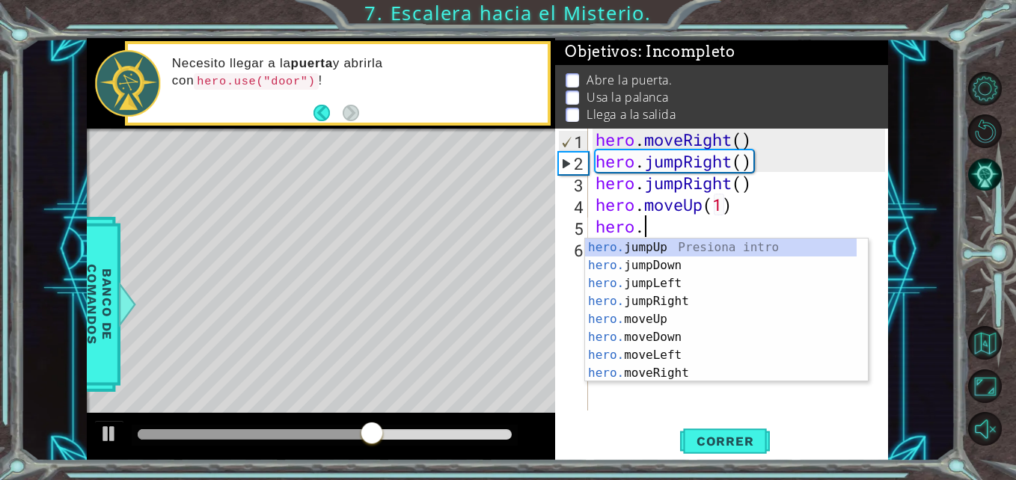
scroll to position [0, 2]
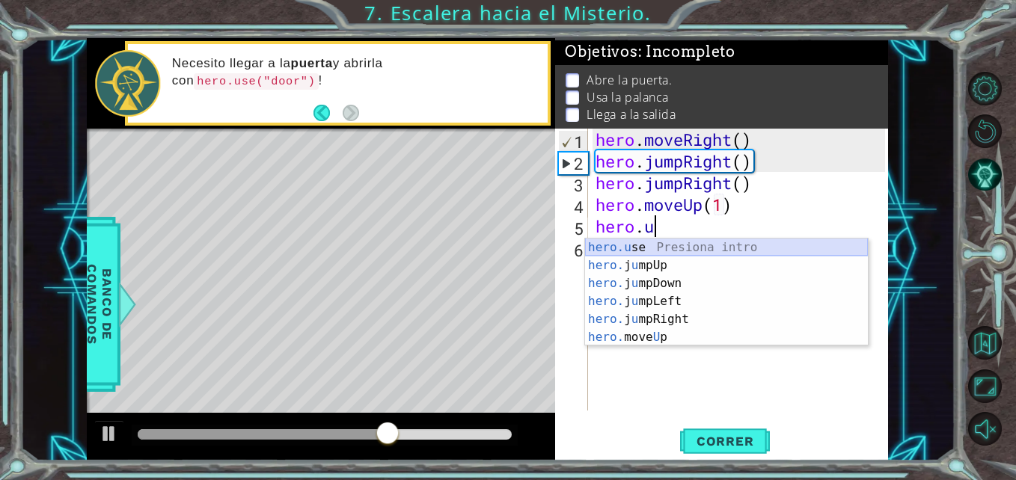
click at [652, 249] on div "hero.u se Presiona intro hero. j u mpUp Presiona intro hero. j u mpDown Presion…" at bounding box center [726, 311] width 283 height 144
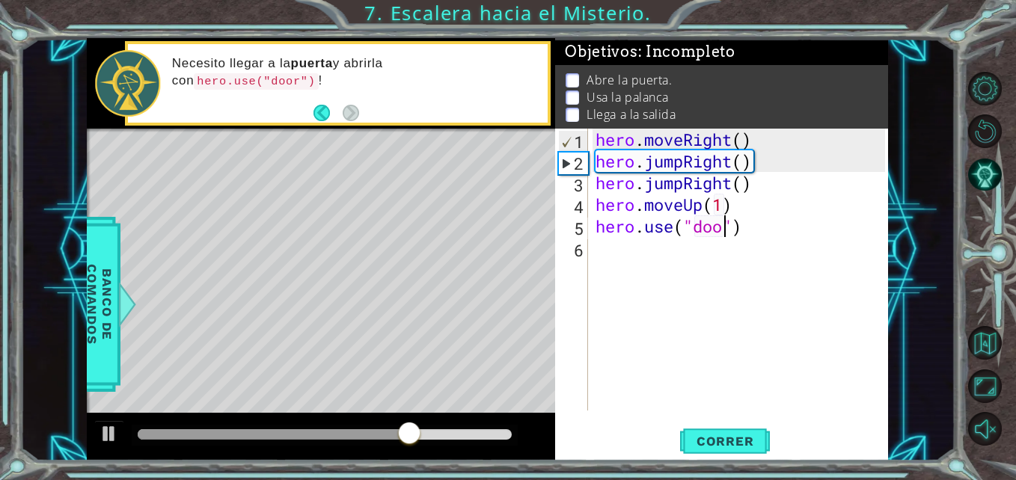
scroll to position [0, 7]
click at [729, 448] on span "Correr" at bounding box center [726, 441] width 88 height 15
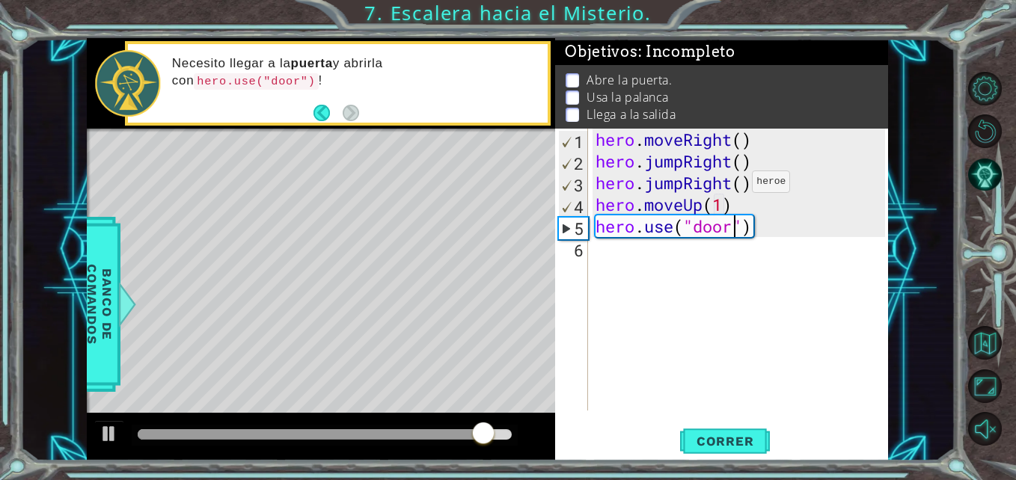
click at [730, 186] on div "hero . moveRight ( ) hero . jumpRight ( ) hero . jumpRight ( ) hero . moveUp ( …" at bounding box center [742, 292] width 299 height 326
click at [684, 186] on div "hero . moveRight ( ) hero . jumpRight ( ) hero . jumpRight ( ) hero . moveUp ( …" at bounding box center [742, 292] width 299 height 326
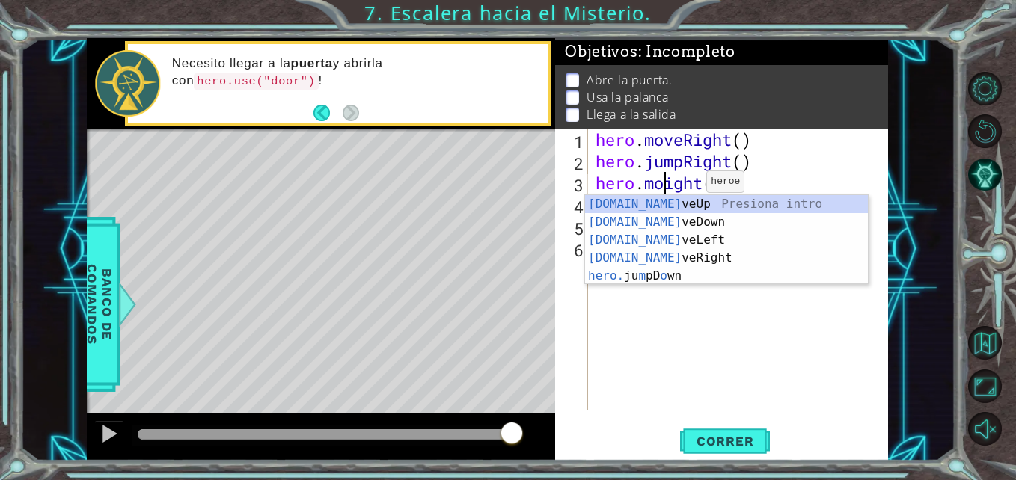
scroll to position [0, 4]
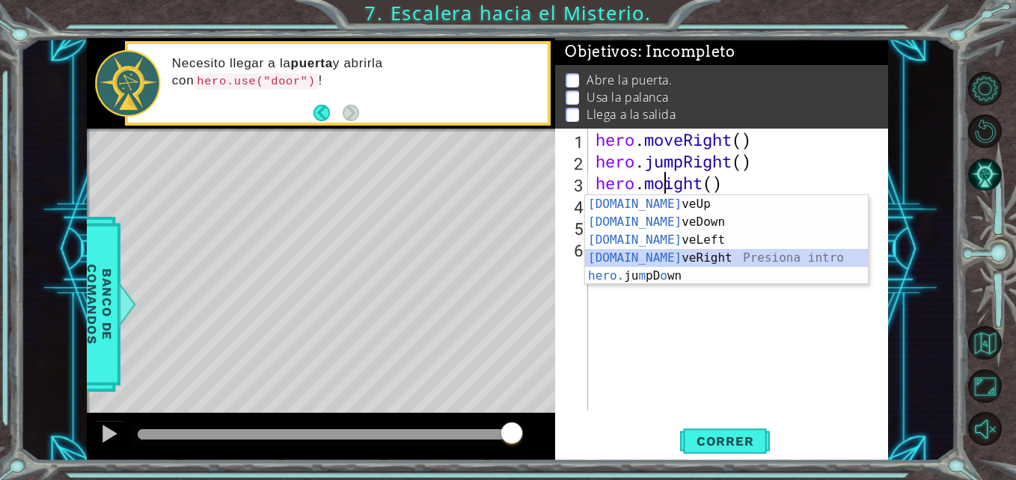
click at [697, 251] on div "hero.mo veUp Presiona intro hero.mo veDown Presiona intro hero.mo veLeft Presio…" at bounding box center [726, 258] width 283 height 126
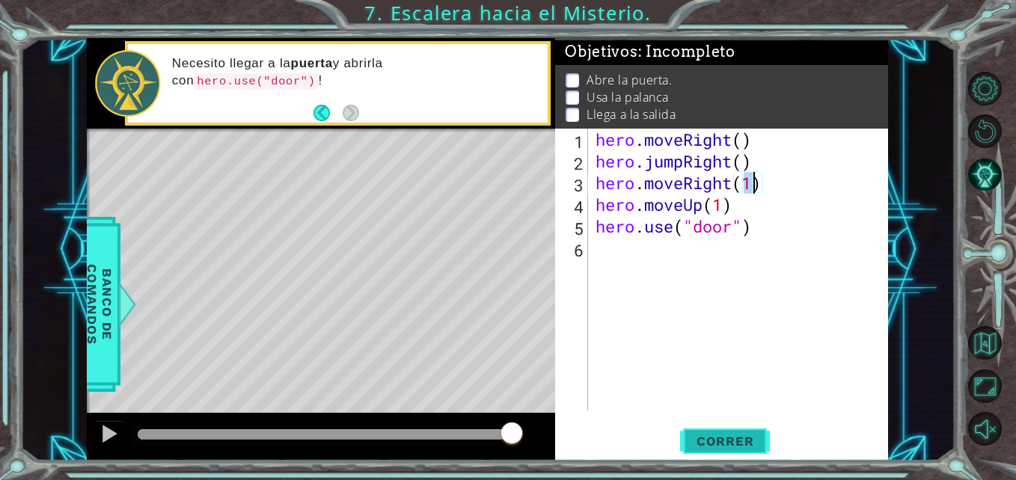
type textarea "hero.moveRight(1)"
click at [741, 428] on button "Correr" at bounding box center [725, 441] width 90 height 33
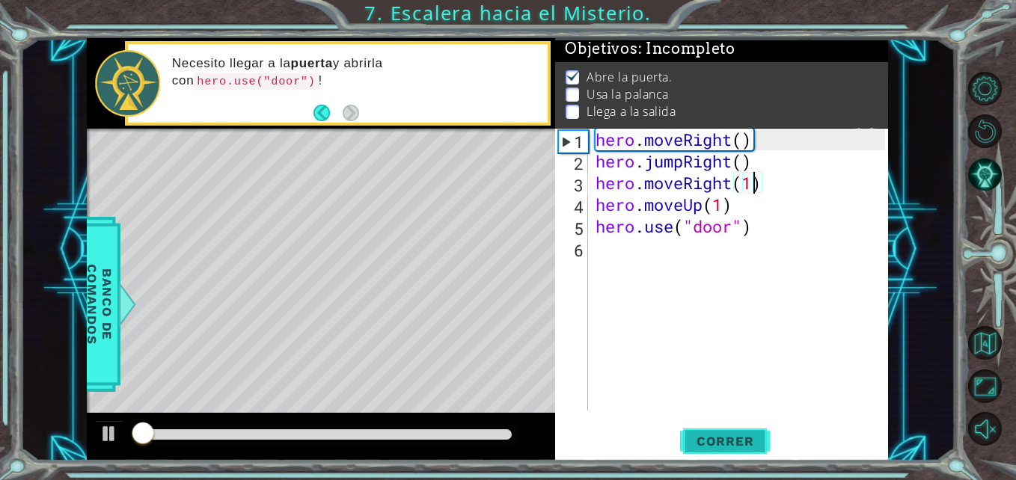
scroll to position [11, 0]
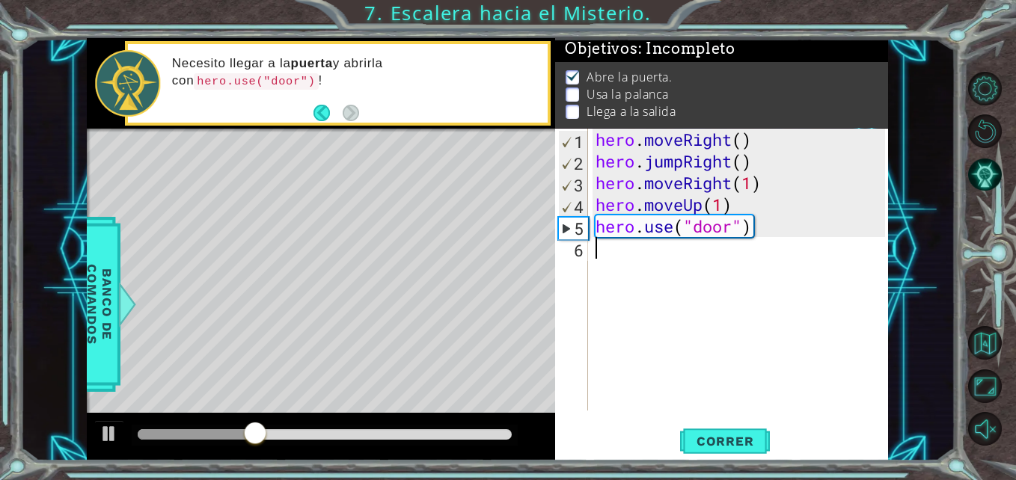
click at [661, 264] on div "hero . moveRight ( ) hero . jumpRight ( ) hero . moveRight ( 1 ) hero . moveUp …" at bounding box center [742, 292] width 299 height 326
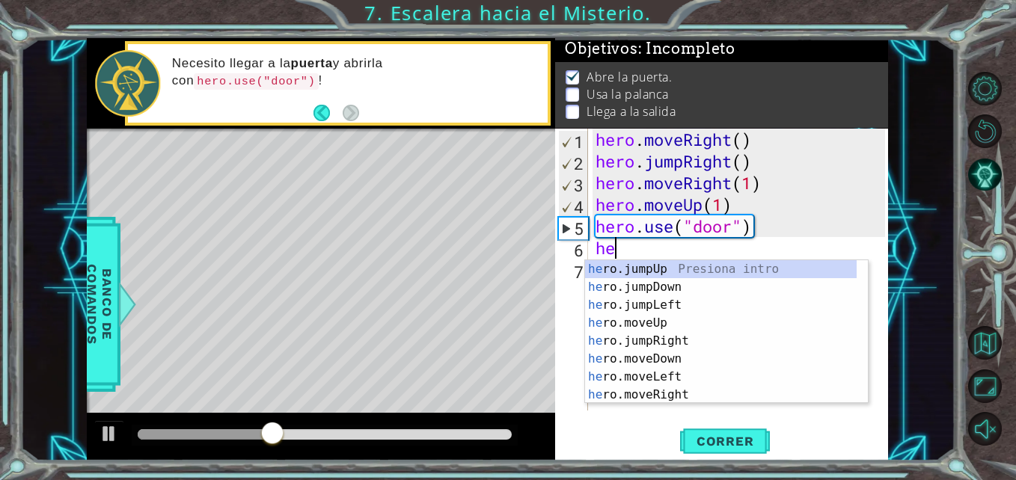
scroll to position [0, 1]
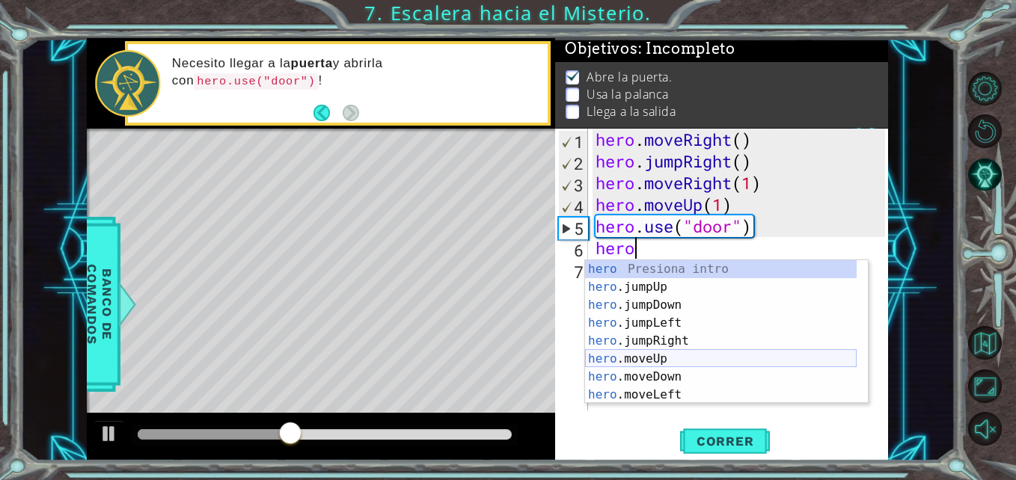
click at [660, 357] on div "hero Presiona intro hero .jumpUp Presiona intro hero .jumpDown Presiona intro h…" at bounding box center [721, 350] width 272 height 180
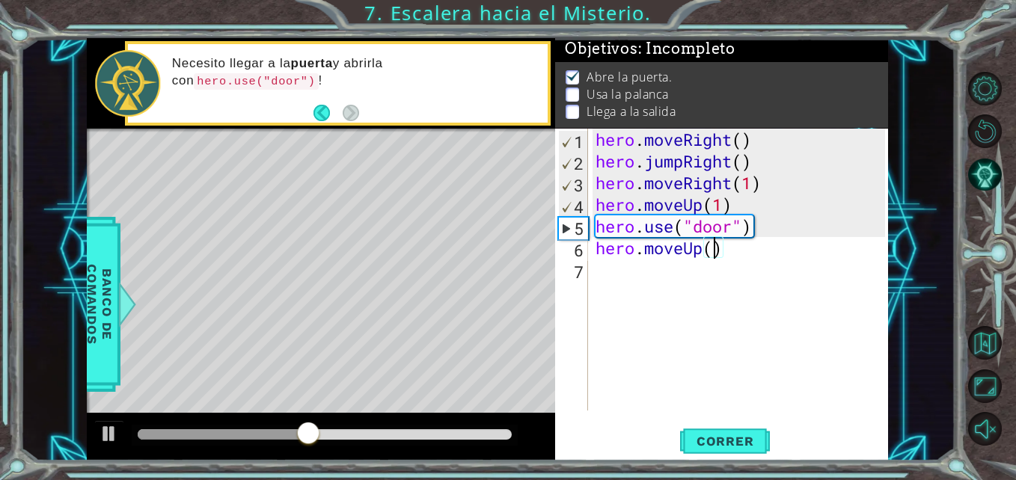
type textarea "hero.moveUp(2)"
click at [717, 272] on div "hero . moveRight ( ) hero . jumpRight ( ) hero . moveRight ( 1 ) hero . moveUp …" at bounding box center [742, 292] width 299 height 326
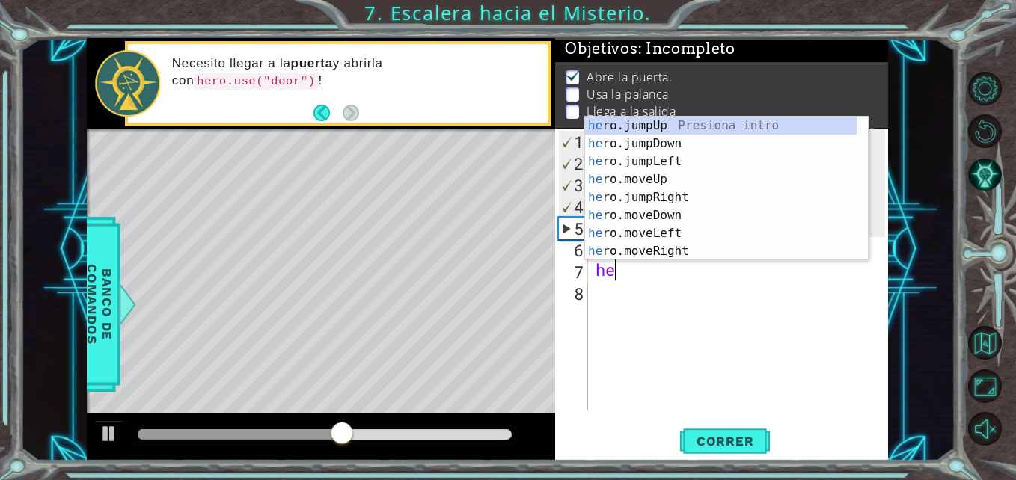
scroll to position [0, 1]
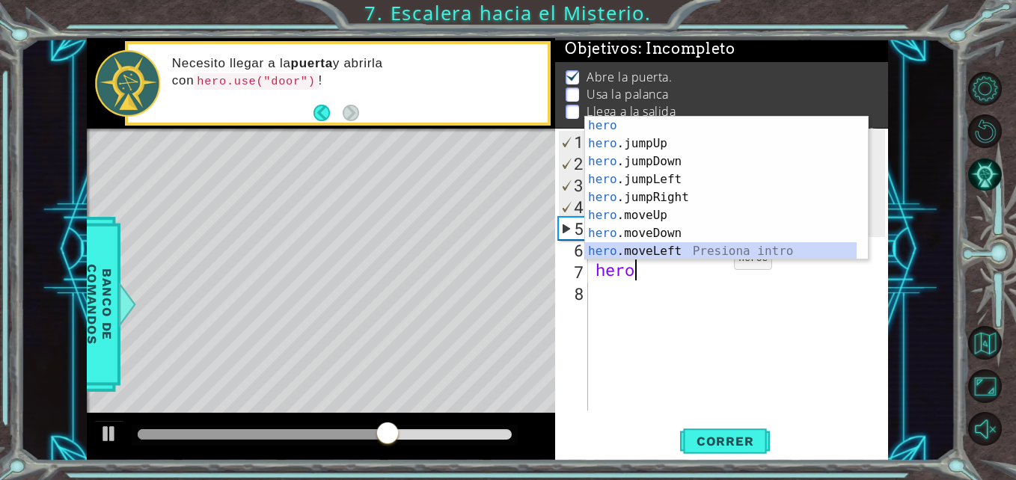
click at [694, 249] on div "hero Presiona intro hero .jumpUp Presiona intro hero .jumpDown Presiona intro h…" at bounding box center [721, 207] width 272 height 180
type textarea "hero.moveLeft(1)"
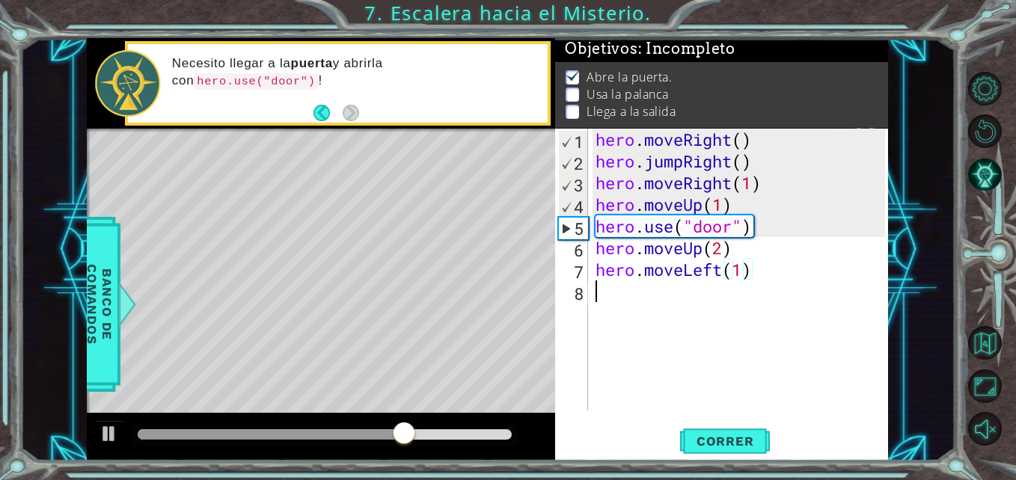
click at [682, 309] on div "hero . moveRight ( ) hero . jumpRight ( ) hero . moveRight ( 1 ) hero . moveUp …" at bounding box center [742, 292] width 299 height 326
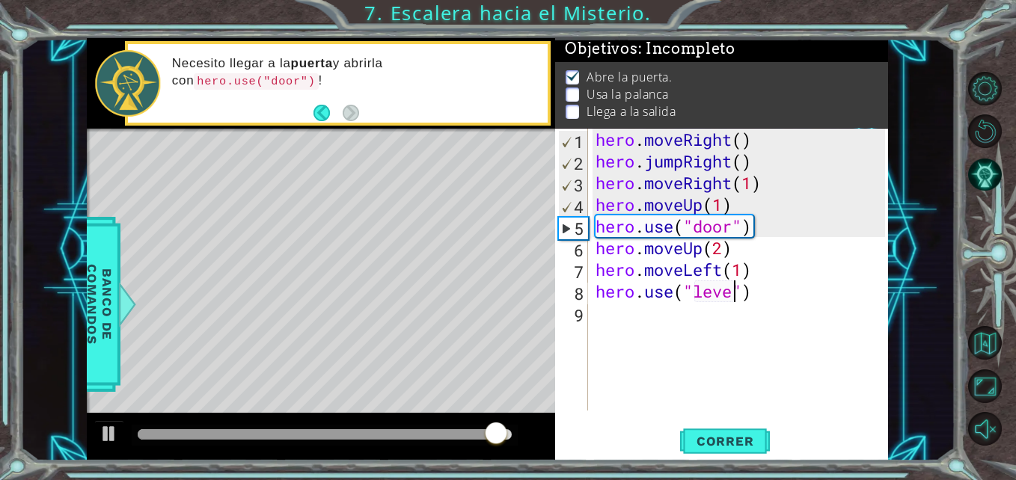
type textarea "hero.use("lever")"
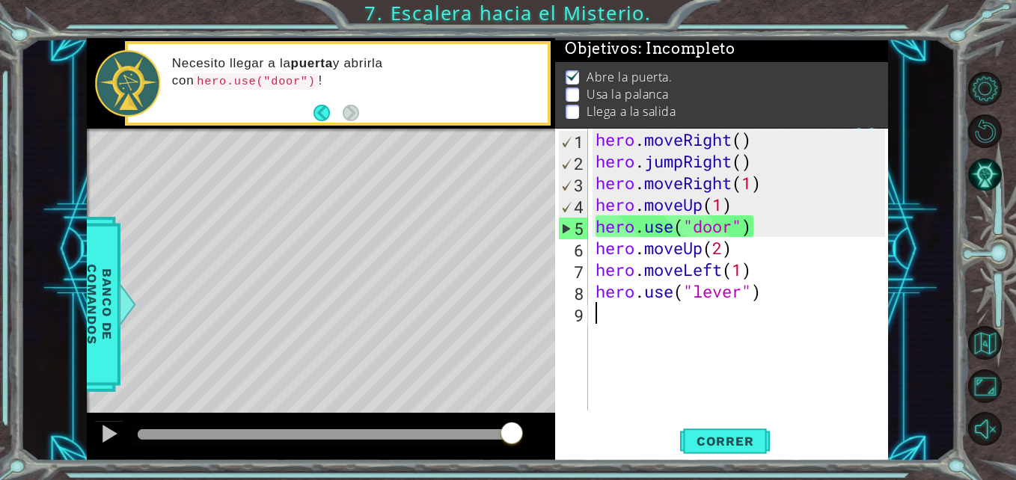
click at [694, 326] on div "hero . moveRight ( ) hero . jumpRight ( ) hero . moveRight ( 1 ) hero . moveUp …" at bounding box center [742, 292] width 299 height 326
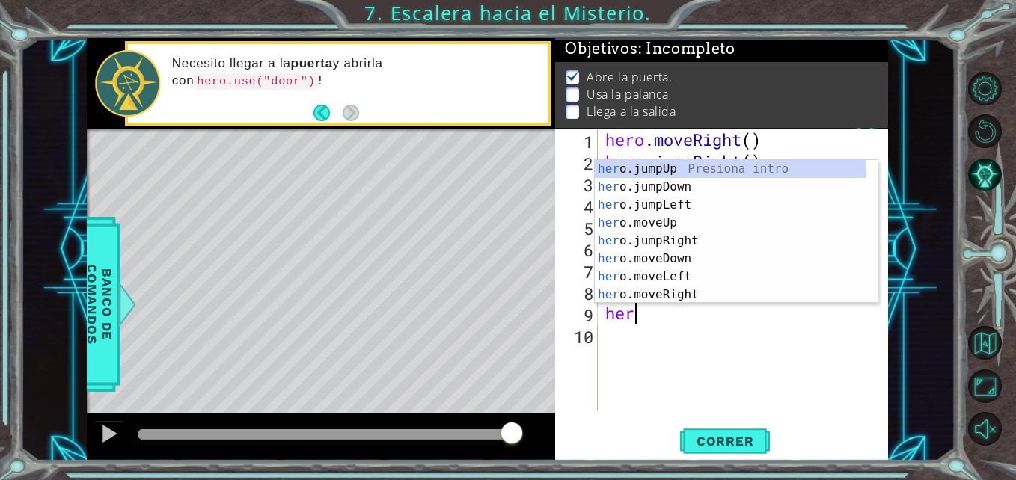
scroll to position [0, 1]
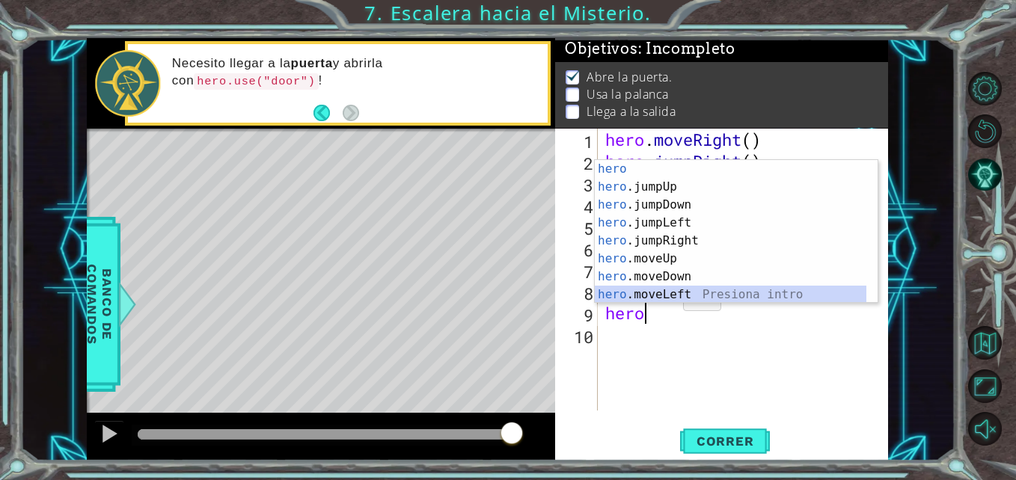
click at [668, 296] on div "hero Presiona intro hero .jumpUp Presiona intro hero .jumpDown Presiona intro h…" at bounding box center [731, 250] width 272 height 180
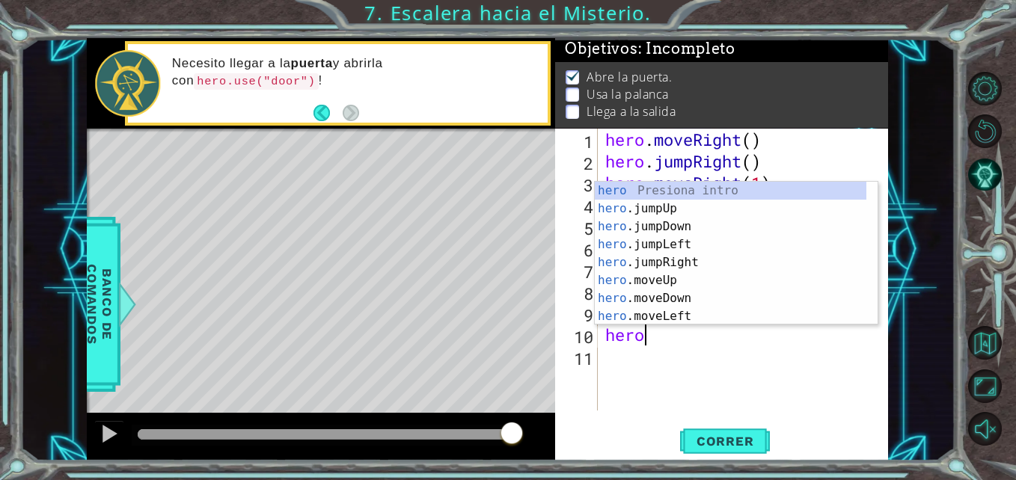
scroll to position [0, 8]
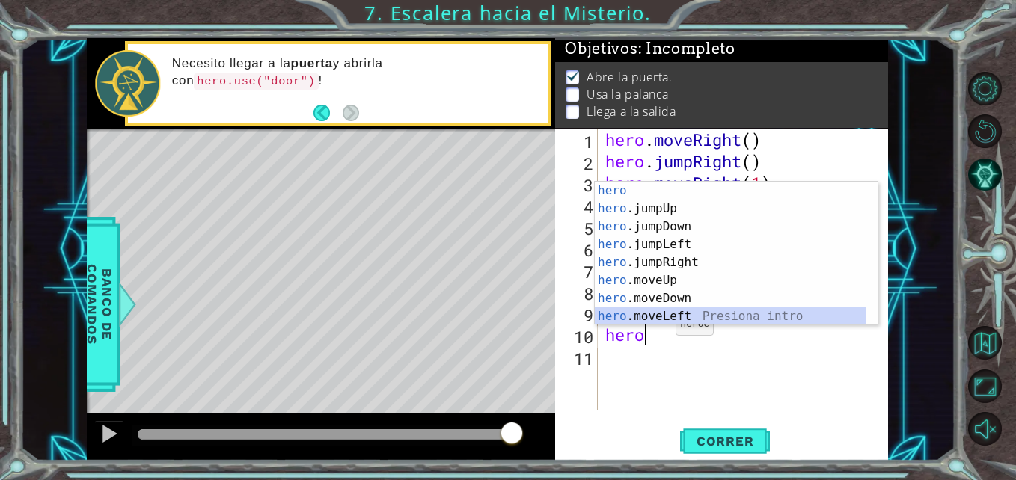
click at [661, 319] on div "hero Presiona intro hero .jumpUp Presiona intro hero .jumpDown Presiona intro h…" at bounding box center [731, 272] width 272 height 180
type textarea "hero.moveLeft(1)"
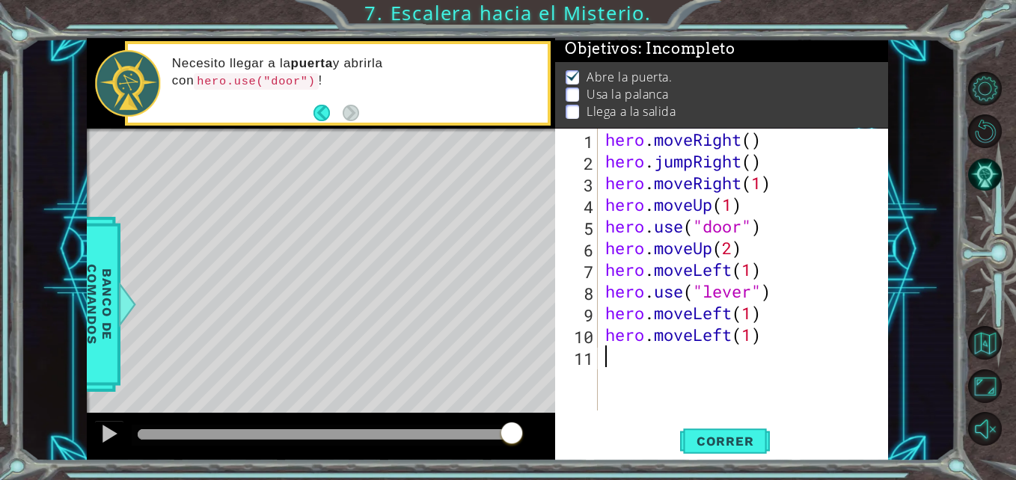
click at [708, 392] on div "hero . moveRight ( ) hero . jumpRight ( ) hero . moveRight ( 1 ) hero . moveUp …" at bounding box center [747, 292] width 290 height 326
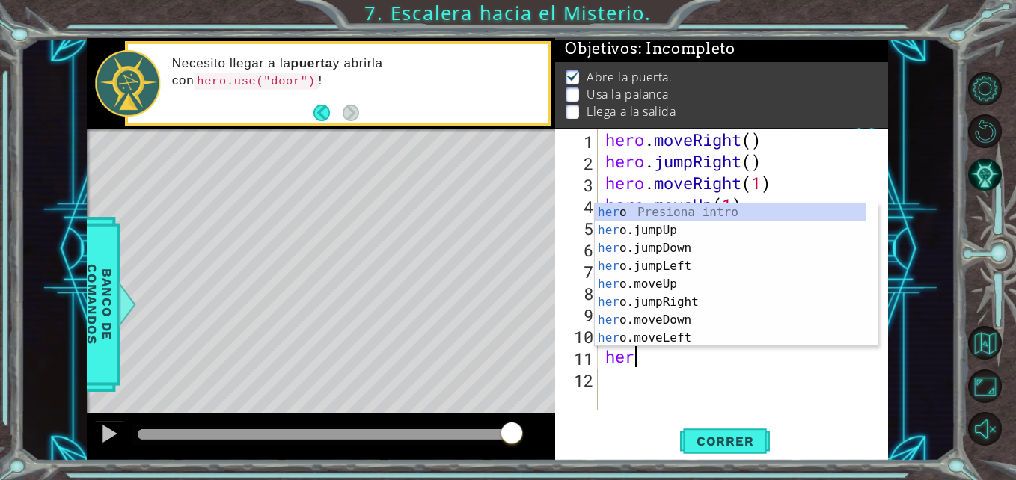
scroll to position [0, 1]
type textarea "hero"
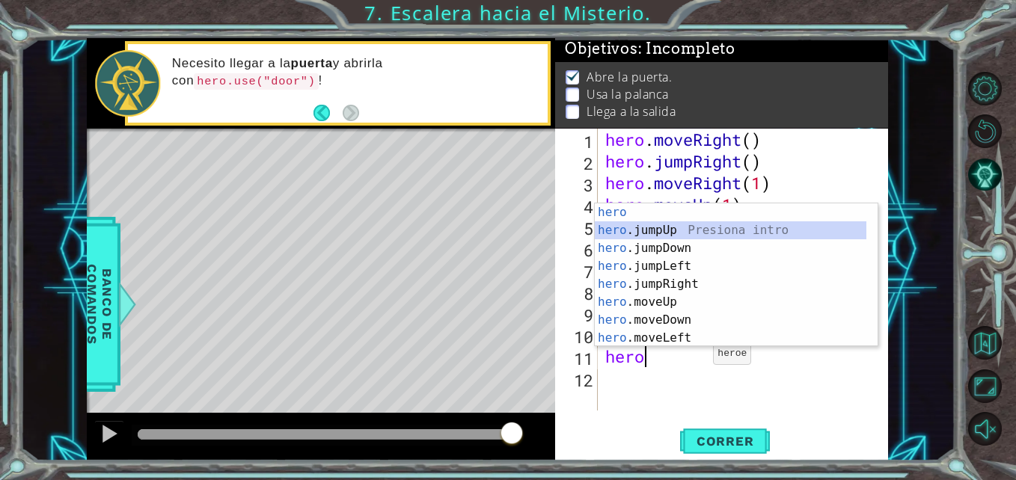
click at [659, 227] on div "hero Presiona intro hero .jumpUp Presiona intro hero .jumpDown Presiona intro h…" at bounding box center [731, 294] width 272 height 180
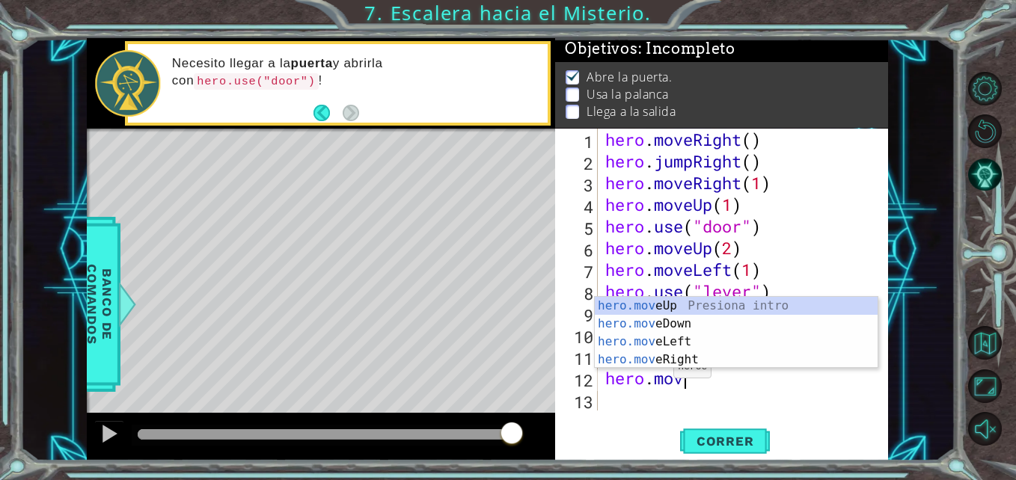
scroll to position [0, 3]
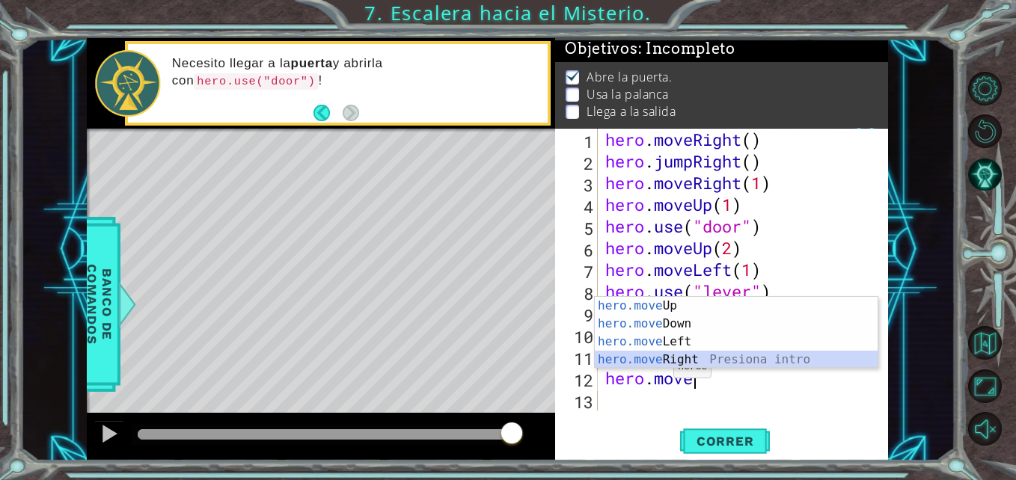
click at [691, 357] on div "hero.move Up Presiona intro hero.move Down Presiona intro hero.move Left Presio…" at bounding box center [736, 351] width 283 height 108
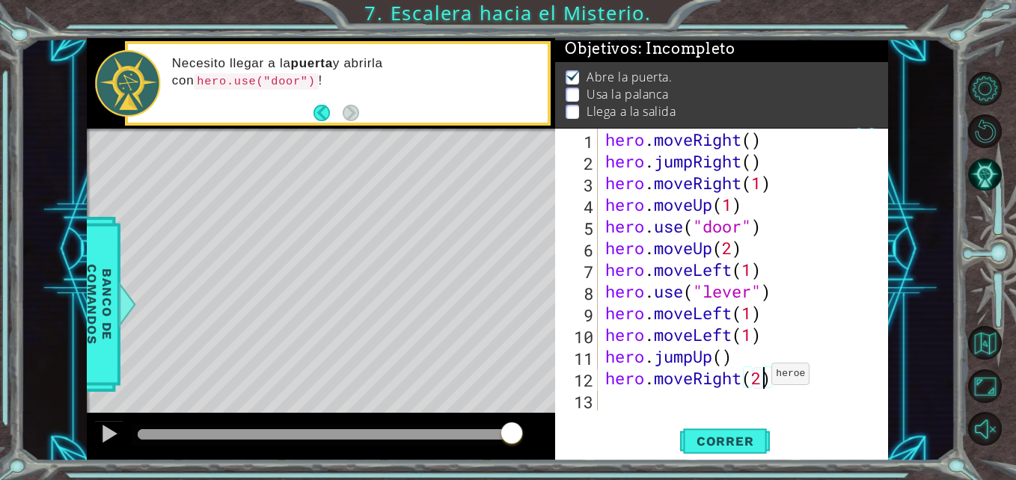
scroll to position [0, 7]
type textarea "hero.moveRight(2)"
click at [757, 440] on span "Correr" at bounding box center [726, 441] width 88 height 15
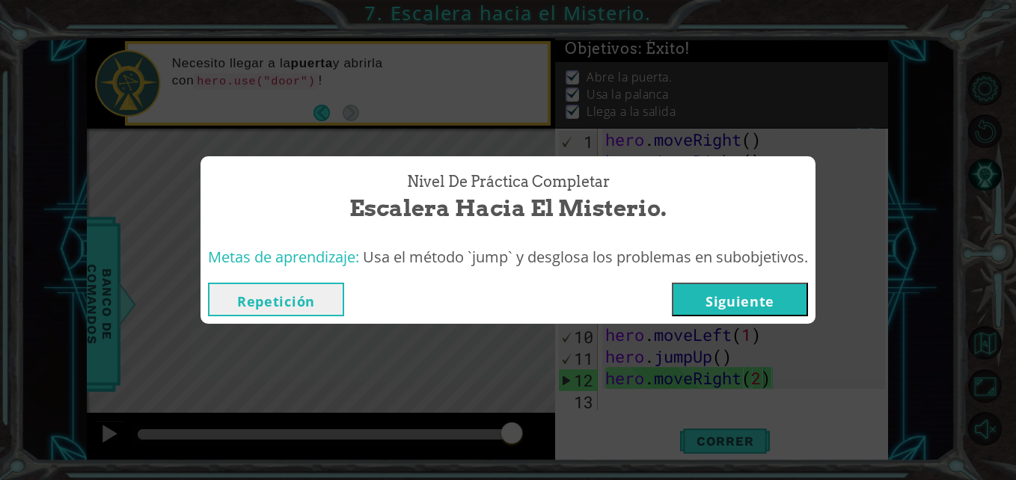
click at [753, 302] on button "Siguiente" at bounding box center [740, 300] width 136 height 34
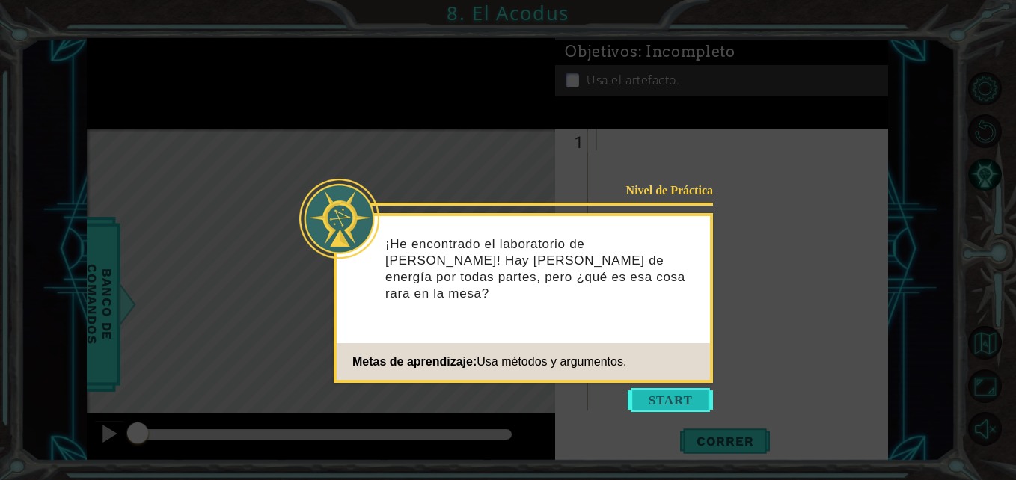
click at [690, 398] on button "Start" at bounding box center [670, 400] width 85 height 24
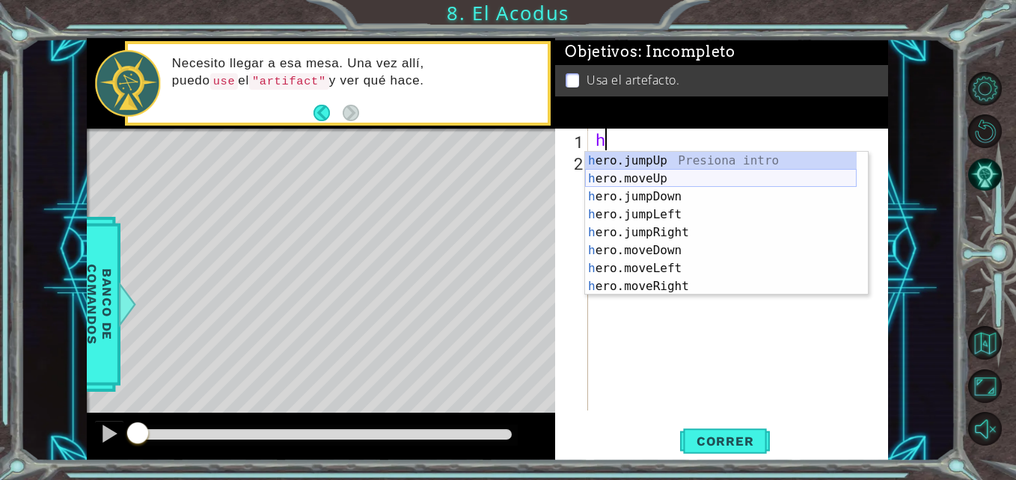
click at [668, 176] on div "h ero.jumpUp Presiona intro h ero.moveUp Presiona intro h ero.jumpDown Presiona…" at bounding box center [721, 242] width 272 height 180
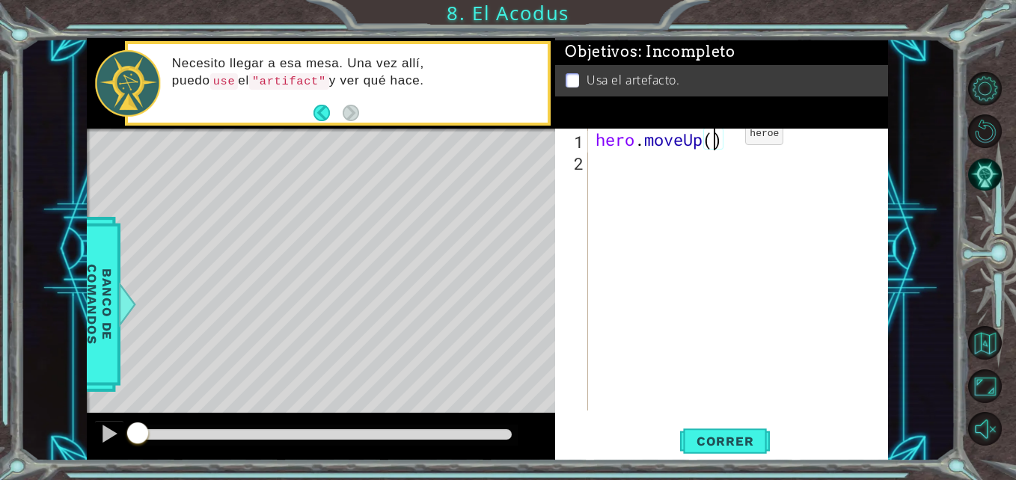
type textarea "hero.moveUp(2)"
click at [699, 166] on div "hero . moveUp ( 2 )" at bounding box center [742, 292] width 299 height 326
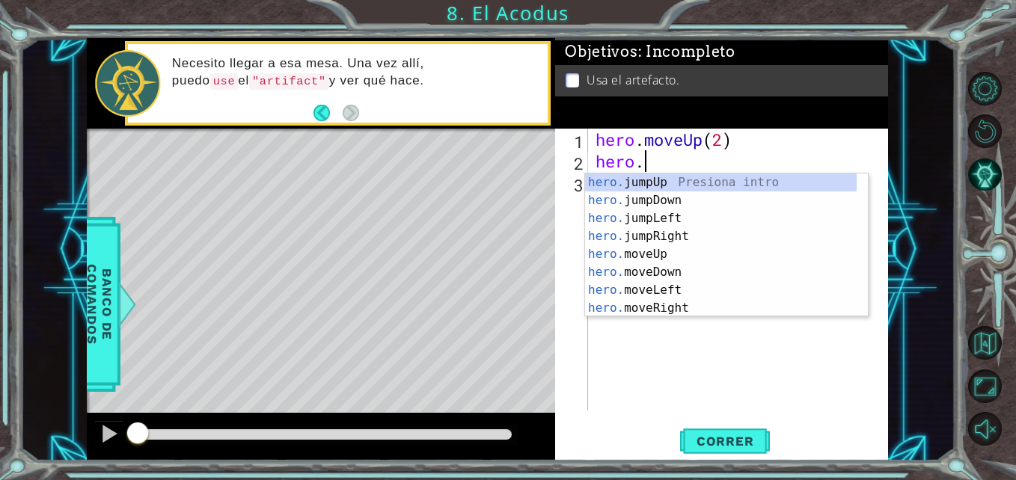
scroll to position [0, 1]
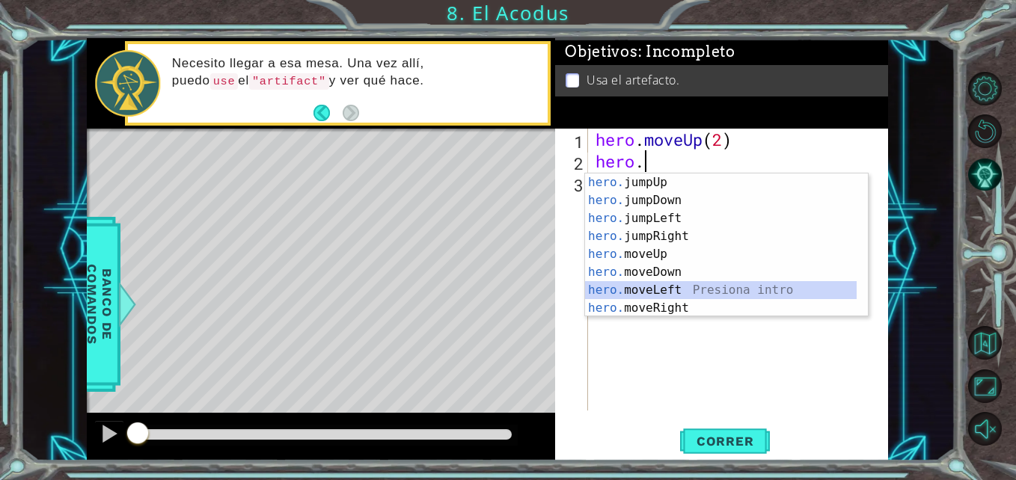
click at [690, 293] on div "hero. jumpUp Presiona intro hero. jumpDown Presiona intro hero. jumpLeft Presio…" at bounding box center [721, 264] width 272 height 180
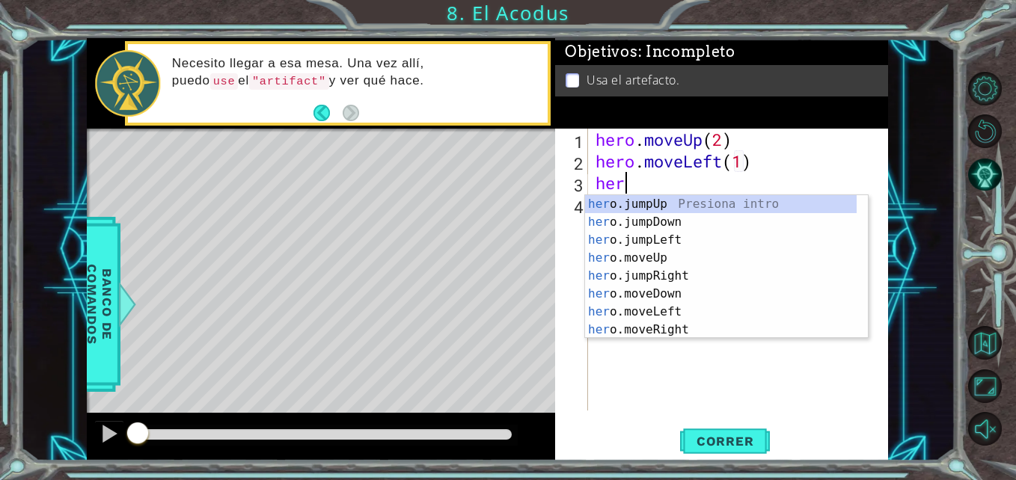
scroll to position [0, 8]
click at [668, 290] on div "hero .jumpUp Presiona intro hero .jumpDown Presiona intro hero .jumpLeft Presio…" at bounding box center [721, 285] width 272 height 180
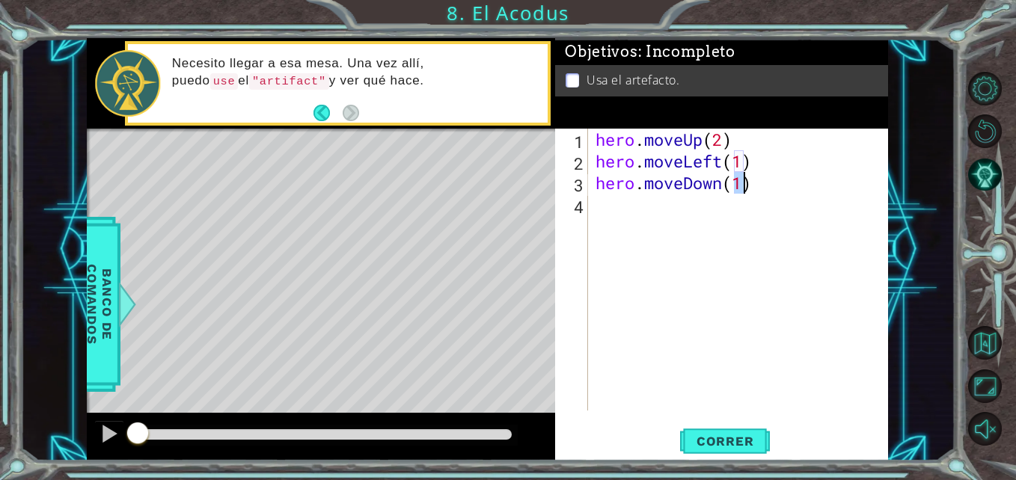
scroll to position [0, 7]
type textarea "hero.moveDown(2)"
click at [695, 210] on div "hero . moveUp ( 2 ) hero . moveLeft ( 1 ) hero . moveDown ( 2 )" at bounding box center [742, 292] width 299 height 326
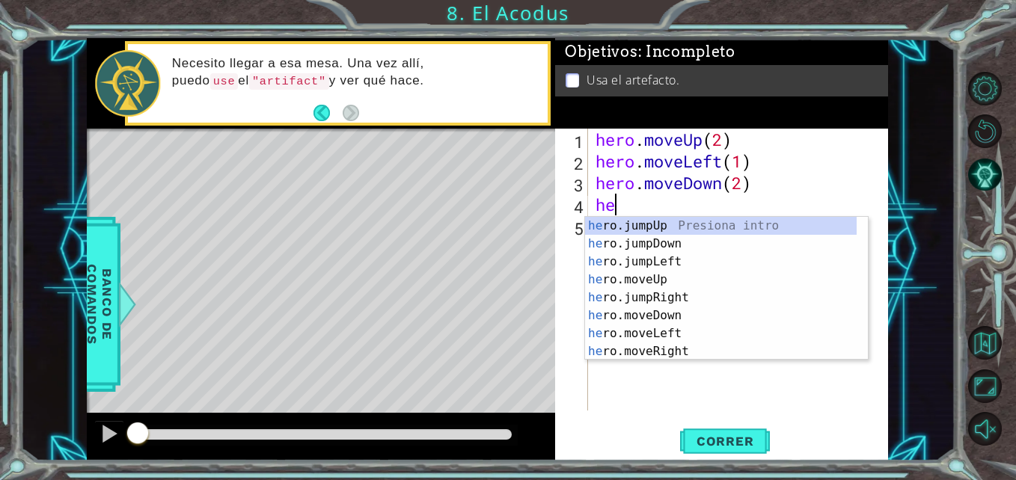
scroll to position [0, 1]
type textarea "hero"
click at [691, 226] on div "hero .jumpUp Presiona intro hero .jumpDown Presiona intro hero .jumpLeft Presio…" at bounding box center [721, 307] width 272 height 180
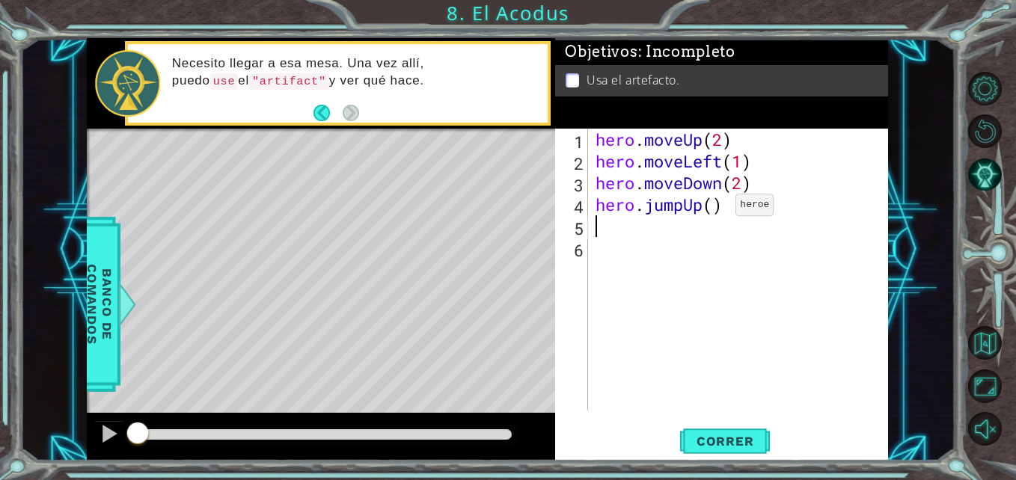
click at [713, 209] on div "hero . moveUp ( 2 ) hero . moveLeft ( 1 ) hero . moveDown ( 2 ) hero . jumpUp (…" at bounding box center [742, 292] width 299 height 326
type textarea "hero.jumpUp(1)"
click at [708, 228] on div "hero . moveUp ( 2 ) hero . moveLeft ( 1 ) hero . moveDown ( 2 ) hero . jumpUp (…" at bounding box center [742, 292] width 299 height 326
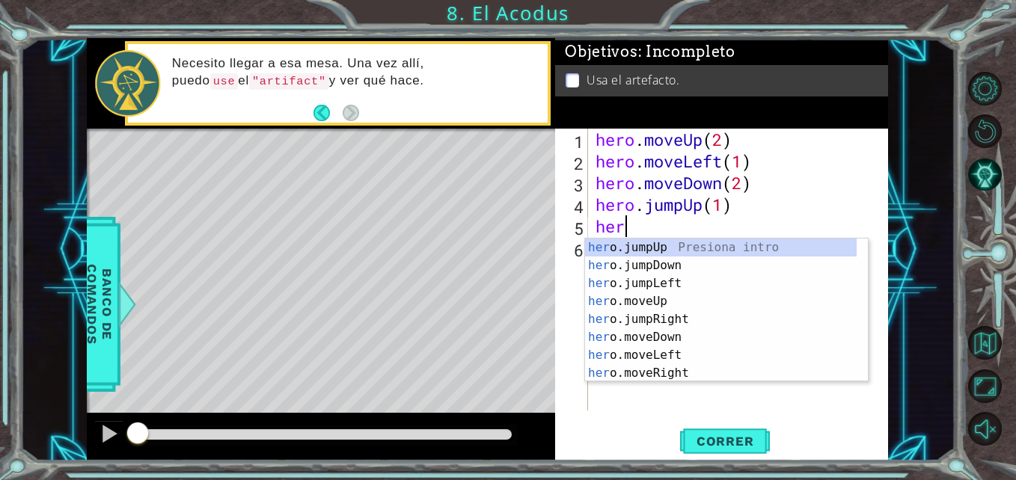
scroll to position [0, 1]
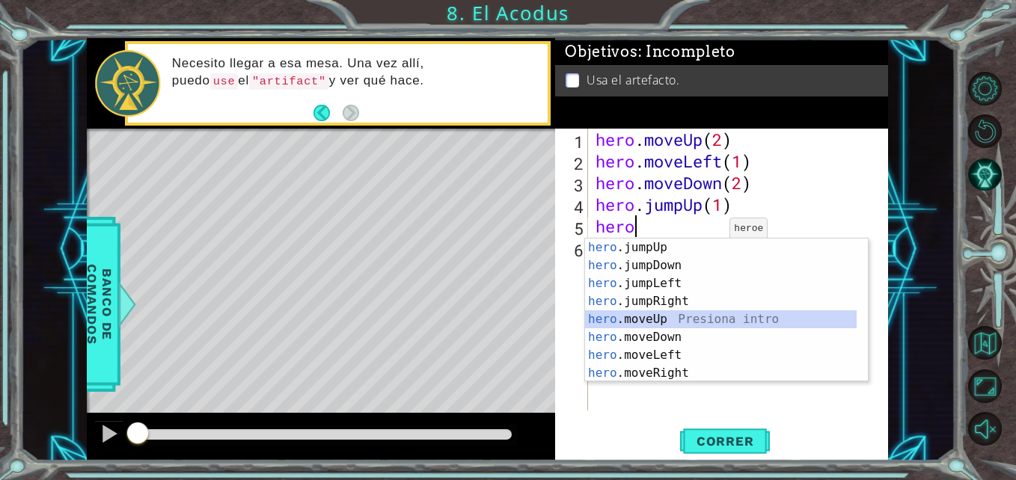
click at [681, 323] on div "hero .jumpUp Presiona intro hero .jumpDown Presiona intro hero .jumpLeft Presio…" at bounding box center [721, 329] width 272 height 180
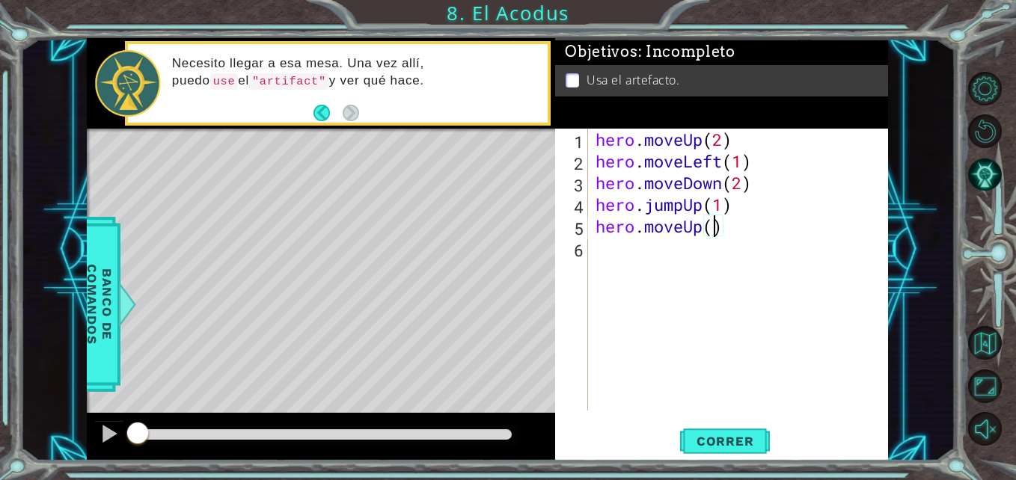
type textarea "hero.moveUp(2)"
click at [682, 269] on div "hero . moveUp ( 2 ) hero . moveLeft ( 1 ) hero . moveDown ( 2 ) hero . jumpUp (…" at bounding box center [742, 292] width 299 height 326
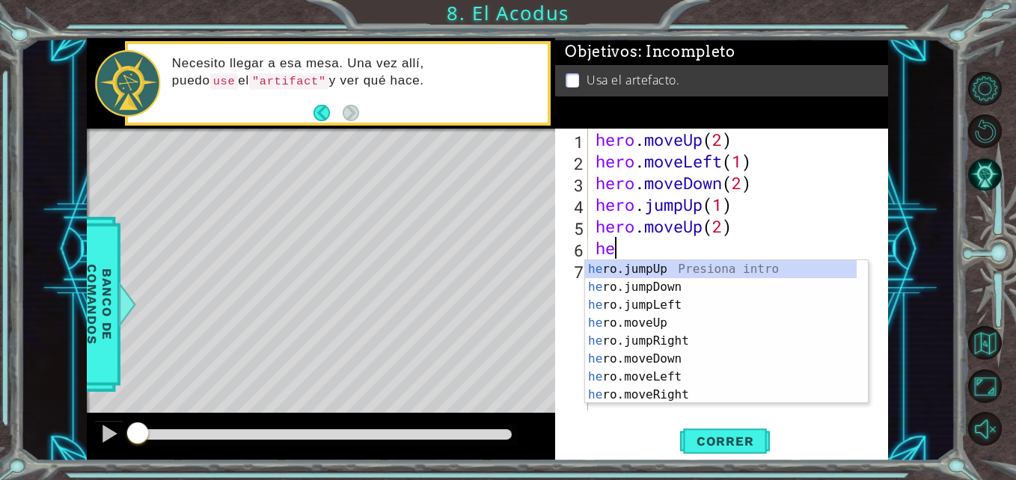
scroll to position [0, 1]
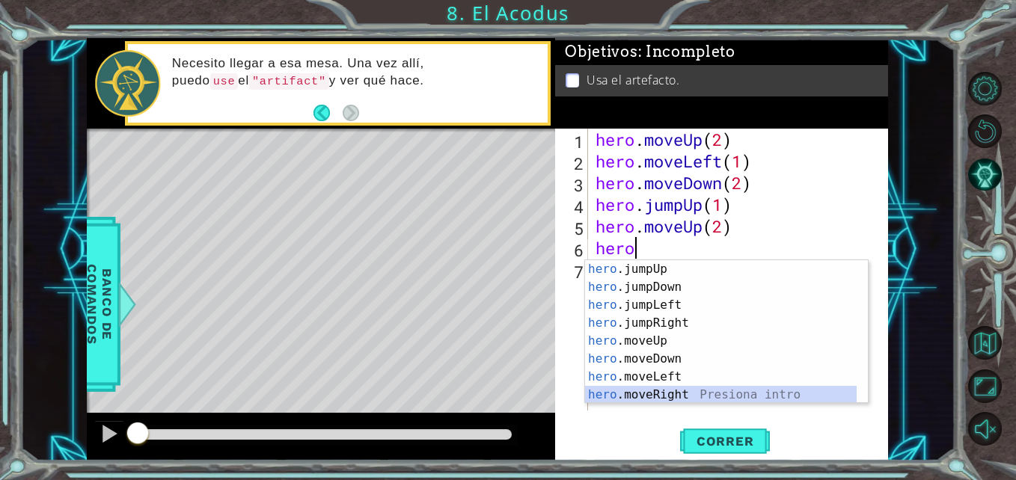
click at [681, 397] on div "hero .jumpUp Presiona intro hero .jumpDown Presiona intro hero .jumpLeft Presio…" at bounding box center [721, 350] width 272 height 180
type textarea "hero.moveRight(1)"
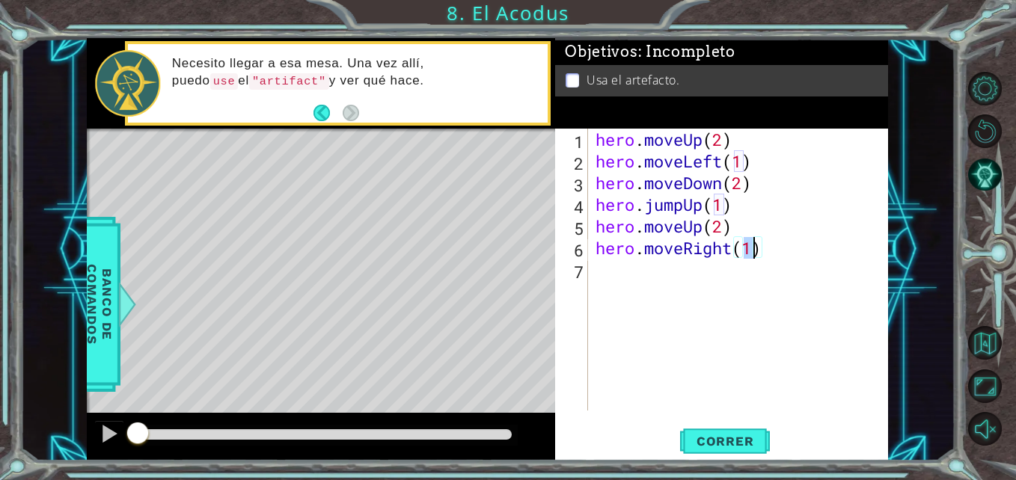
click at [680, 289] on div "hero . moveUp ( 2 ) hero . moveLeft ( 1 ) hero . moveDown ( 2 ) hero . jumpUp (…" at bounding box center [742, 292] width 299 height 326
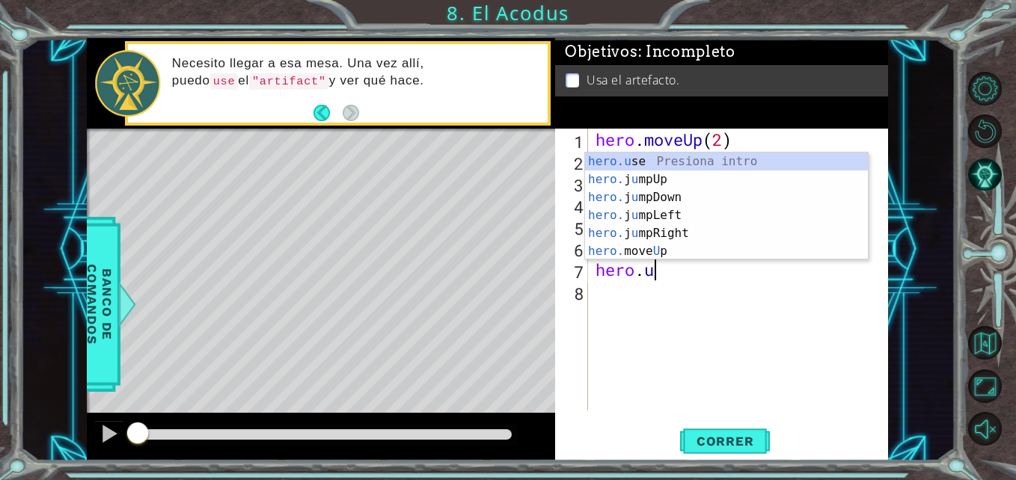
scroll to position [0, 2]
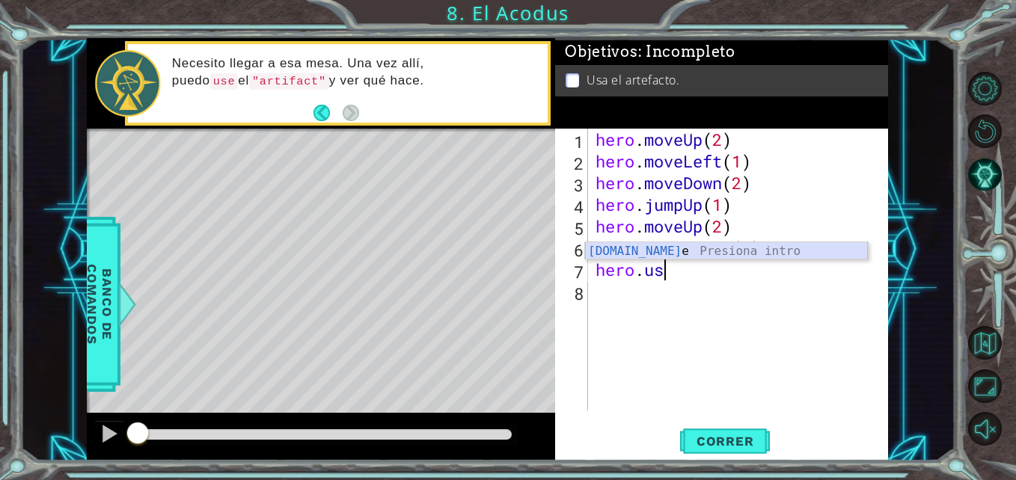
click at [651, 254] on div "hero.us e Presiona intro" at bounding box center [726, 269] width 283 height 54
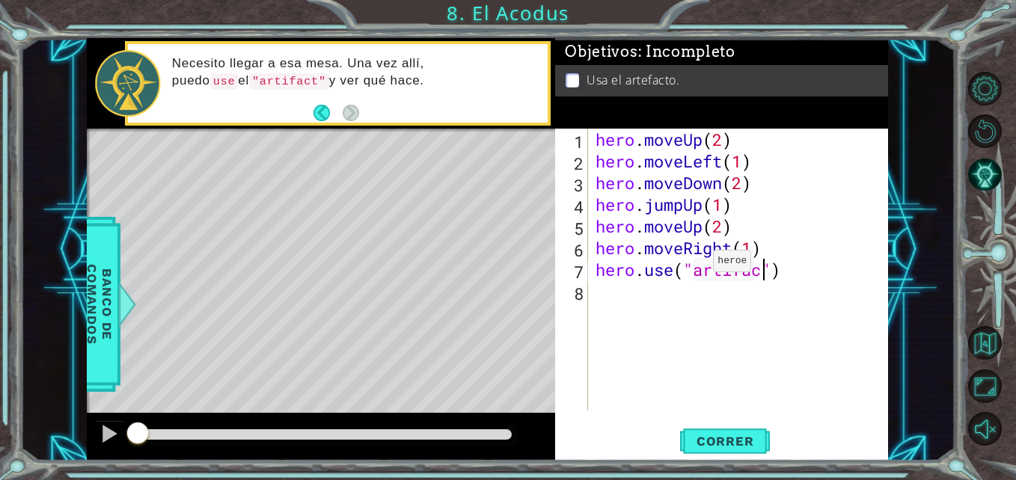
scroll to position [0, 8]
click at [756, 444] on span "Correr" at bounding box center [726, 441] width 88 height 15
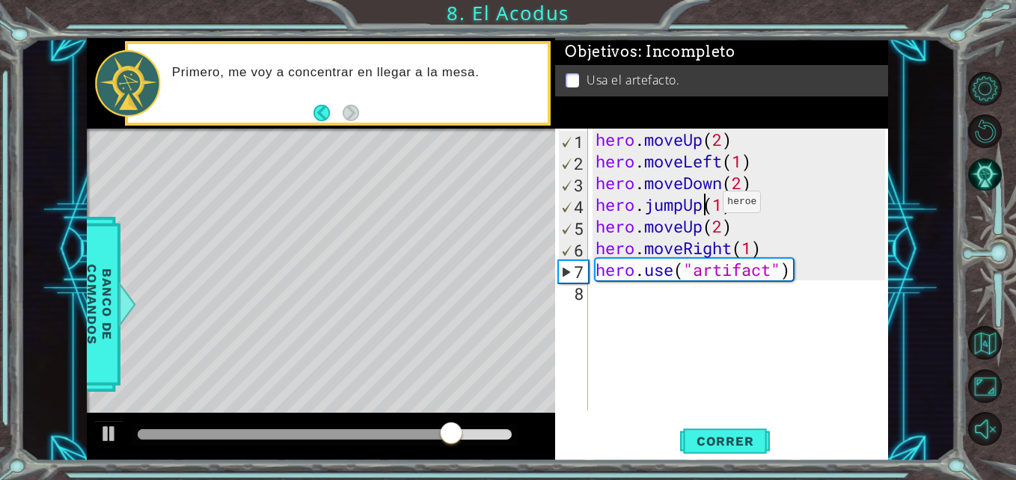
click at [700, 206] on div "hero . moveUp ( 2 ) hero . moveLeft ( 1 ) hero . moveDown ( 2 ) hero . jumpUp (…" at bounding box center [742, 292] width 299 height 326
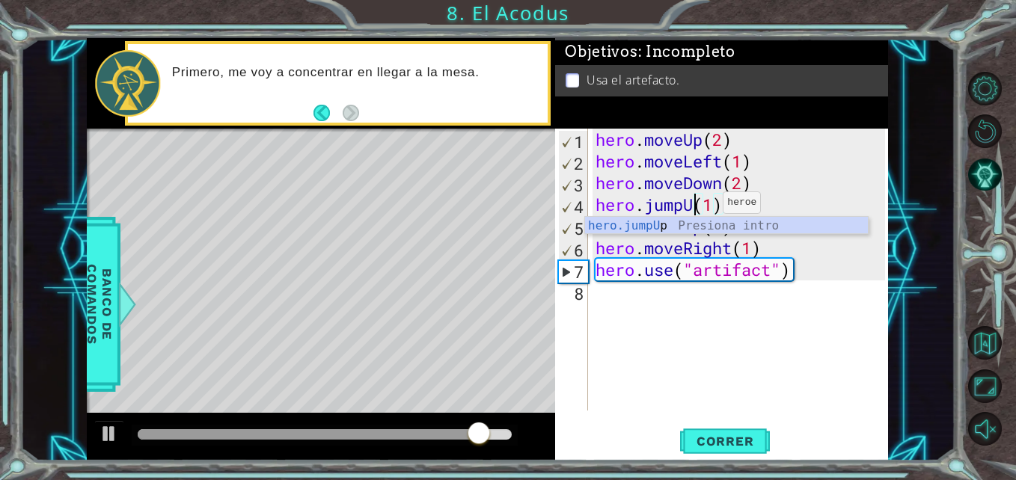
scroll to position [0, 4]
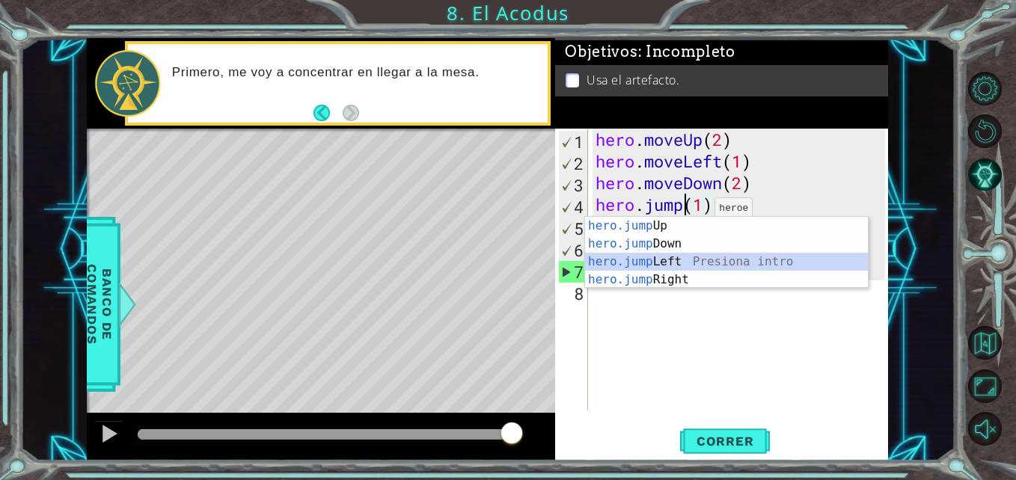
click at [656, 264] on div "hero.jump Up Presiona intro hero.jump Down Presiona intro hero.jump Left Presio…" at bounding box center [726, 271] width 283 height 108
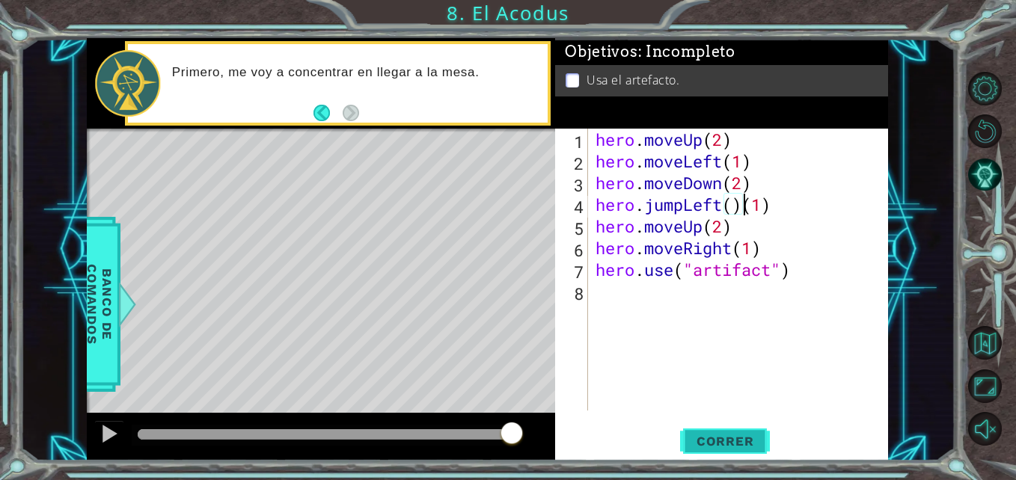
click at [741, 455] on button "Correr" at bounding box center [725, 441] width 90 height 33
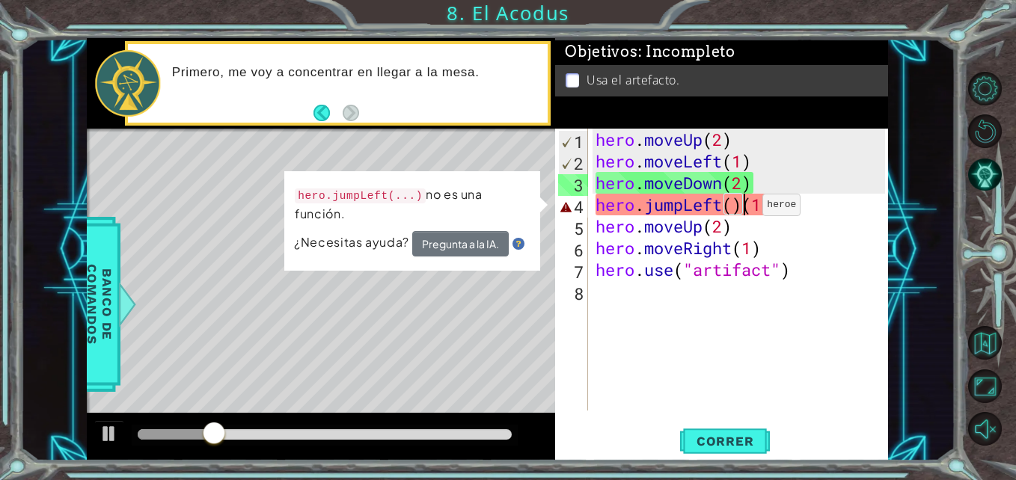
click at [741, 210] on div "hero . moveUp ( 2 ) hero . moveLeft ( 1 ) hero . moveDown ( 2 ) hero . jumpLeft…" at bounding box center [742, 292] width 299 height 326
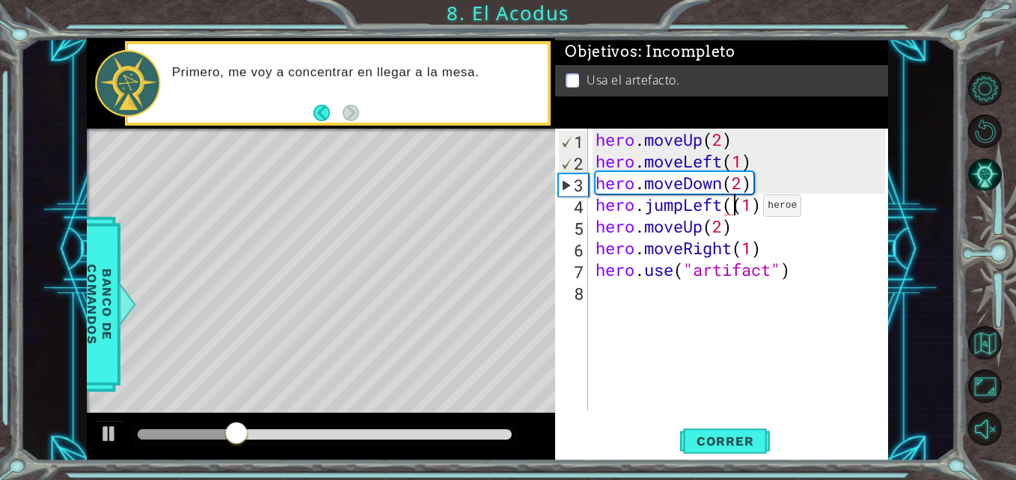
type textarea "hero.jumpLeft(1)"
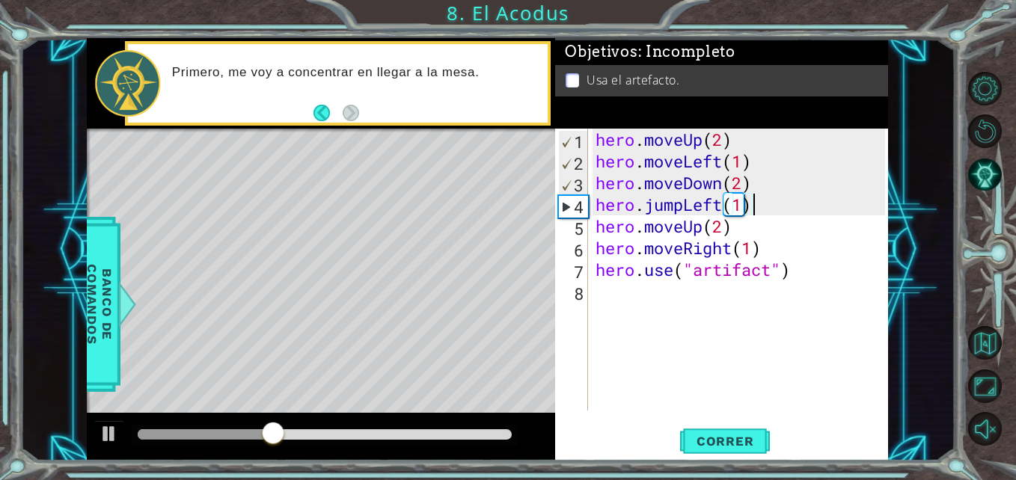
click at [797, 206] on div "hero . moveUp ( 2 ) hero . moveLeft ( 1 ) hero . moveDown ( 2 ) hero . jumpLeft…" at bounding box center [742, 292] width 299 height 326
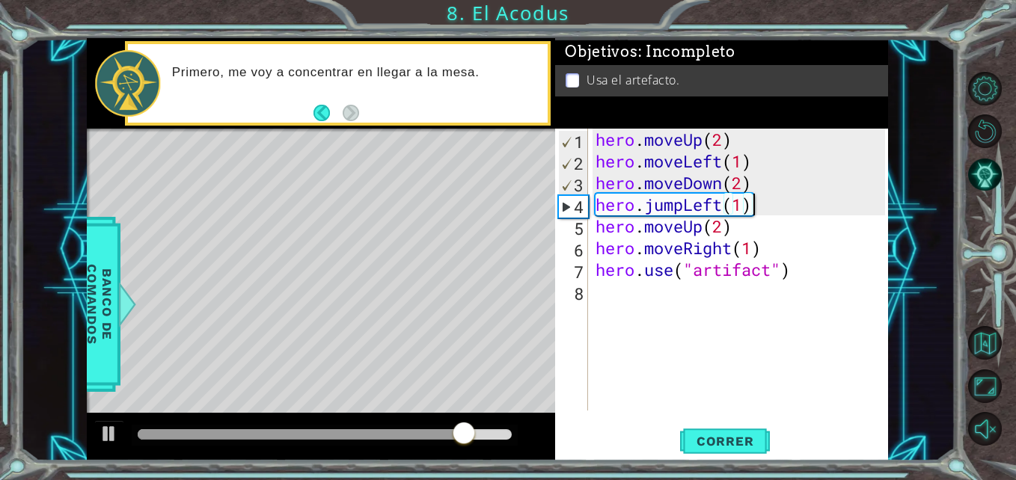
click at [736, 417] on div "hero.jumpLeft(1) 1 2 3 4 5 6 7 8 hero . moveUp ( 2 ) hero . moveLeft ( 1 ) hero…" at bounding box center [721, 295] width 333 height 333
click at [734, 430] on button "Correr" at bounding box center [725, 441] width 90 height 33
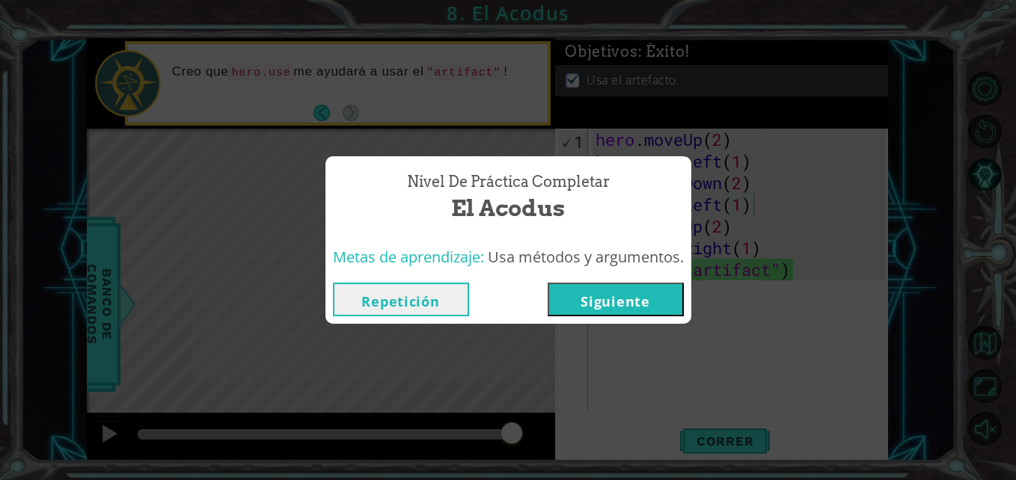
click at [636, 306] on button "Siguiente" at bounding box center [616, 300] width 136 height 34
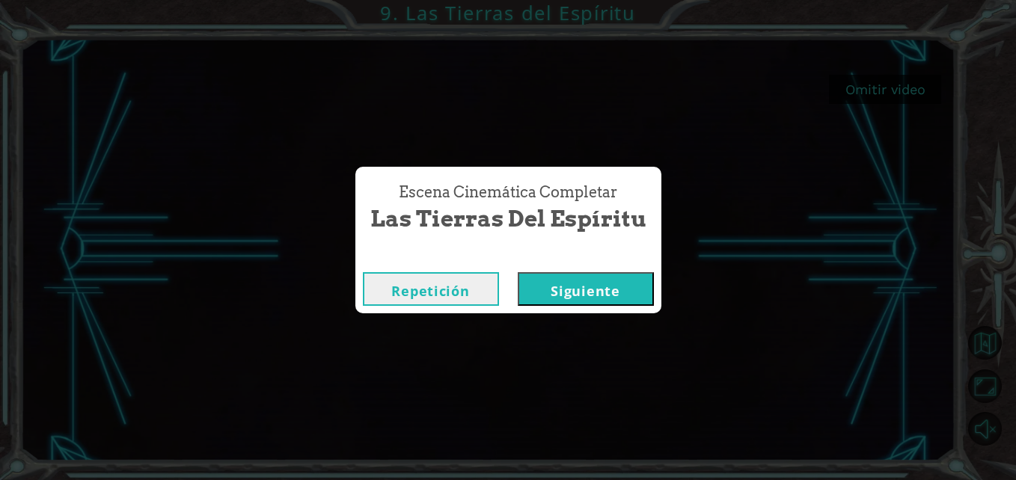
click at [596, 281] on button "Siguiente" at bounding box center [586, 289] width 136 height 34
